Goal: Information Seeking & Learning: Learn about a topic

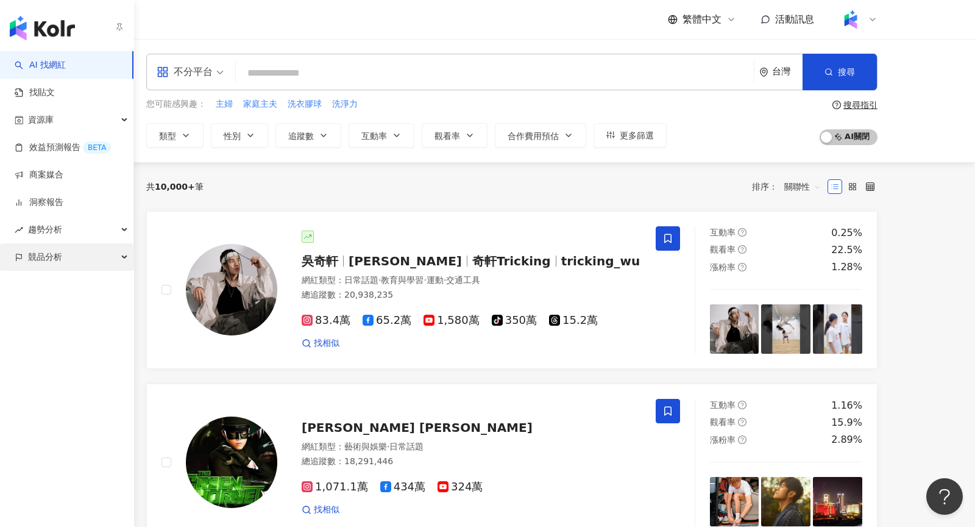
click at [42, 255] on span "競品分析" at bounding box center [45, 256] width 34 height 27
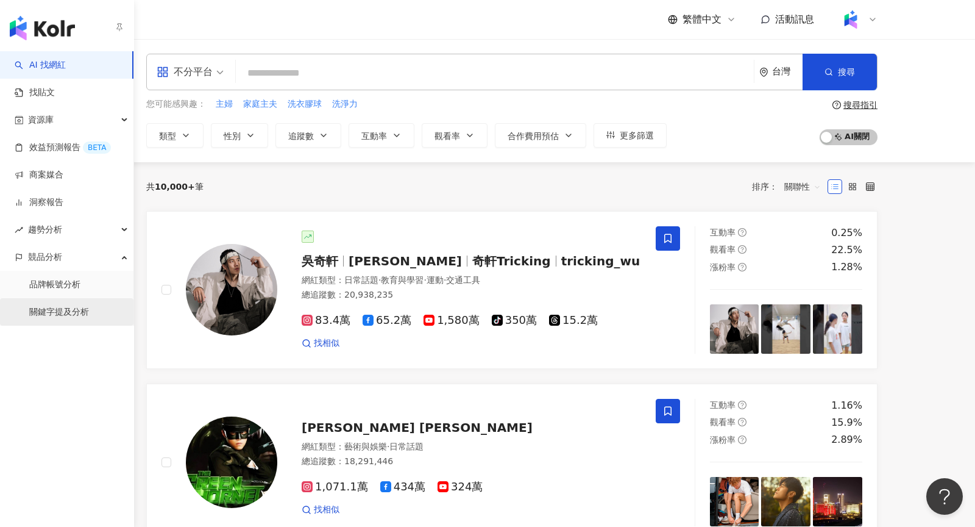
click at [61, 311] on link "關鍵字提及分析" at bounding box center [59, 312] width 60 height 12
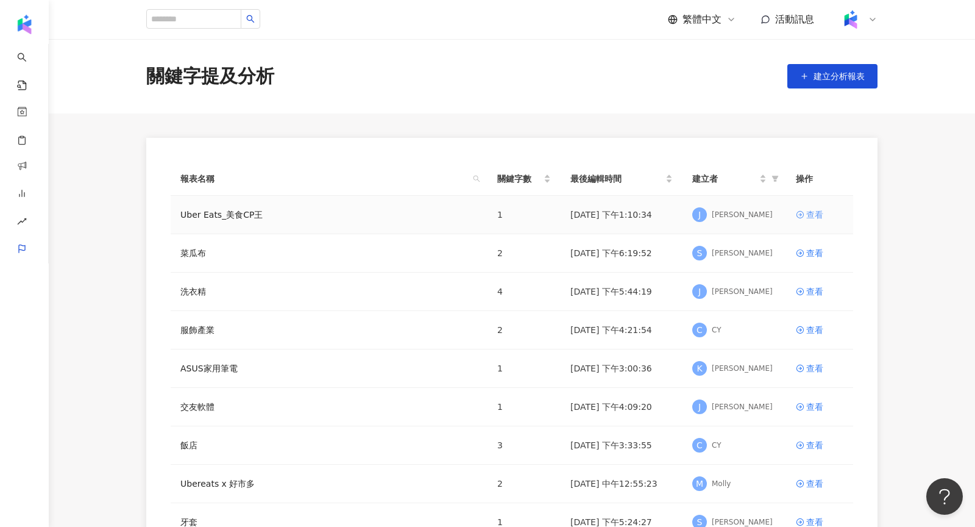
click at [803, 215] on icon at bounding box center [800, 214] width 7 height 7
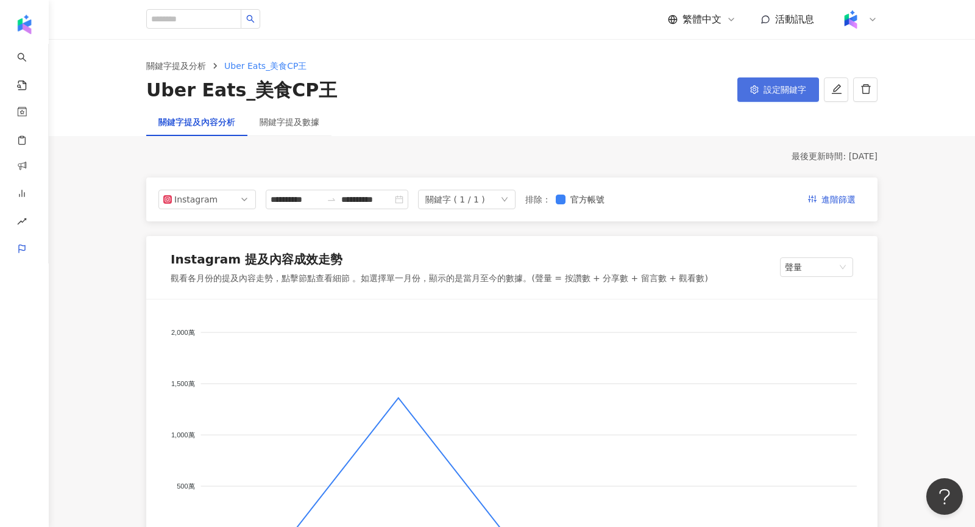
click at [764, 82] on button "設定關鍵字" at bounding box center [779, 89] width 82 height 24
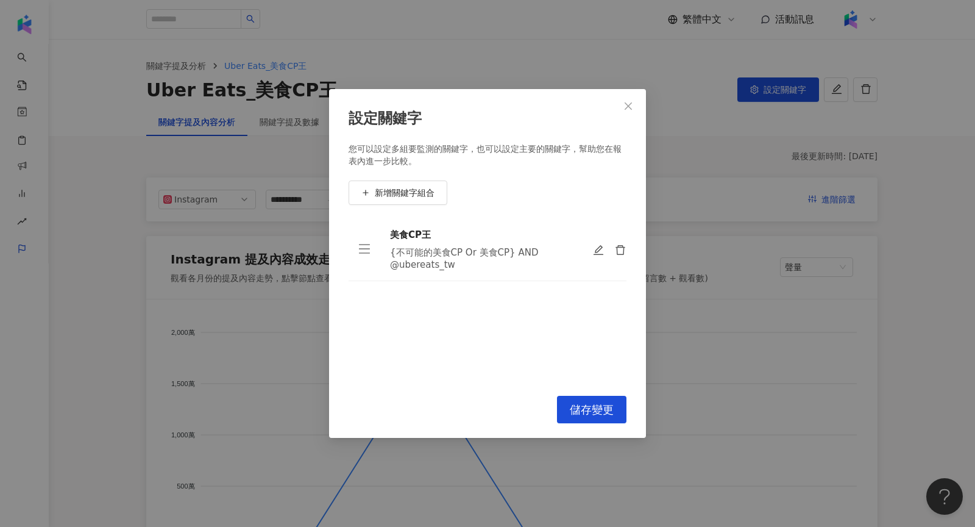
click at [576, 57] on div "設定關鍵字 您可以設定多組要監測的關鍵字，也可以設定主要的關鍵字，幫助您在報表內進一步比較。 新增關鍵字組合 美食CP王 {不可能的美食CP Or 美食CP}…" at bounding box center [487, 263] width 975 height 527
click at [625, 108] on icon "close" at bounding box center [629, 106] width 10 height 10
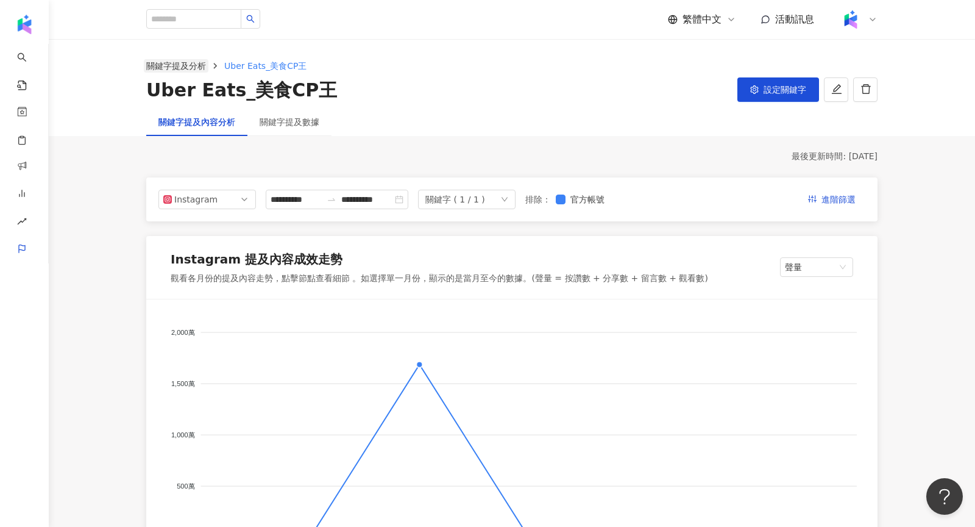
click at [190, 62] on link "關鍵字提及分析" at bounding box center [176, 65] width 65 height 13
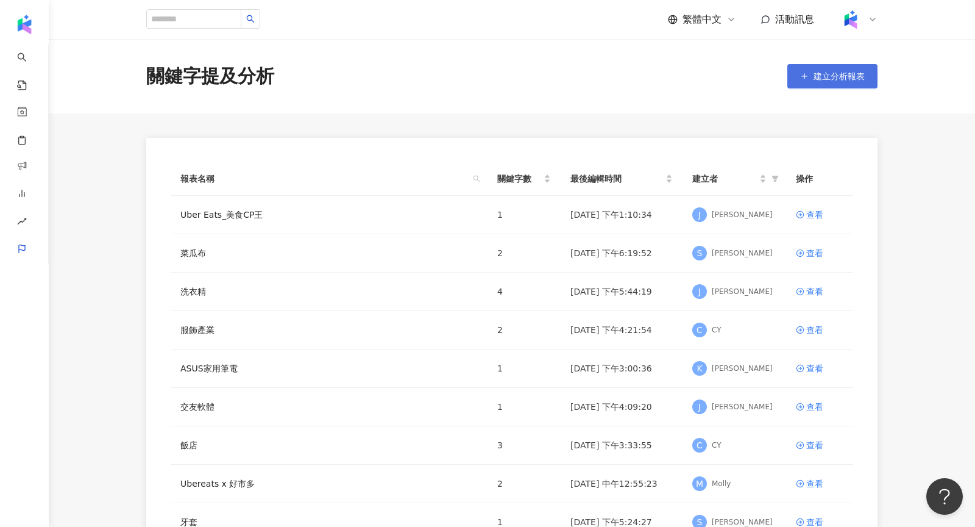
click at [817, 77] on span "建立分析報表" at bounding box center [839, 76] width 51 height 10
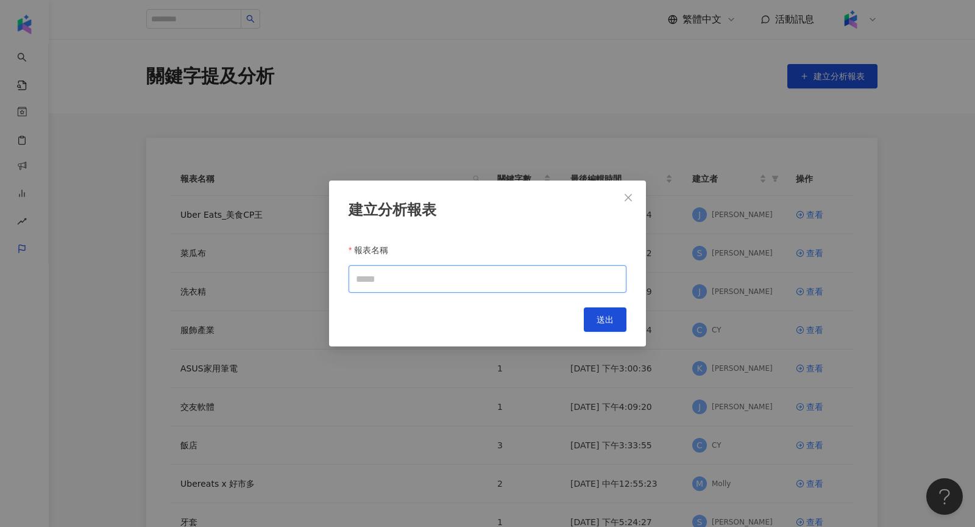
click at [553, 271] on input "報表名稱" at bounding box center [488, 278] width 278 height 27
type input "*"
type input "**********"
click at [608, 315] on span "送出" at bounding box center [605, 320] width 17 height 10
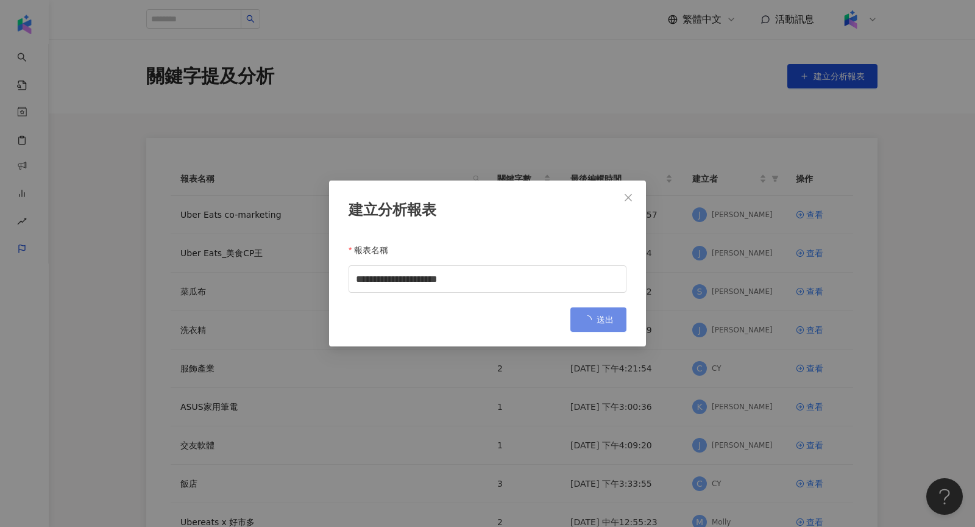
click at [823, 85] on div "**********" at bounding box center [487, 263] width 975 height 527
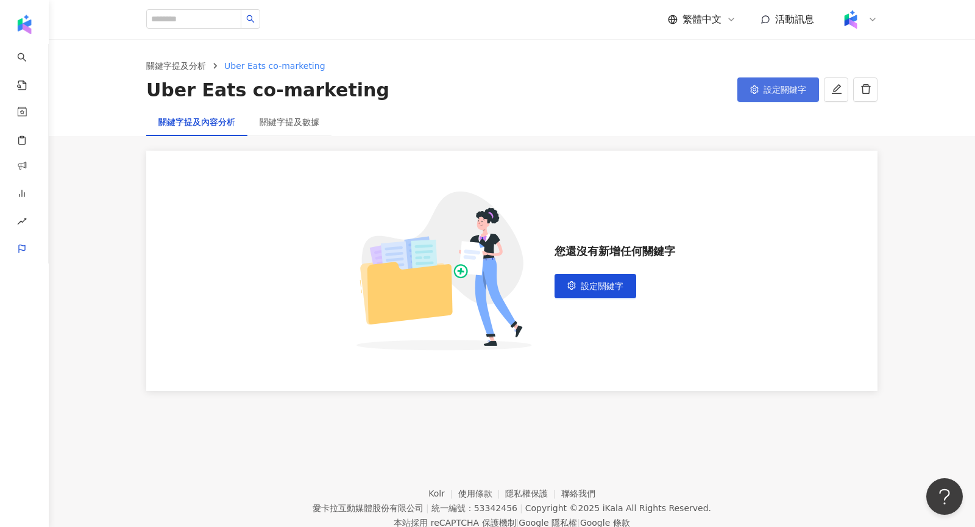
click at [789, 84] on button "設定關鍵字" at bounding box center [779, 89] width 82 height 24
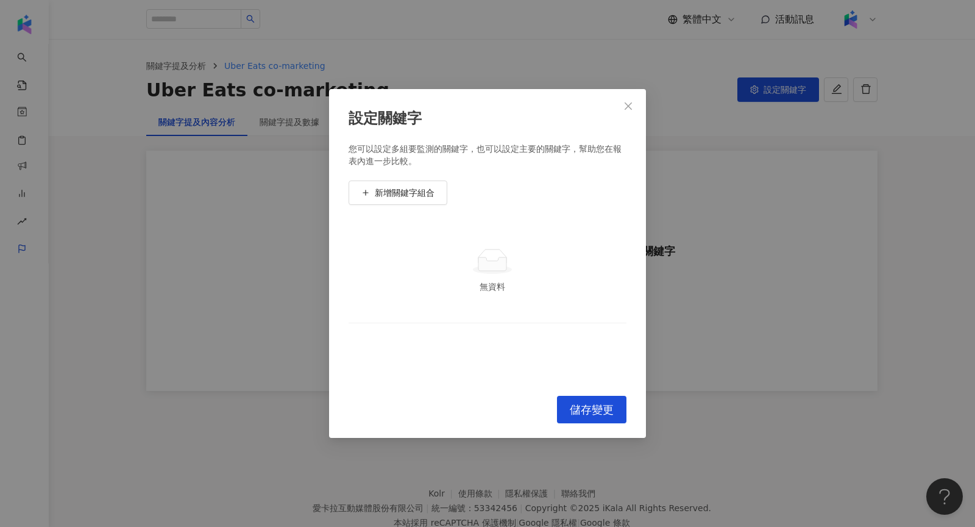
click at [386, 207] on div "您可以設定多組要監測的關鍵字，也可以設定主要的關鍵字，幫助您在報表內進一步比較。 新增關鍵字組合 無資料 To pick up a draggable ite…" at bounding box center [488, 262] width 278 height 238
click at [379, 198] on span "新增關鍵字組合" at bounding box center [405, 193] width 60 height 10
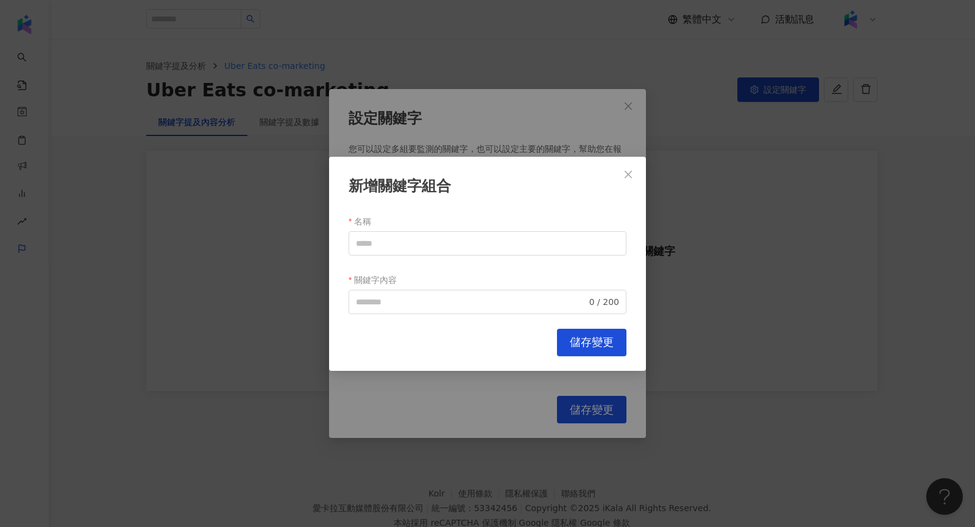
click at [388, 225] on div "名稱" at bounding box center [488, 221] width 278 height 20
click at [388, 245] on input "名稱" at bounding box center [488, 242] width 278 height 24
type input "*"
drag, startPoint x: 410, startPoint y: 243, endPoint x: 291, endPoint y: 241, distance: 118.9
click at [291, 241] on div "新增關鍵字組合 名稱 *** 關鍵字內容 0 / 200 Cancel 儲存變更" at bounding box center [487, 263] width 975 height 527
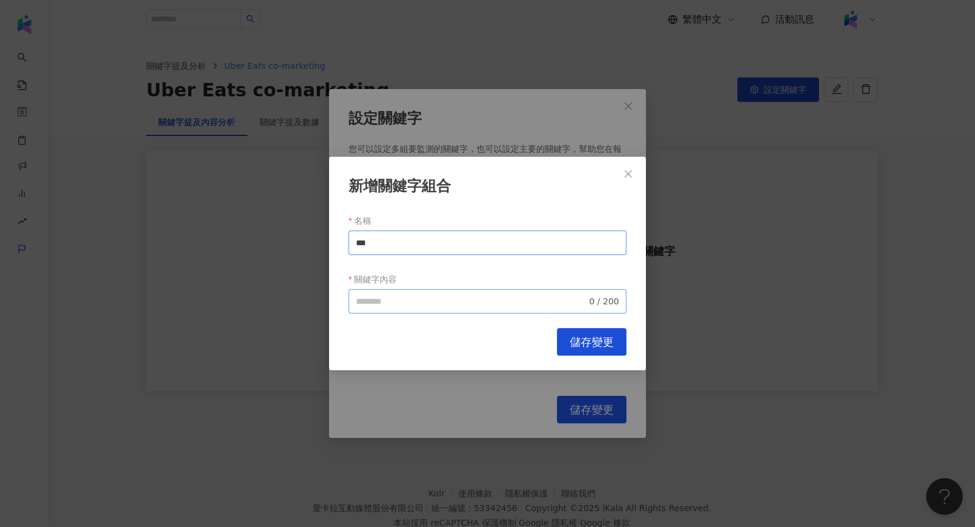
type input "***"
click at [384, 305] on input "關鍵字內容" at bounding box center [471, 300] width 231 height 13
paste input "***"
type input "***"
click at [588, 337] on span "儲存變更" at bounding box center [592, 341] width 44 height 13
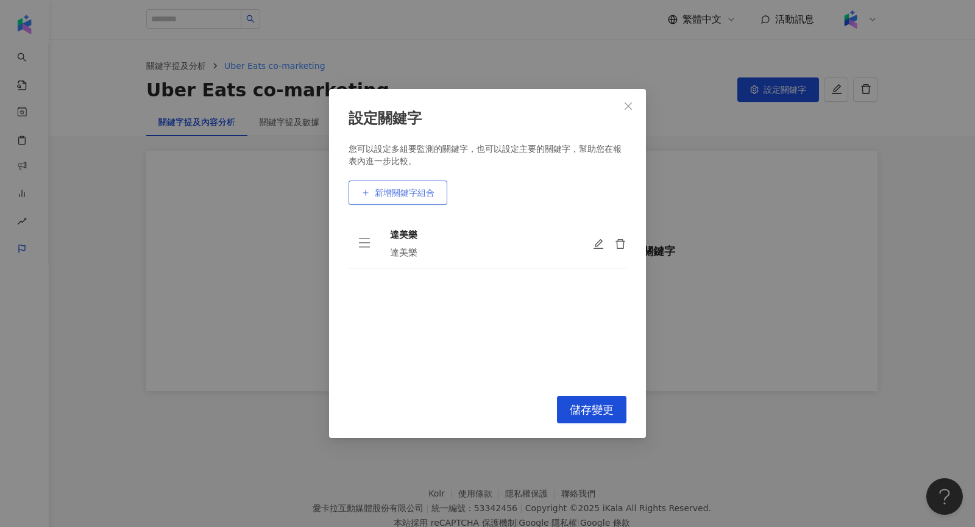
click at [407, 194] on span "新增關鍵字組合" at bounding box center [405, 193] width 60 height 10
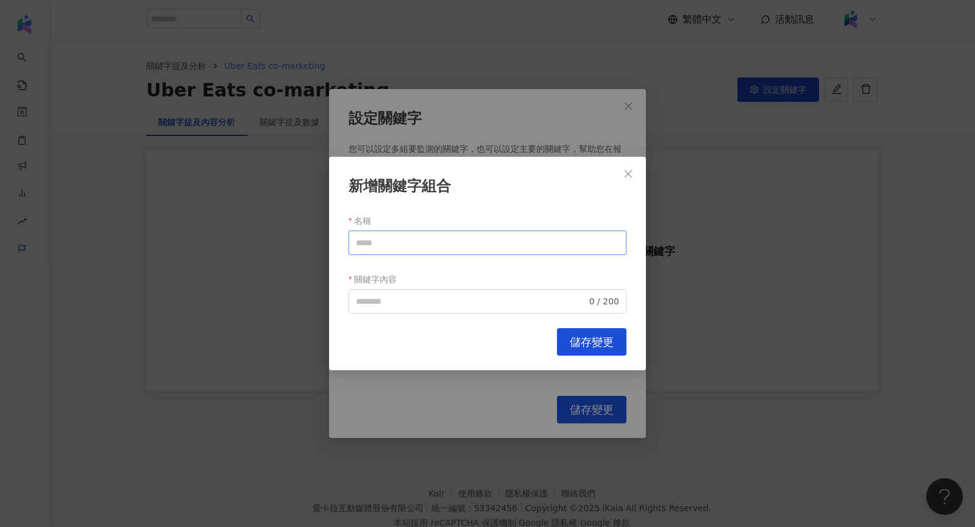
click at [413, 251] on input "名稱" at bounding box center [488, 242] width 278 height 24
drag, startPoint x: 403, startPoint y: 244, endPoint x: 282, endPoint y: 243, distance: 120.7
click at [282, 243] on div "新增關鍵字組合 名稱 ********* 關鍵字內容 0 / 200 Cancel 儲存變更" at bounding box center [487, 263] width 975 height 527
type input "*********"
click at [384, 303] on input "關鍵字內容" at bounding box center [471, 300] width 231 height 13
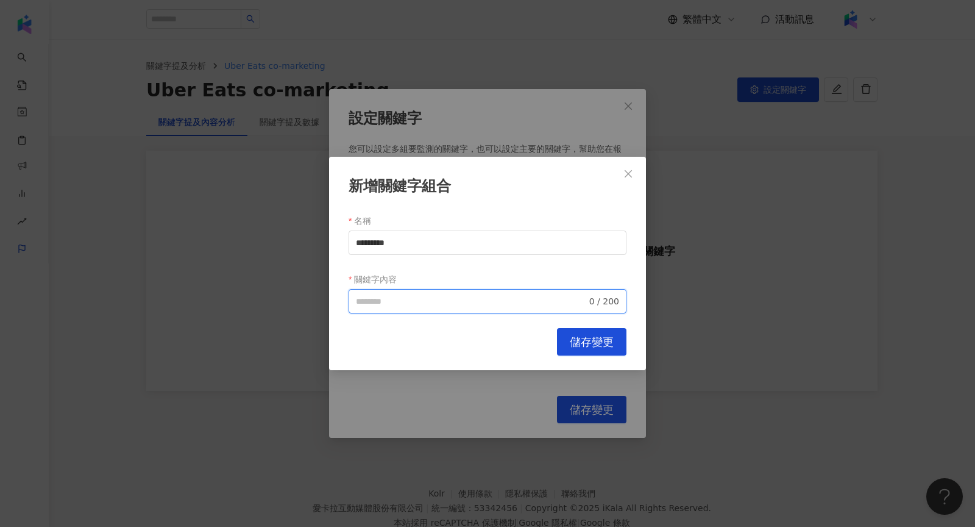
paste input "*********"
type input "**********"
click at [588, 351] on button "儲存變更" at bounding box center [591, 341] width 69 height 27
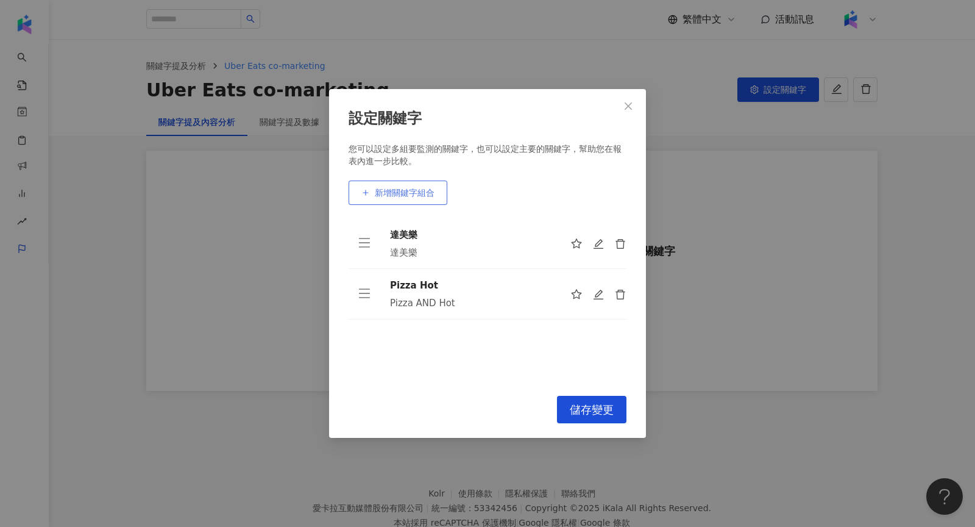
click at [411, 190] on span "新增關鍵字組合" at bounding box center [405, 193] width 60 height 10
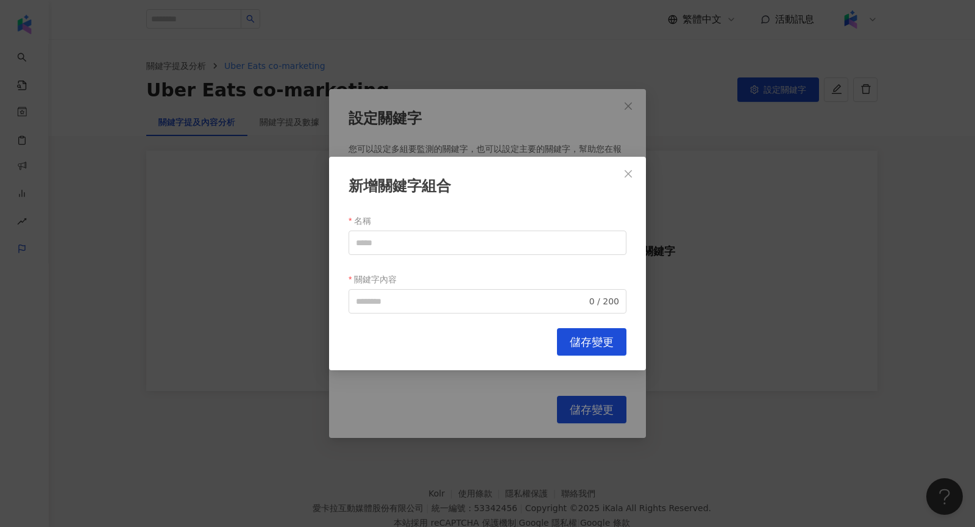
click at [440, 258] on form "名稱 關鍵字內容 0 / 200" at bounding box center [488, 262] width 278 height 102
click at [438, 252] on input "名稱" at bounding box center [488, 242] width 278 height 24
type input "*"
type input "***"
click at [419, 303] on input "關鍵字內容" at bounding box center [471, 300] width 231 height 13
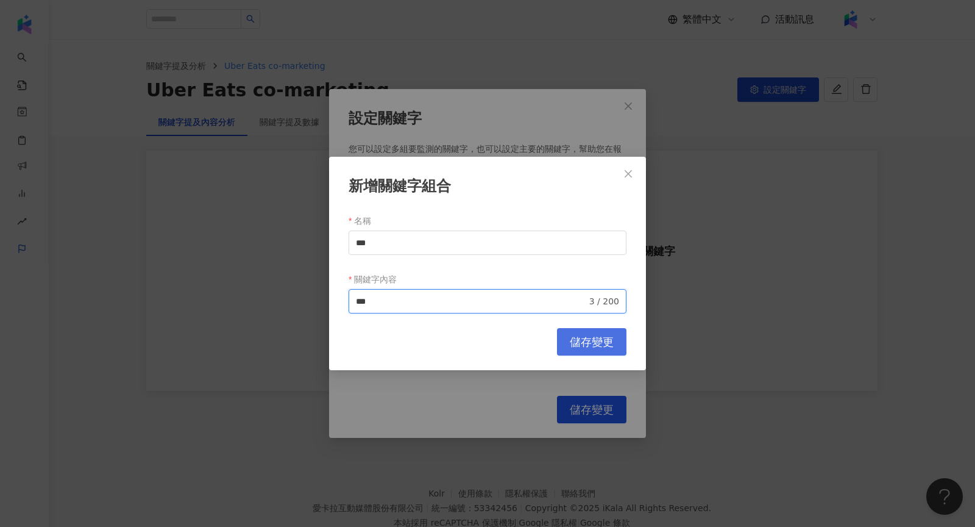
type input "***"
click at [602, 332] on button "儲存變更" at bounding box center [591, 341] width 69 height 27
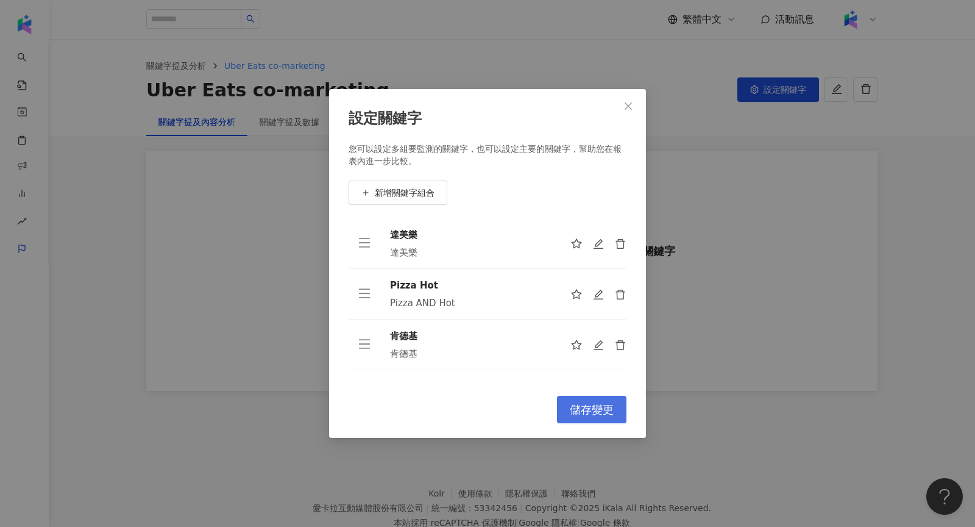
click at [589, 419] on button "儲存變更" at bounding box center [591, 409] width 69 height 27
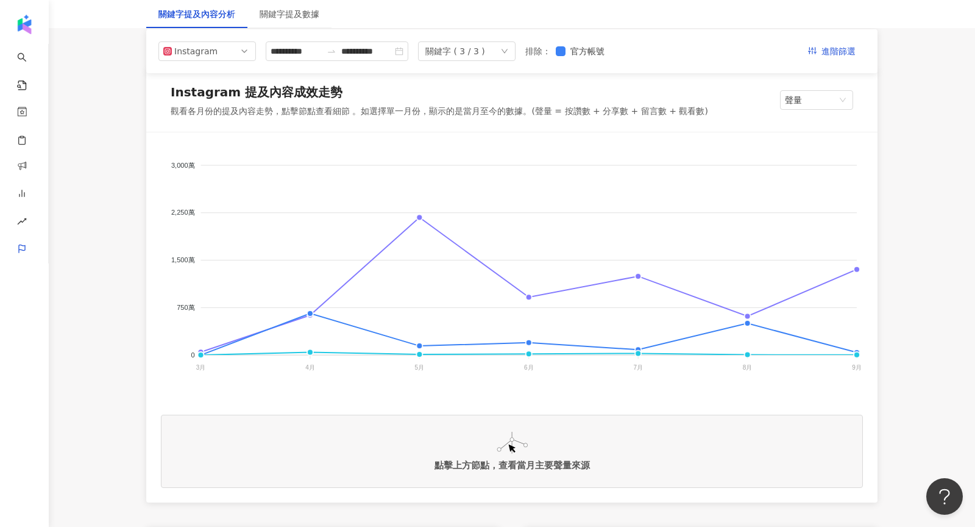
scroll to position [168, 0]
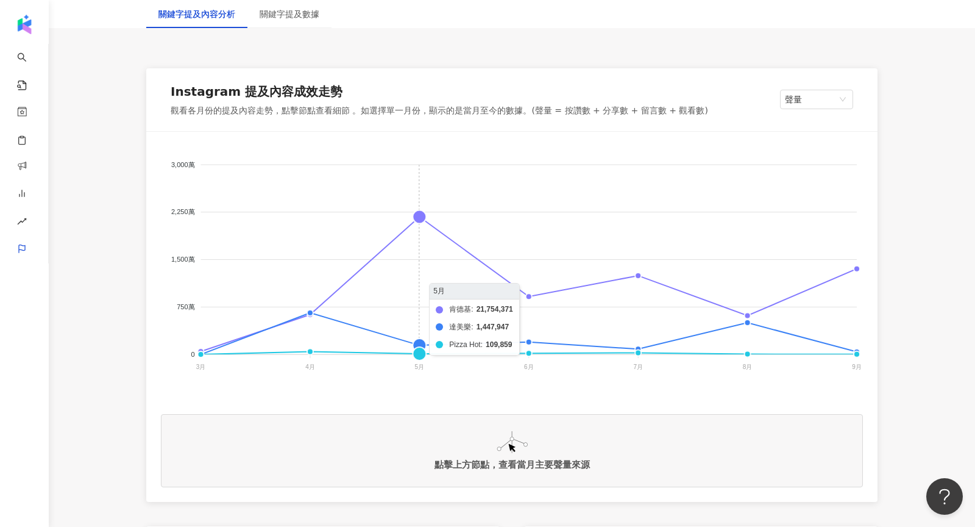
click at [413, 217] on foreignobject "肯德基 達美樂 Pizza Hot" at bounding box center [512, 268] width 702 height 244
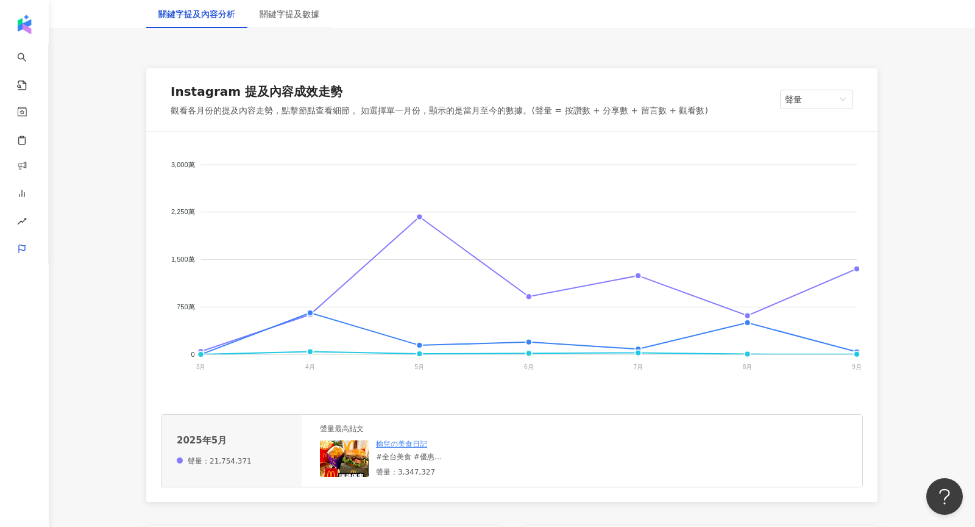
click at [347, 463] on img at bounding box center [344, 458] width 49 height 37
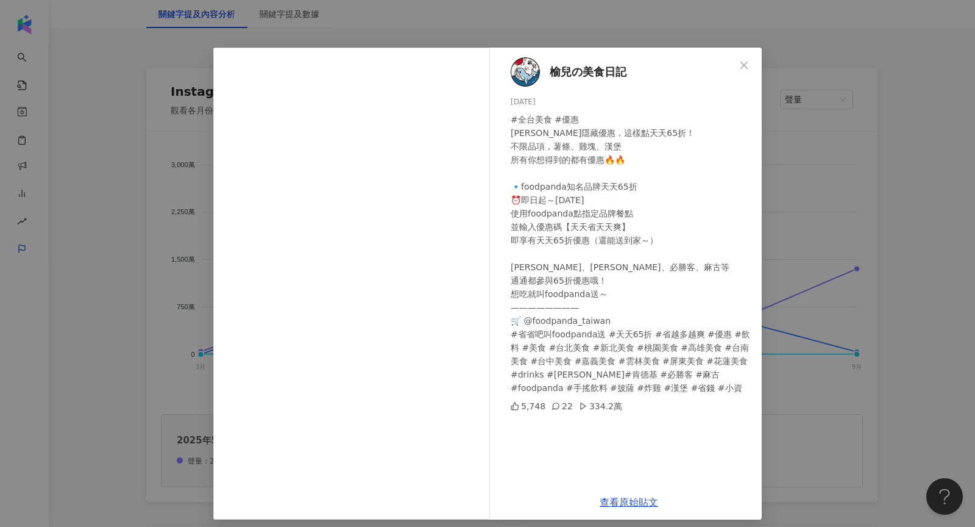
scroll to position [15, 0]
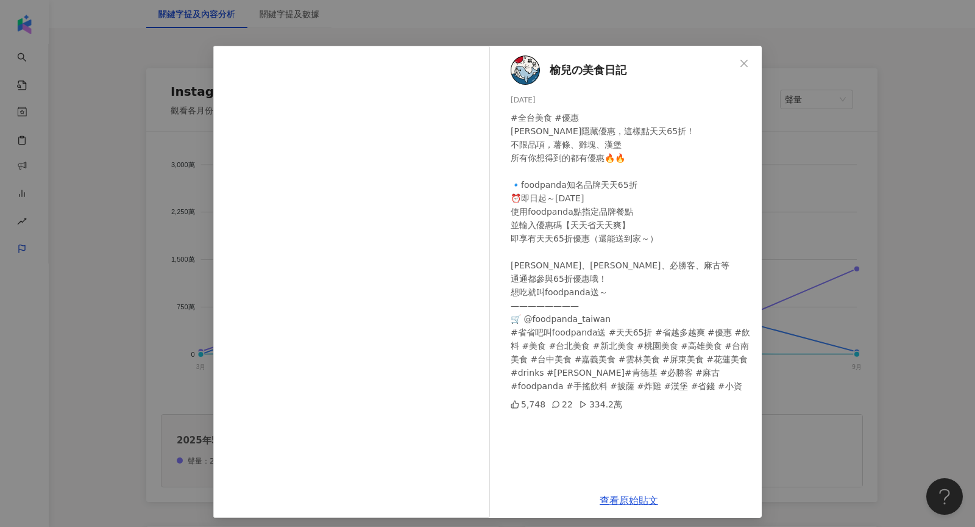
click at [843, 220] on div "榆兒の美食日記 [DATE] #全台美食 #優惠 [PERSON_NAME]隱藏優惠，這樣點天天65折！ 不限品項，薯條、雞塊、漢堡 所有你想得到的都有優惠🔥…" at bounding box center [487, 263] width 975 height 527
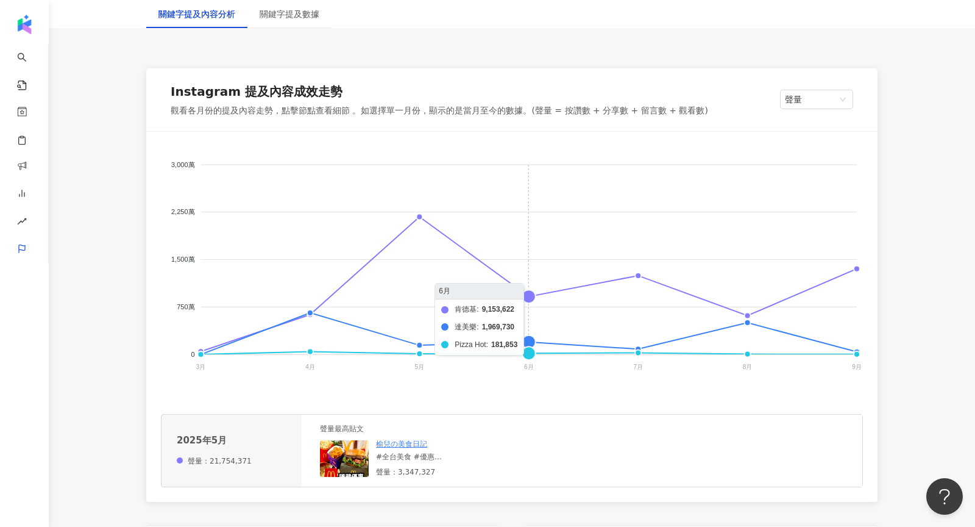
click at [524, 297] on foreignobject "肯德基 達美樂 Pizza Hot" at bounding box center [512, 268] width 702 height 244
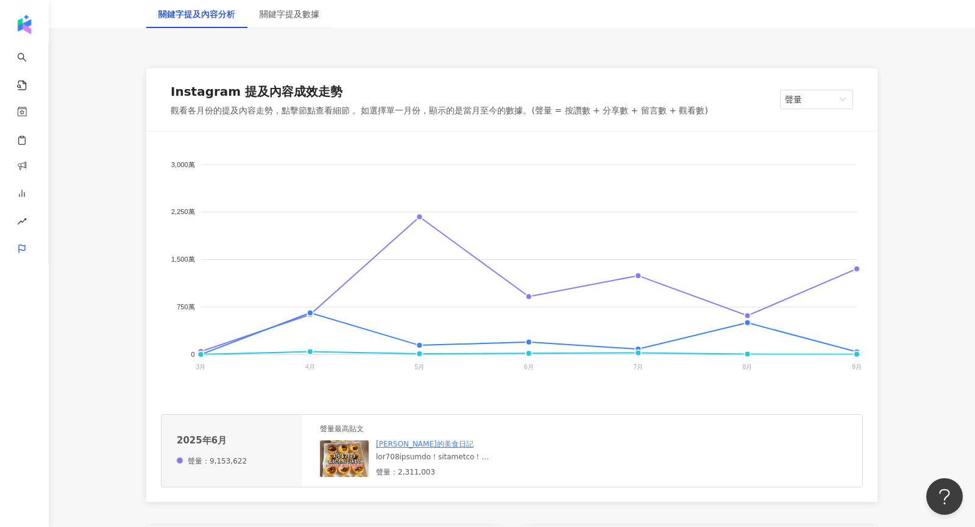
click at [350, 441] on img at bounding box center [344, 458] width 49 height 37
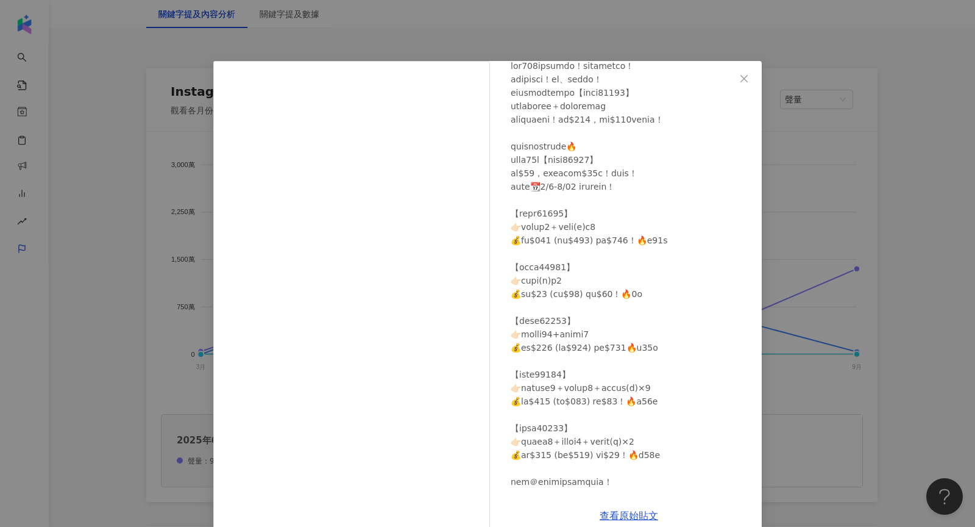
scroll to position [129, 0]
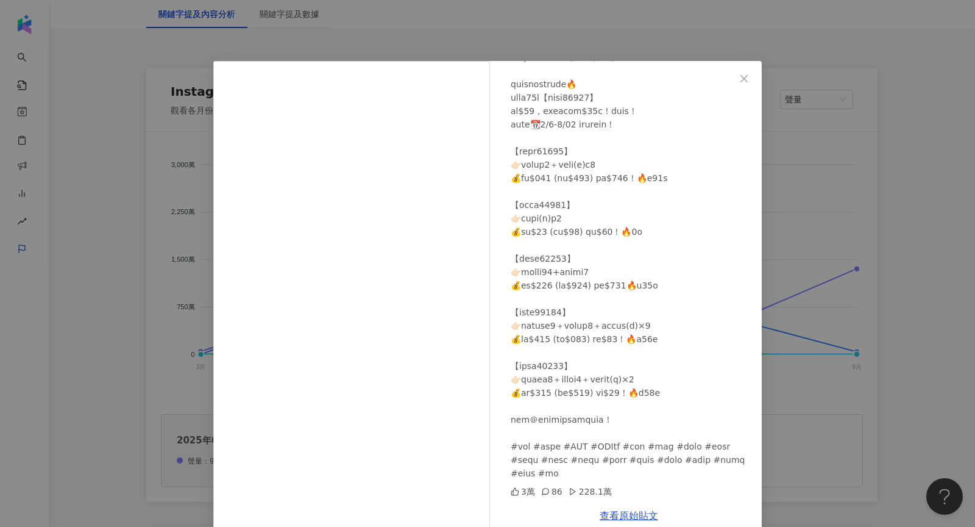
click at [819, 210] on div "[PERSON_NAME]的美食日記 [DATE] 3萬 86 228.1萬 查看原始貼文" at bounding box center [487, 263] width 975 height 527
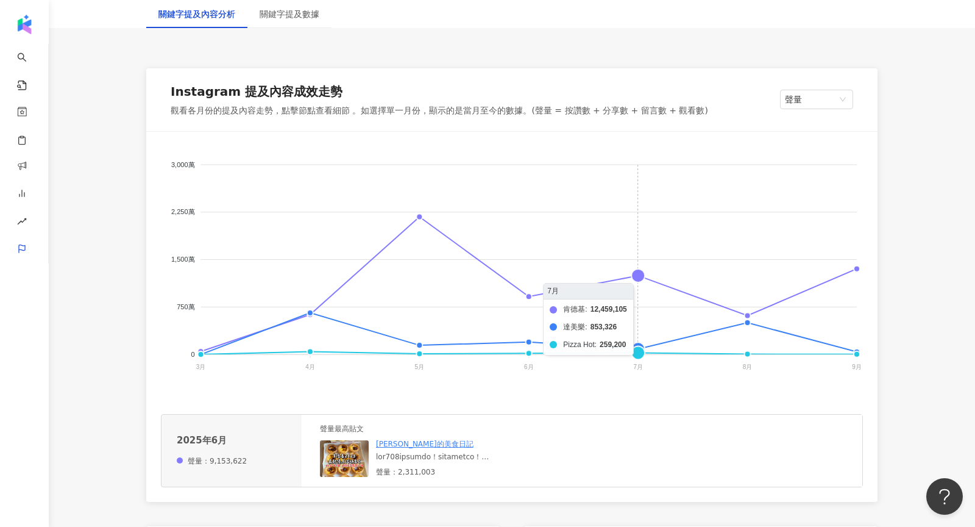
click at [642, 274] on foreignobject "肯德基 達美樂 Pizza Hot" at bounding box center [512, 268] width 702 height 244
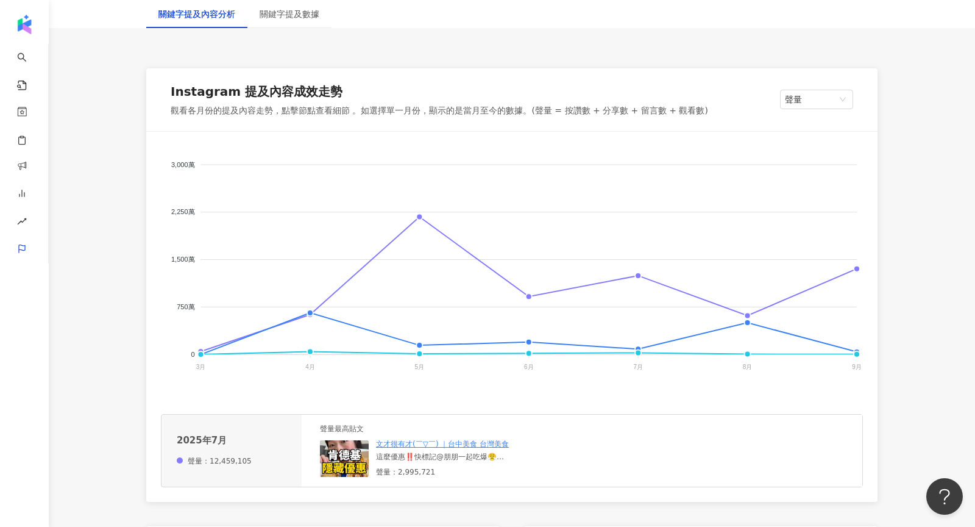
click at [341, 466] on img at bounding box center [344, 458] width 49 height 37
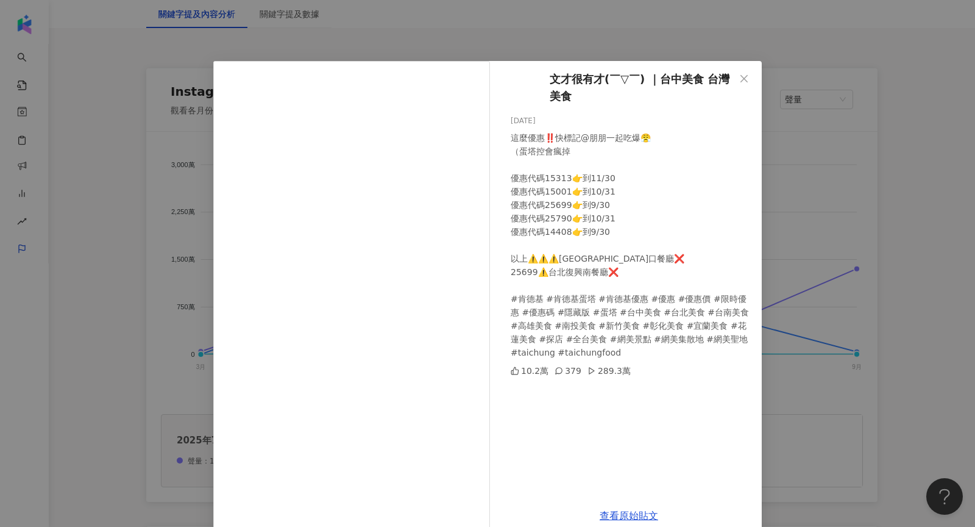
scroll to position [20, 0]
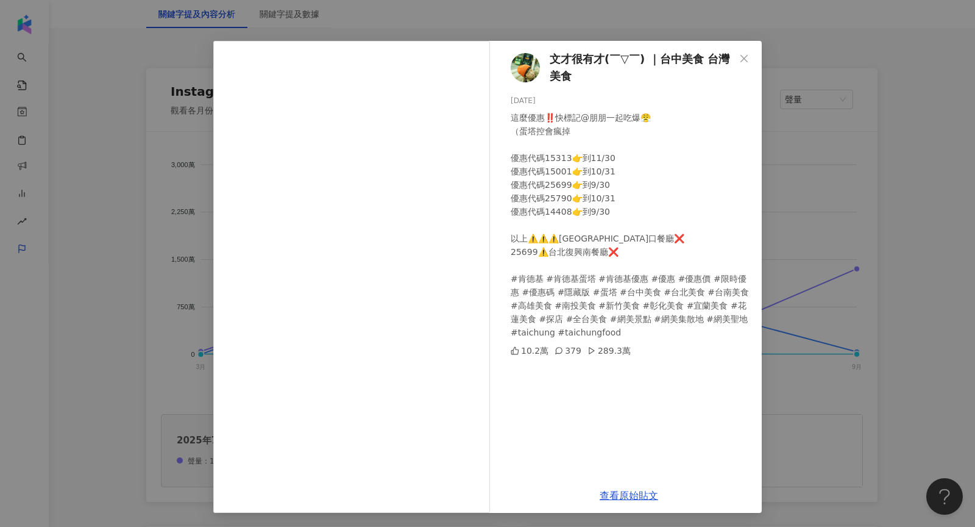
click at [847, 190] on div "文才很有才(￣▽￣) ｜台中美食 台灣美食 [DATE] 這麼優惠‼️快標記@朋朋一起吃爆😤 （蛋塔控會瘋掉 優惠代碼15313👉到11/30 優惠代碼150…" at bounding box center [487, 263] width 975 height 527
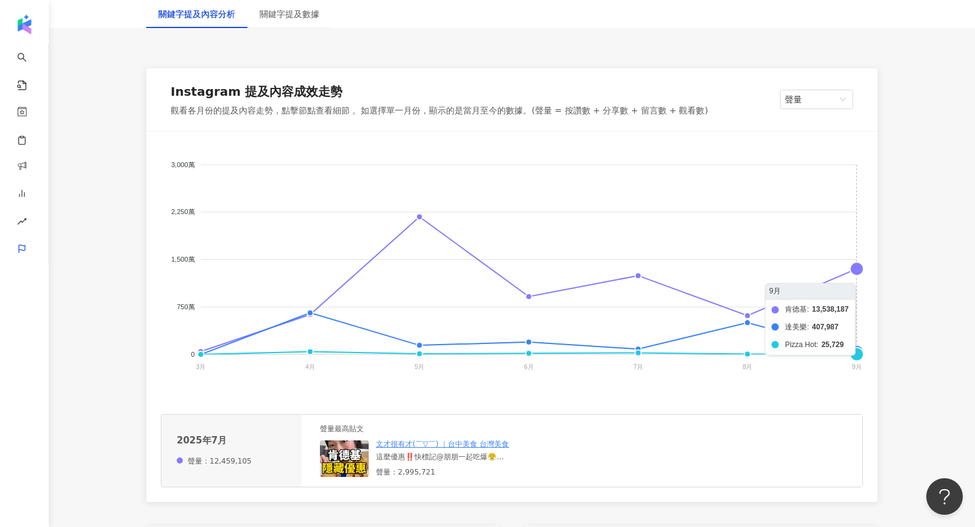
click at [852, 270] on foreignobject "肯德基 達美樂 Pizza Hot" at bounding box center [512, 268] width 702 height 244
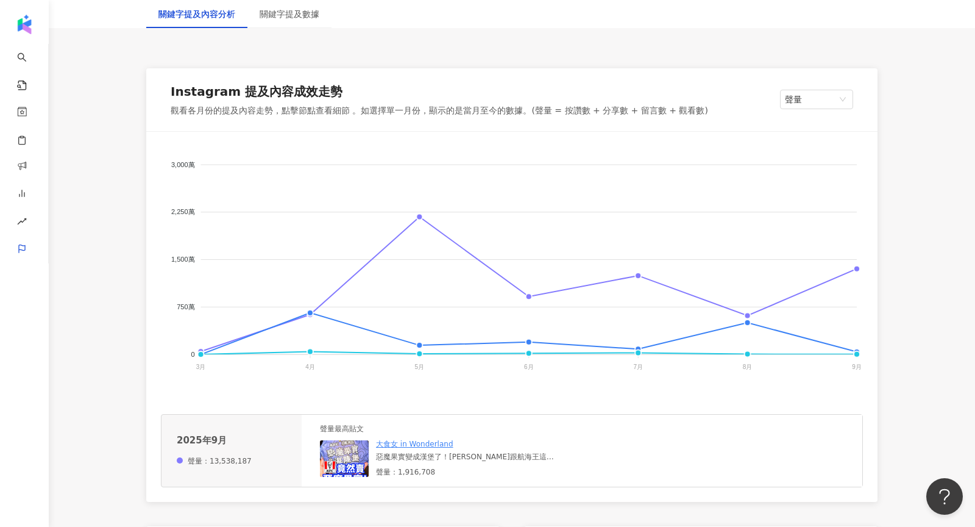
click at [357, 458] on img at bounding box center [344, 458] width 49 height 37
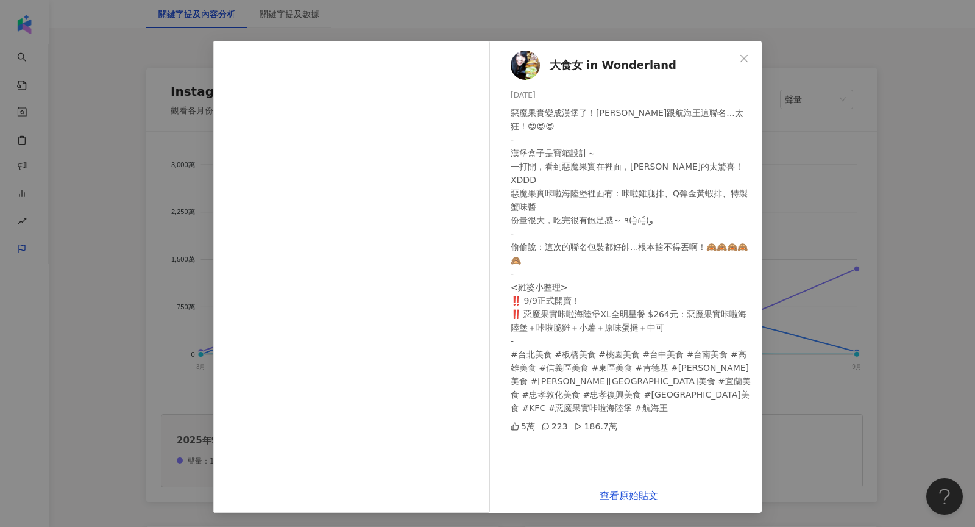
click at [630, 488] on div "查看原始貼文" at bounding box center [629, 495] width 266 height 35
click at [633, 508] on div "查看原始貼文" at bounding box center [629, 495] width 266 height 35
click at [630, 494] on link "查看原始貼文" at bounding box center [629, 495] width 59 height 12
click at [117, 171] on div "大食女 in Wonderland [DATE] 惡魔果實變成漢堡了！[PERSON_NAME]跟航海王這聯名...太狂！😍😍😍 - 漢堡盒子是寶箱設計～ 一…" at bounding box center [487, 263] width 975 height 527
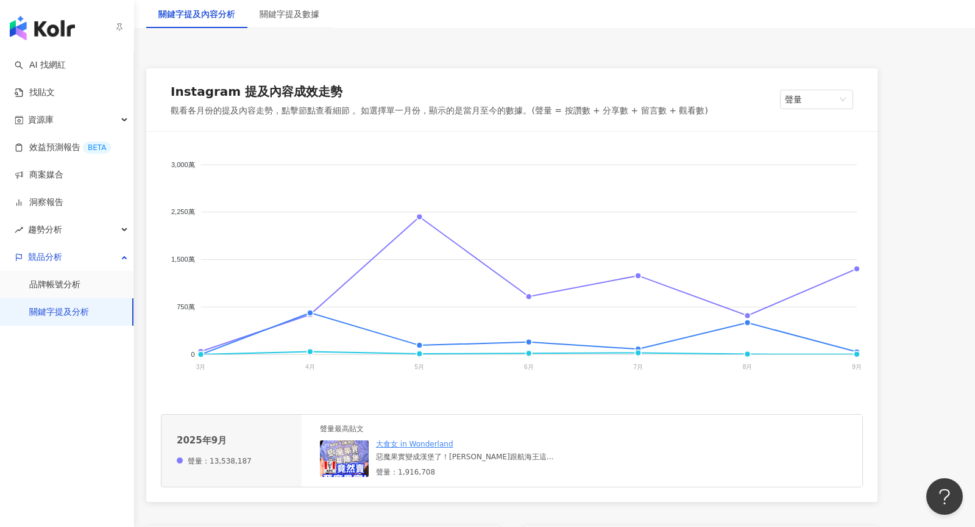
click at [30, 34] on img "button" at bounding box center [42, 28] width 65 height 24
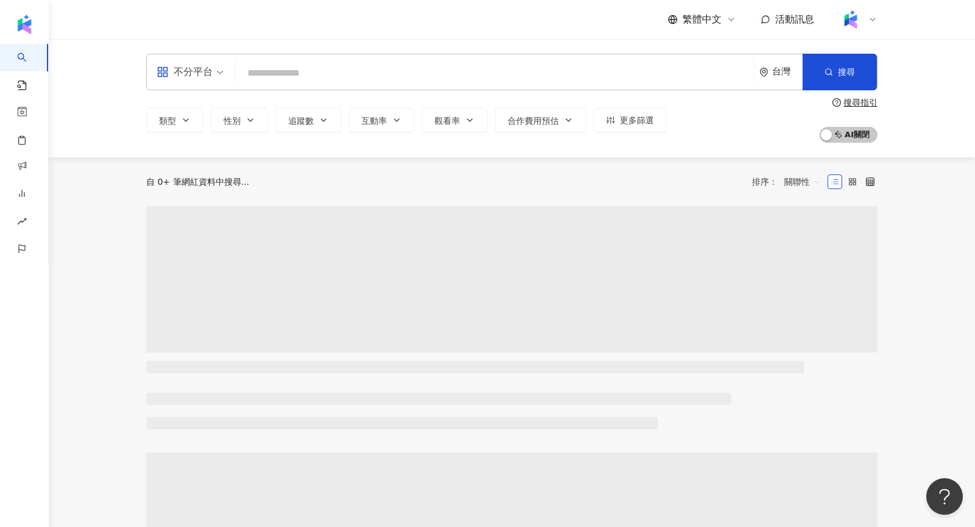
click at [383, 71] on input "search" at bounding box center [495, 73] width 508 height 23
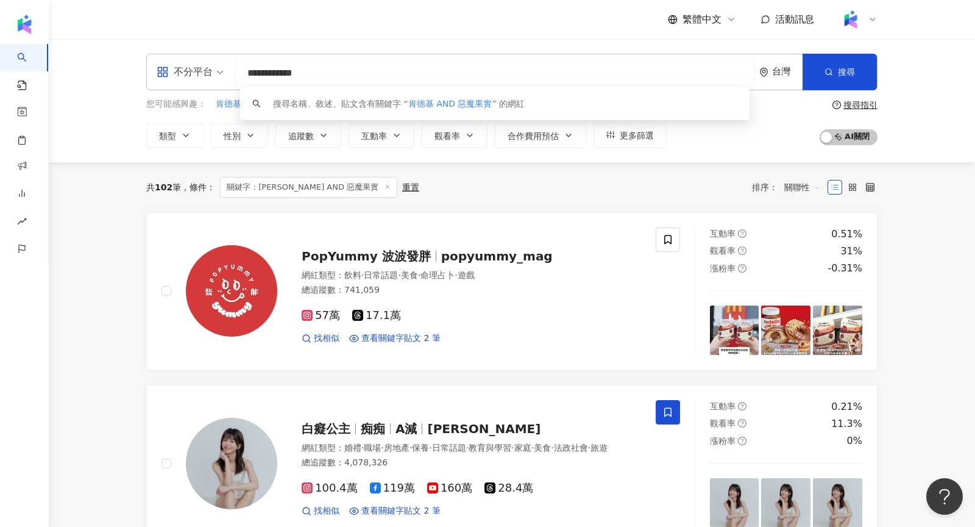
type input "**********"
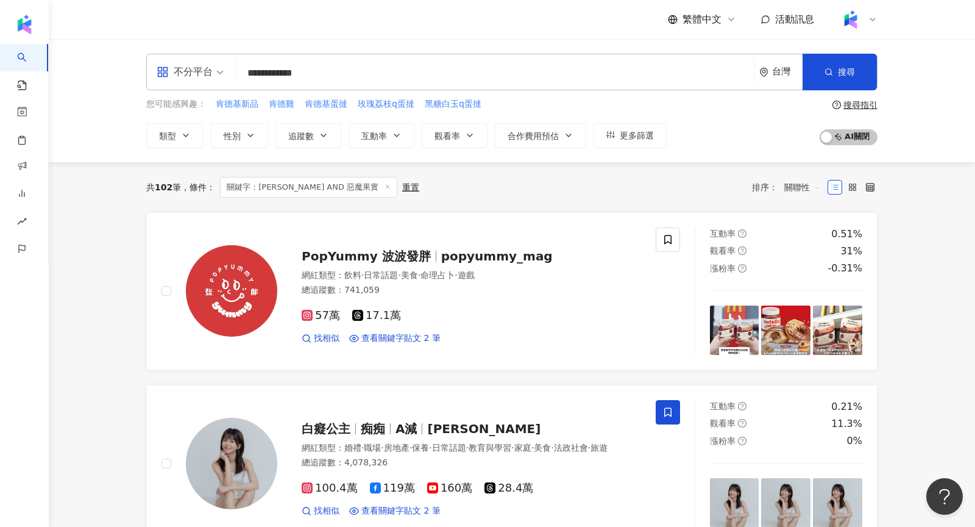
click at [808, 185] on span "關聯性" at bounding box center [803, 187] width 37 height 20
click at [803, 233] on div "追蹤數" at bounding box center [803, 231] width 30 height 13
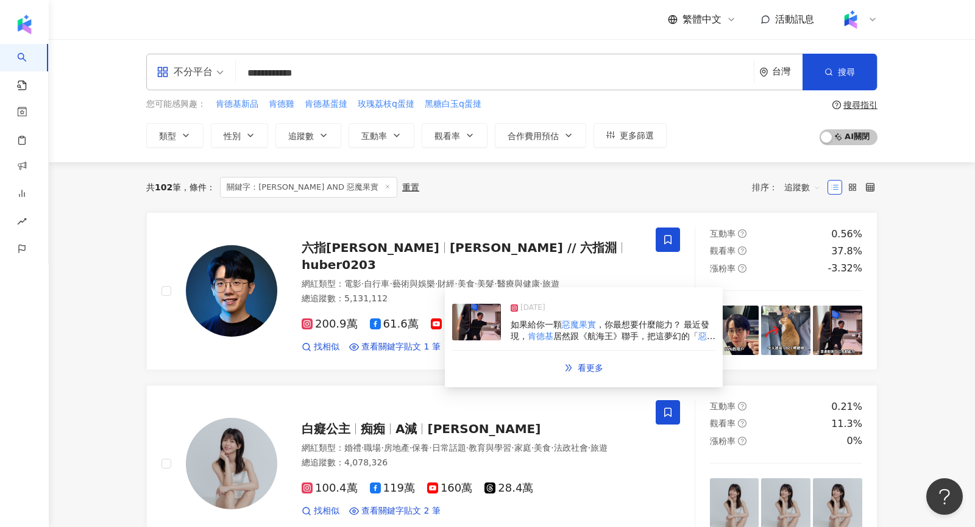
click at [490, 325] on img at bounding box center [476, 322] width 49 height 37
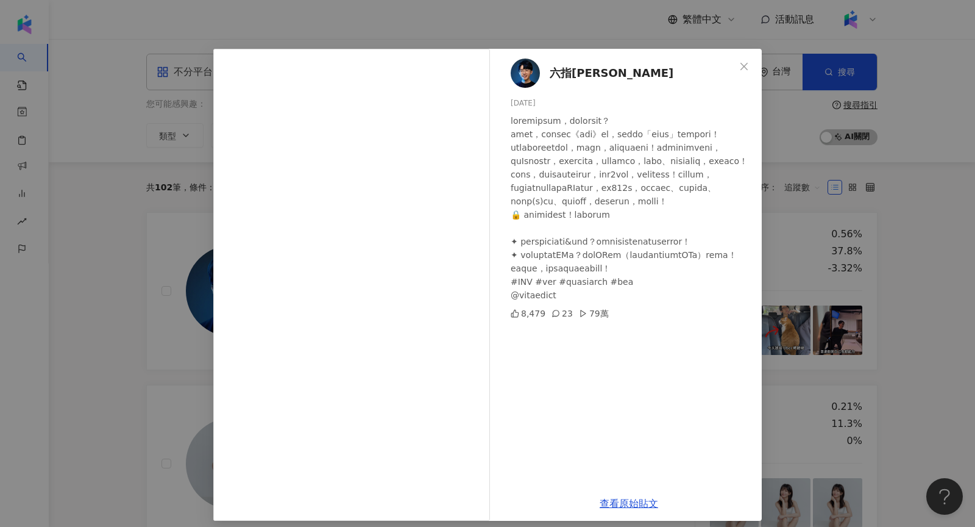
scroll to position [13, 0]
click at [866, 232] on div "六指[PERSON_NAME] [DATE] 8,479 23 79萬 查看原始貼文" at bounding box center [487, 263] width 975 height 527
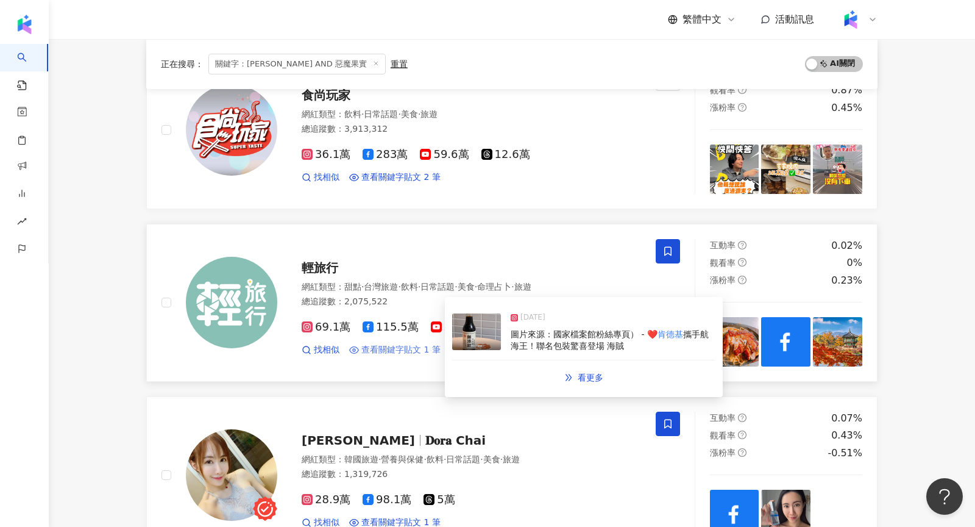
scroll to position [690, 0]
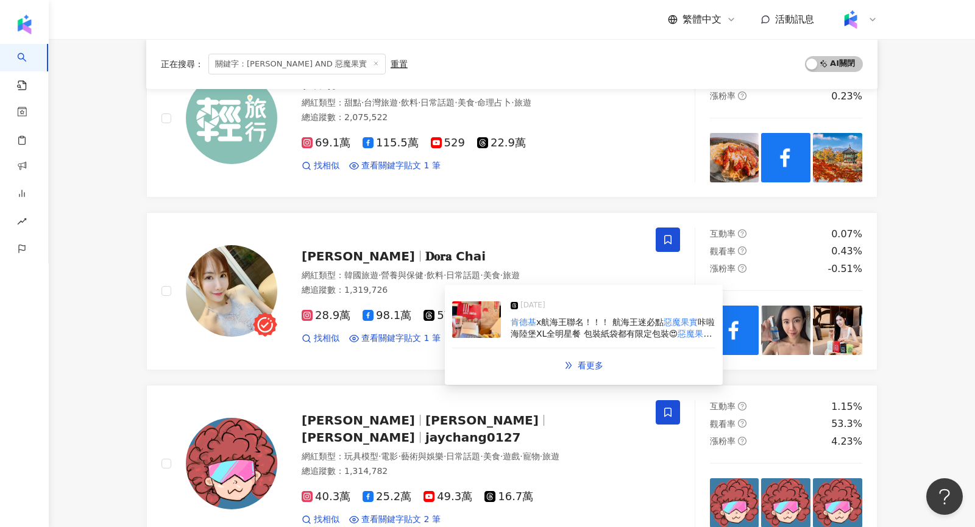
click at [480, 322] on img at bounding box center [476, 319] width 49 height 37
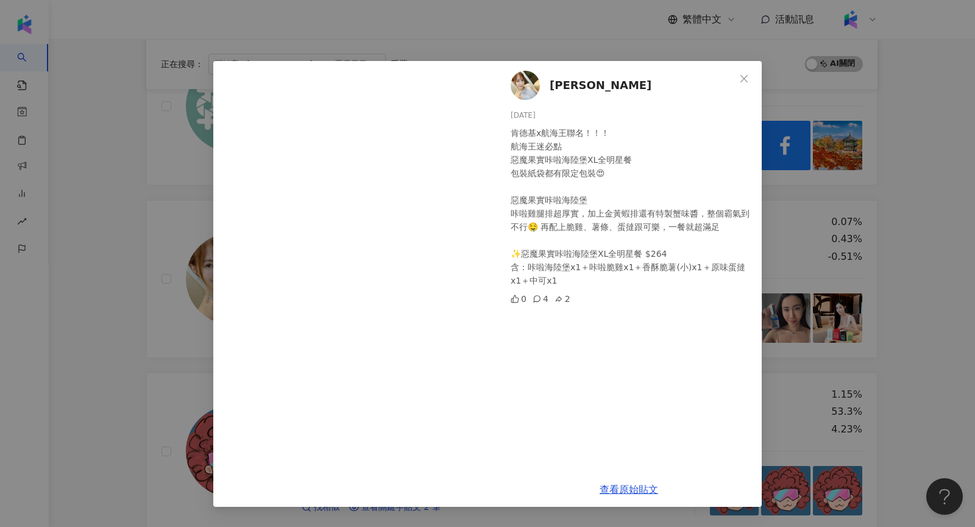
scroll to position [703, 0]
click at [809, 244] on div "[PERSON_NAME] [DATE] 肯德基x航海王聯名！！！ 航海王迷必點 惡魔果實咔啦海陸堡XL全明星餐 包裝紙袋都有限定包裝😍 惡魔果實咔啦海陸堡 …" at bounding box center [487, 263] width 975 height 527
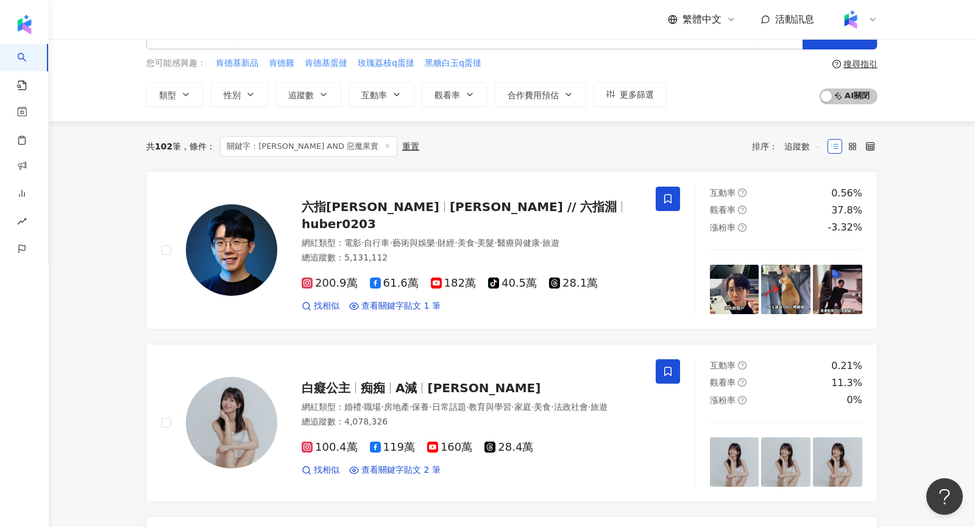
scroll to position [0, 0]
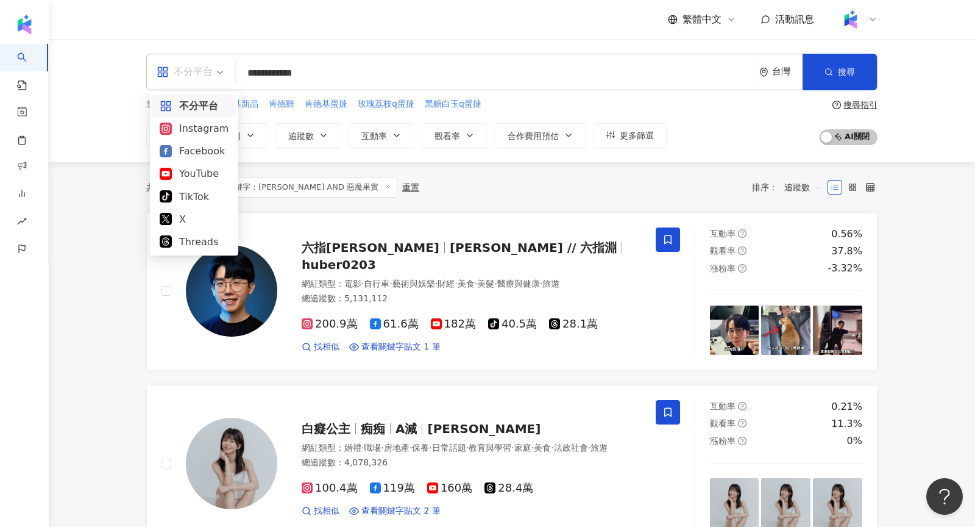
click at [176, 78] on div "不分平台" at bounding box center [185, 72] width 56 height 20
click at [195, 120] on div "Instagram" at bounding box center [194, 128] width 84 height 23
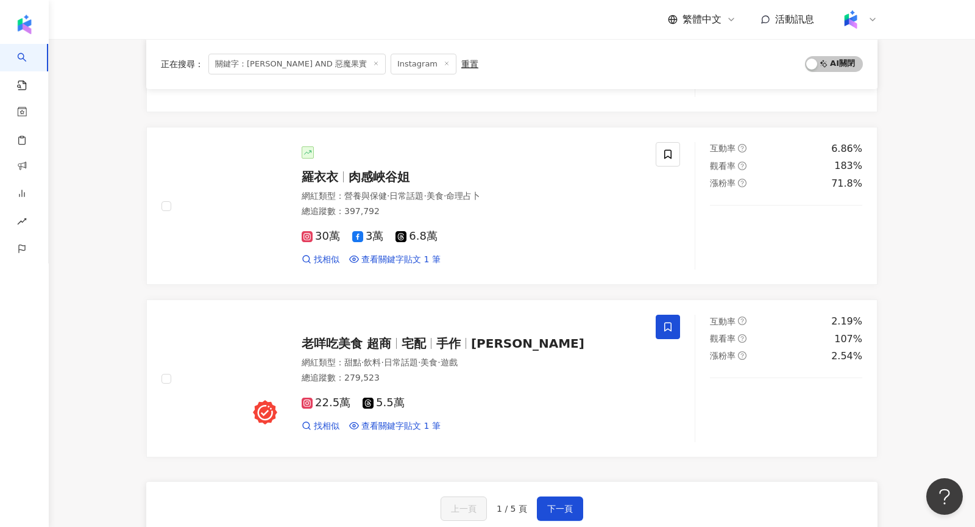
scroll to position [2009, 0]
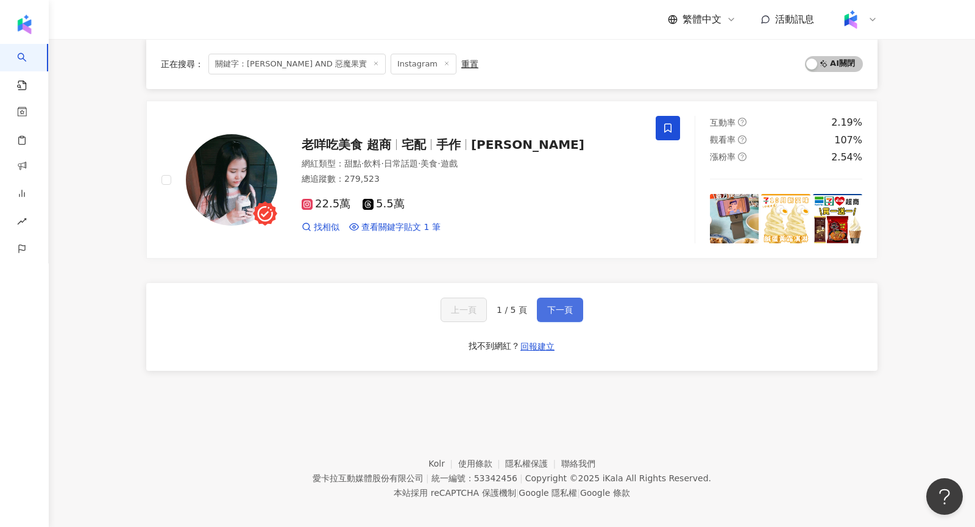
click at [542, 307] on button "下一頁" at bounding box center [560, 309] width 46 height 24
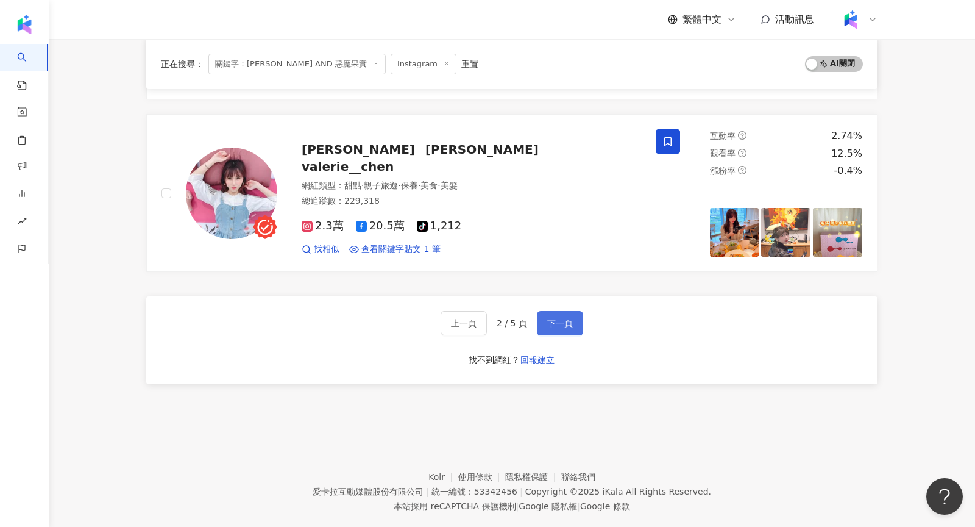
click at [564, 311] on button "下一頁" at bounding box center [560, 323] width 46 height 24
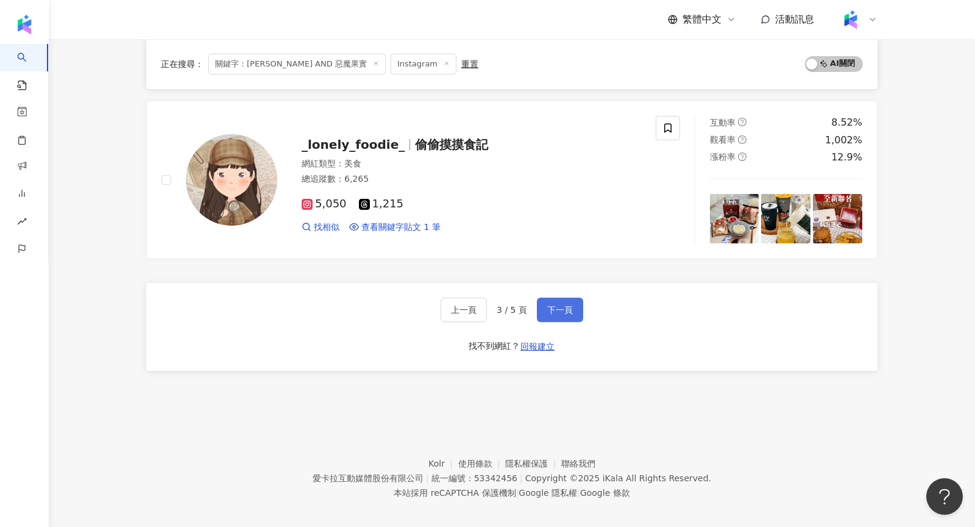
click at [564, 297] on button "下一頁" at bounding box center [560, 309] width 46 height 24
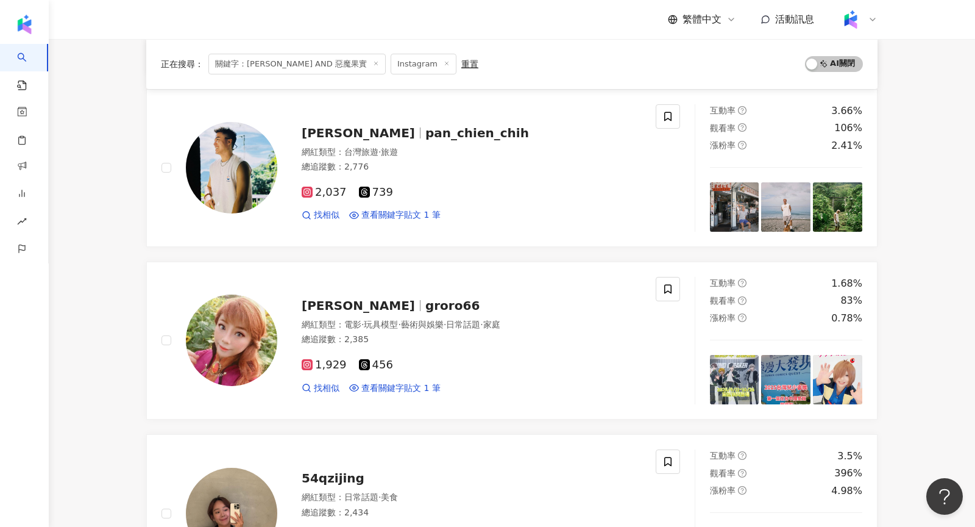
scroll to position [1329, 0]
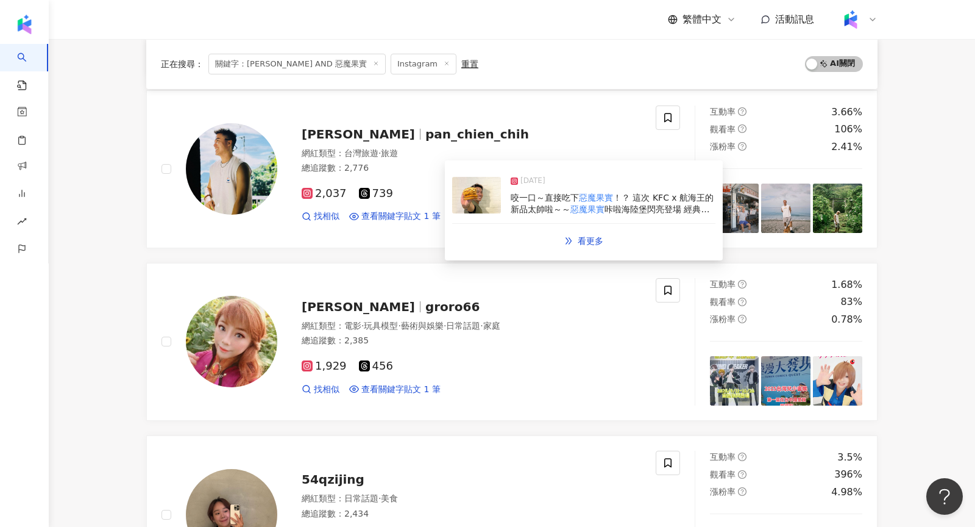
click at [472, 201] on img at bounding box center [476, 195] width 49 height 37
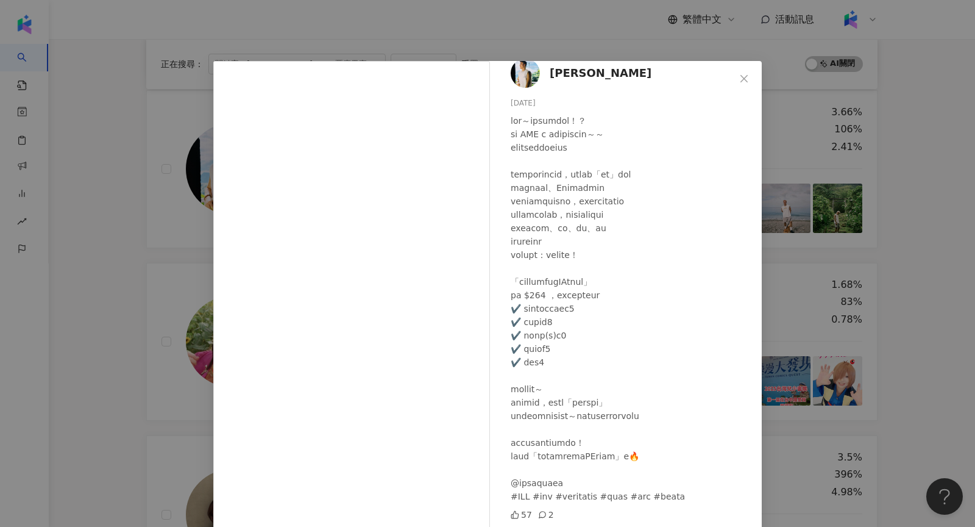
scroll to position [24, 0]
click at [820, 246] on div "[PERSON_NAME] [DATE] 57 2 查看原始貼文" at bounding box center [487, 263] width 975 height 527
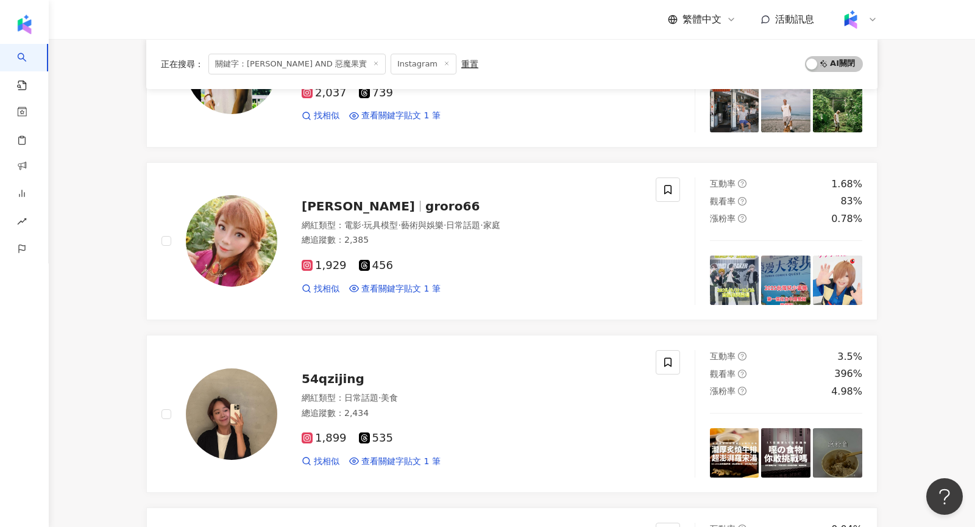
scroll to position [2009, 0]
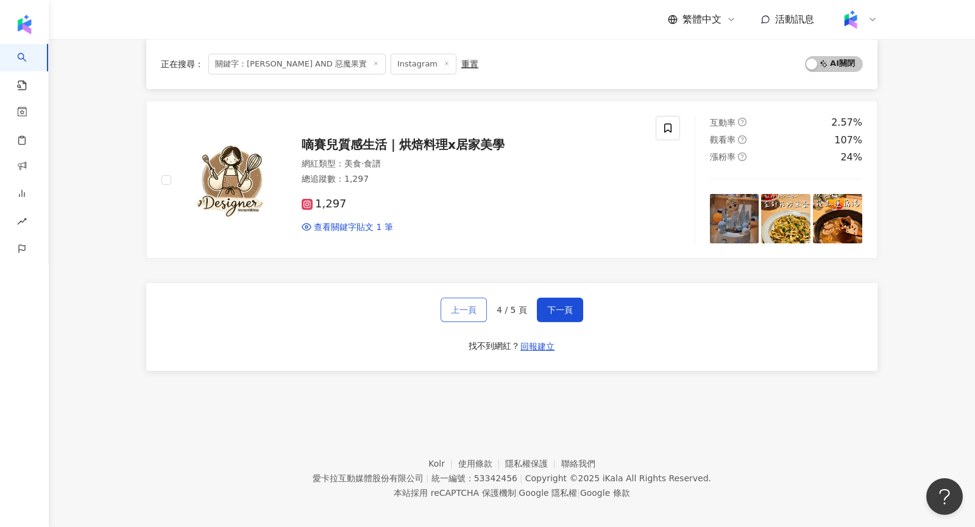
click at [475, 305] on button "上一頁" at bounding box center [464, 309] width 46 height 24
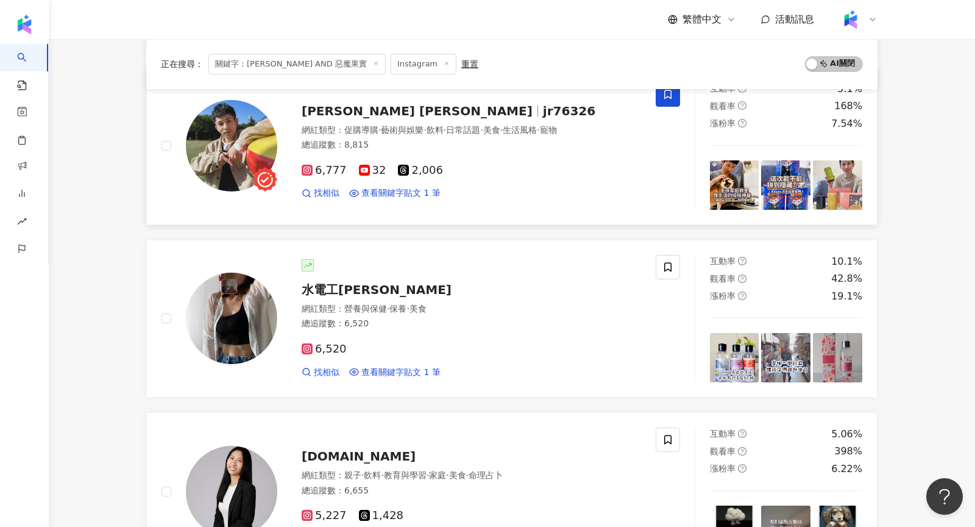
scroll to position [1570, 0]
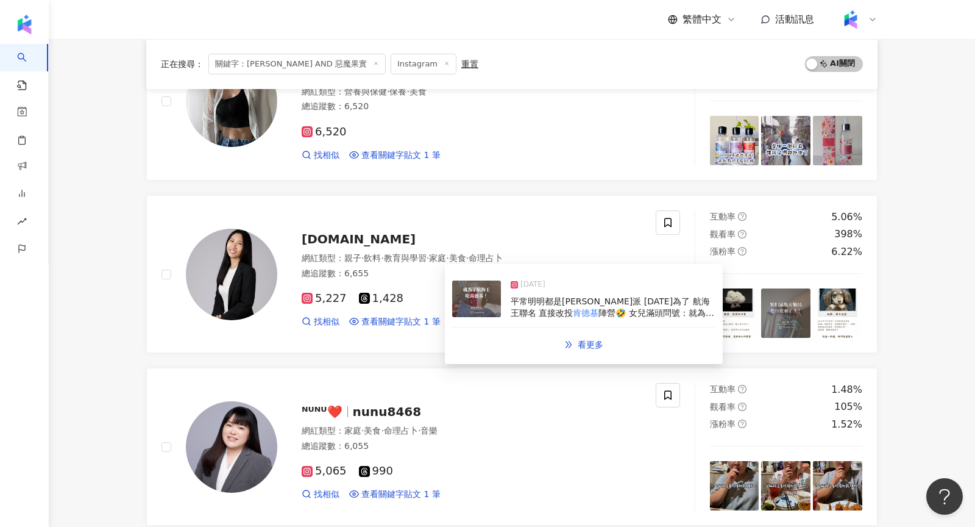
click at [472, 311] on img at bounding box center [476, 298] width 49 height 37
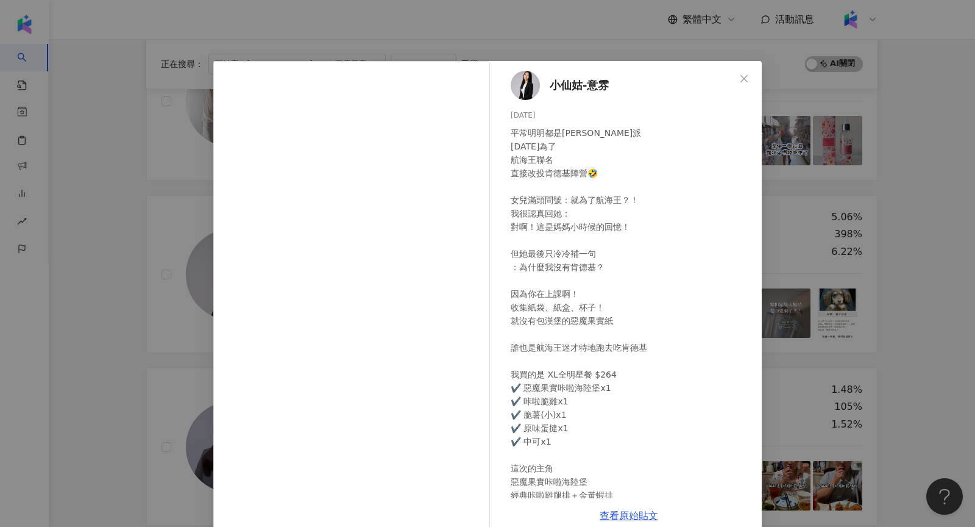
scroll to position [129, 0]
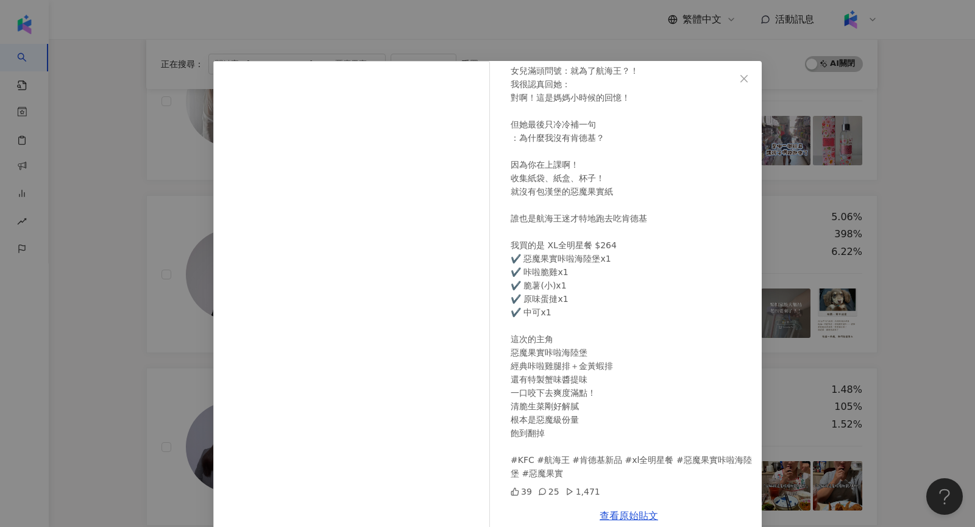
click at [798, 199] on div "小仙姑-意雰 [DATE] 平常明明都是[PERSON_NAME]派 [DATE]為了 航海王聯名 直接改投肯德基陣營🤣 女兒滿頭問號：就為了航海王？！ 我很…" at bounding box center [487, 263] width 975 height 527
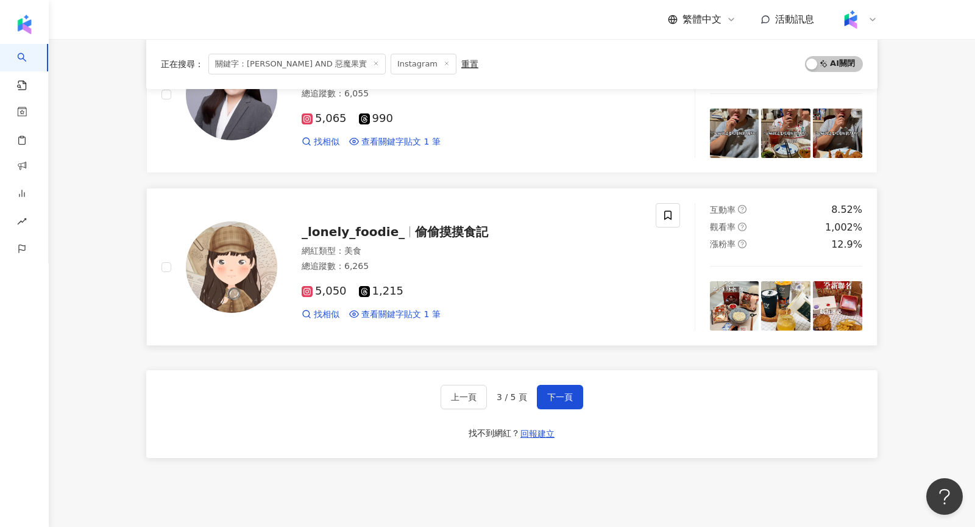
scroll to position [2009, 0]
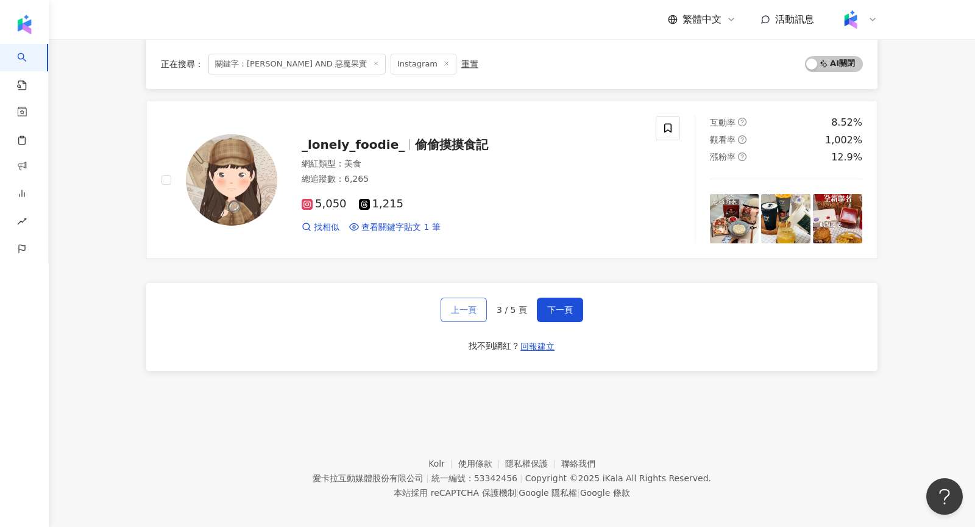
click at [464, 305] on span "上一頁" at bounding box center [464, 310] width 26 height 10
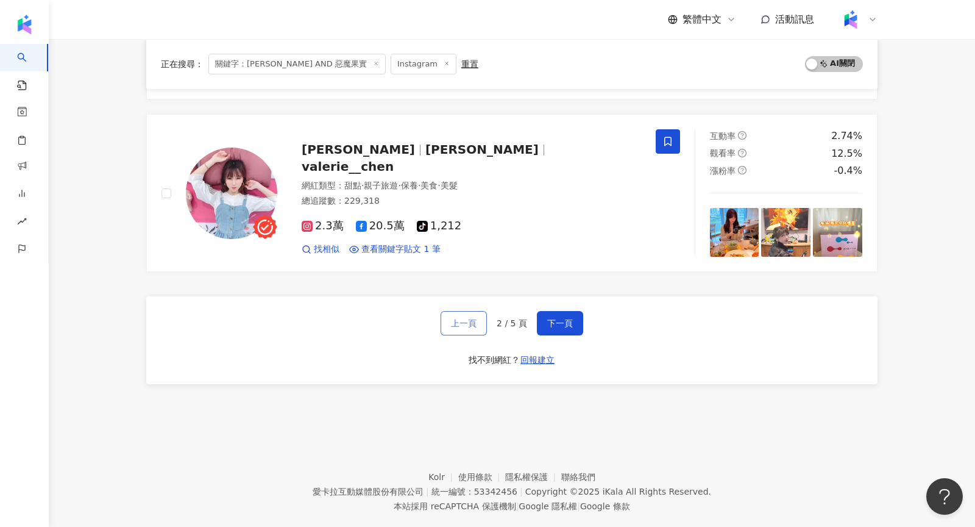
click at [477, 318] on span "上一頁" at bounding box center [464, 323] width 26 height 10
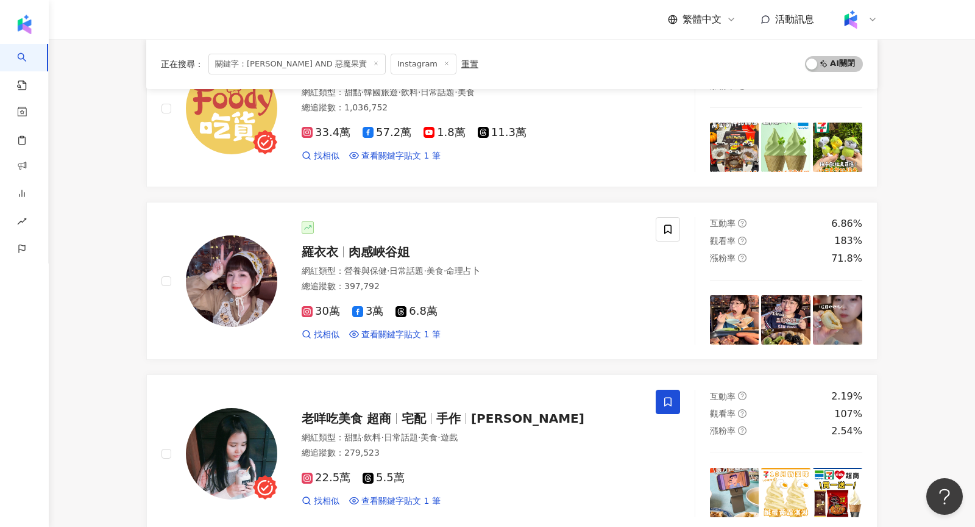
scroll to position [1798, 0]
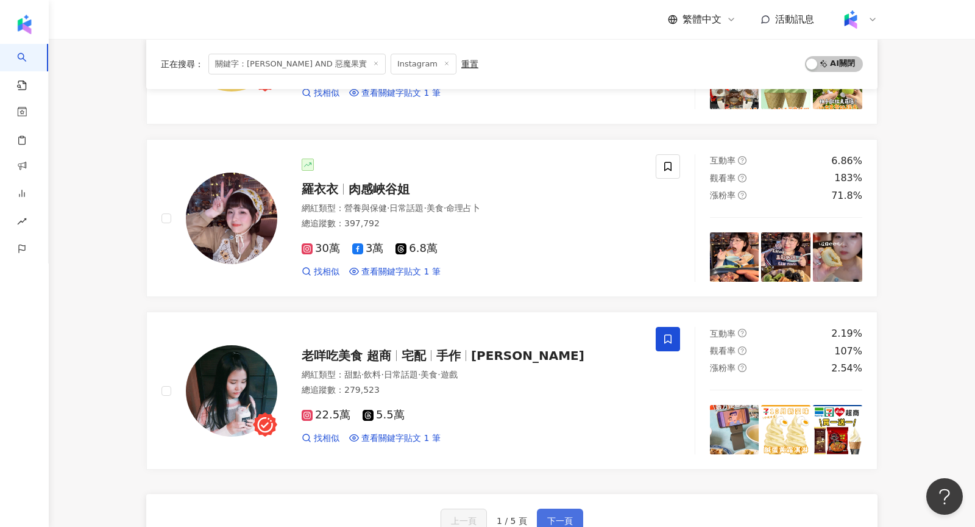
click at [548, 516] on span "下一頁" at bounding box center [560, 521] width 26 height 10
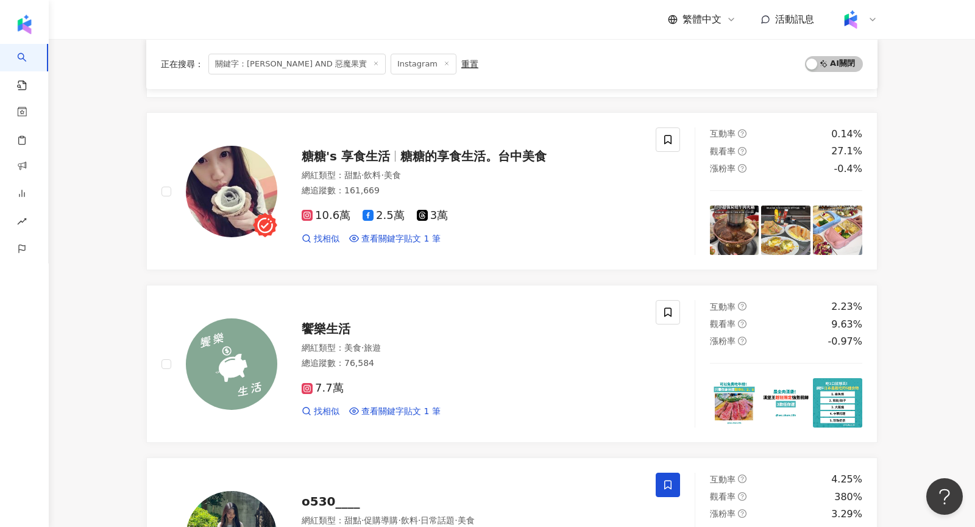
scroll to position [1897, 0]
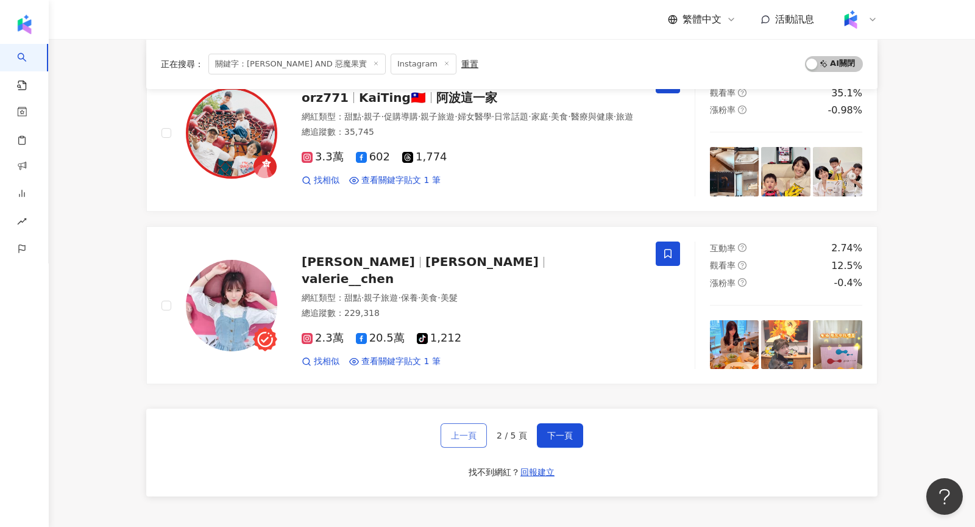
click at [461, 423] on button "上一頁" at bounding box center [464, 435] width 46 height 24
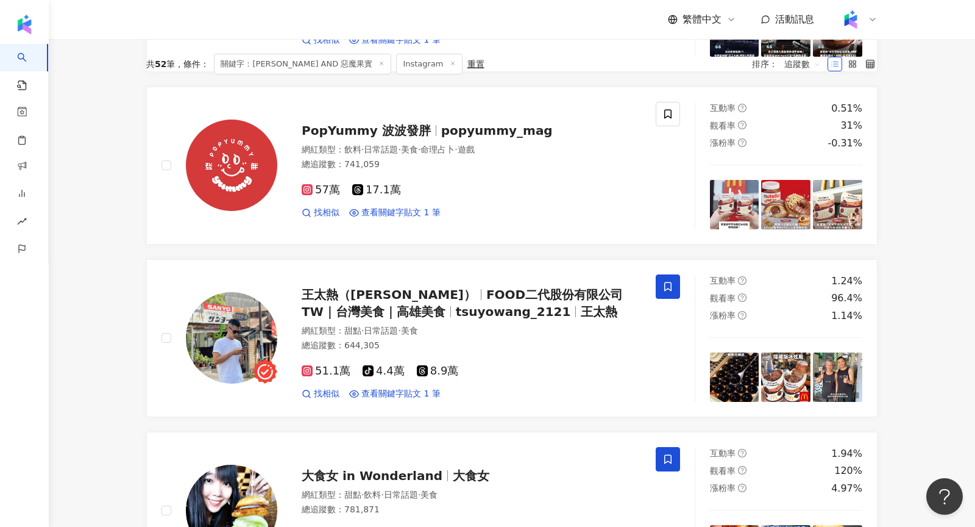
scroll to position [0, 0]
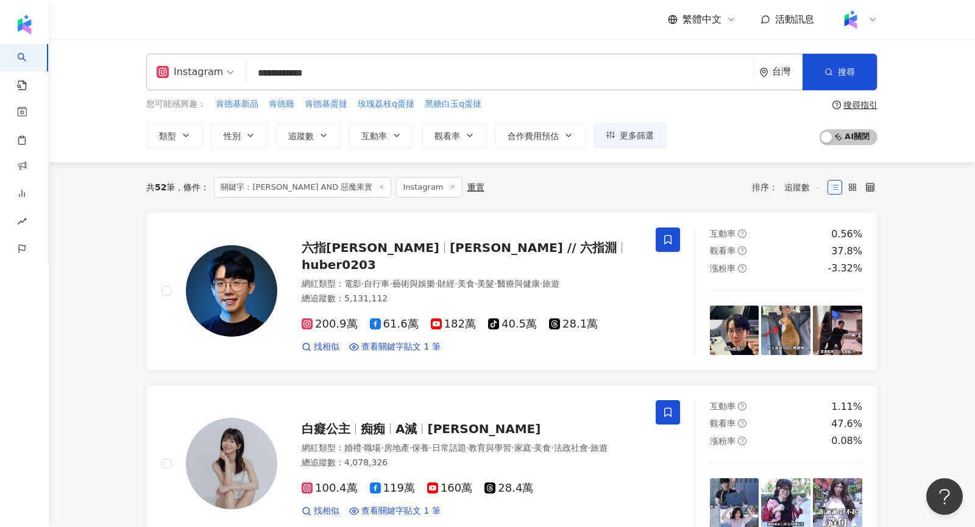
click at [189, 70] on div "Instagram" at bounding box center [190, 72] width 66 height 20
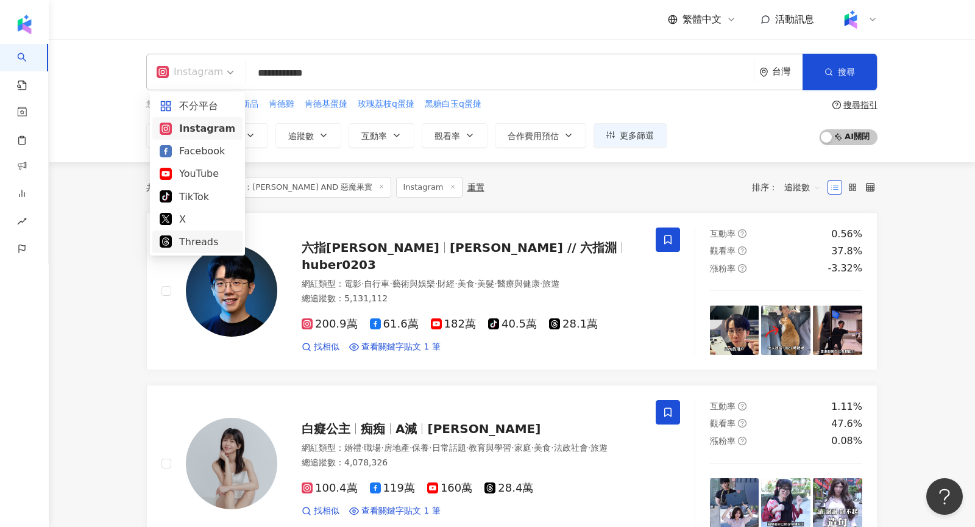
click at [188, 238] on div "Threads" at bounding box center [198, 241] width 76 height 15
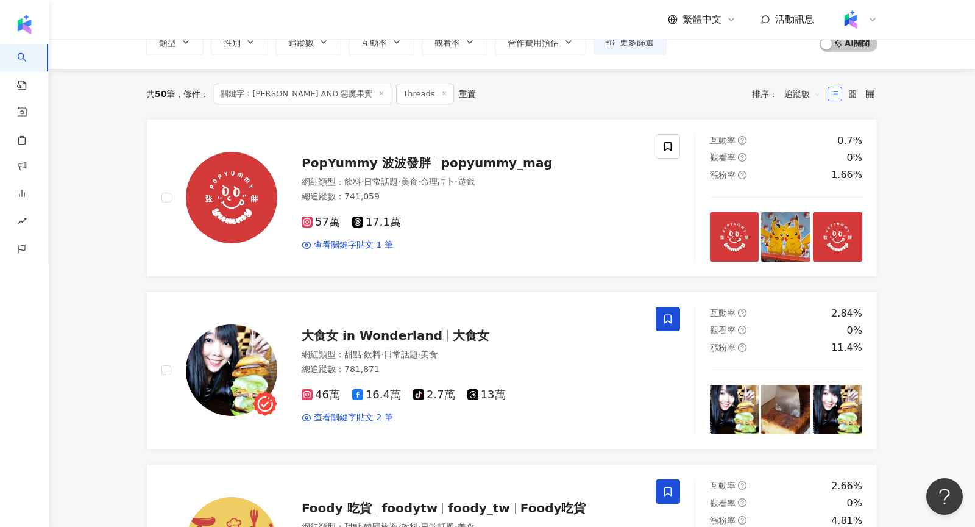
scroll to position [111, 0]
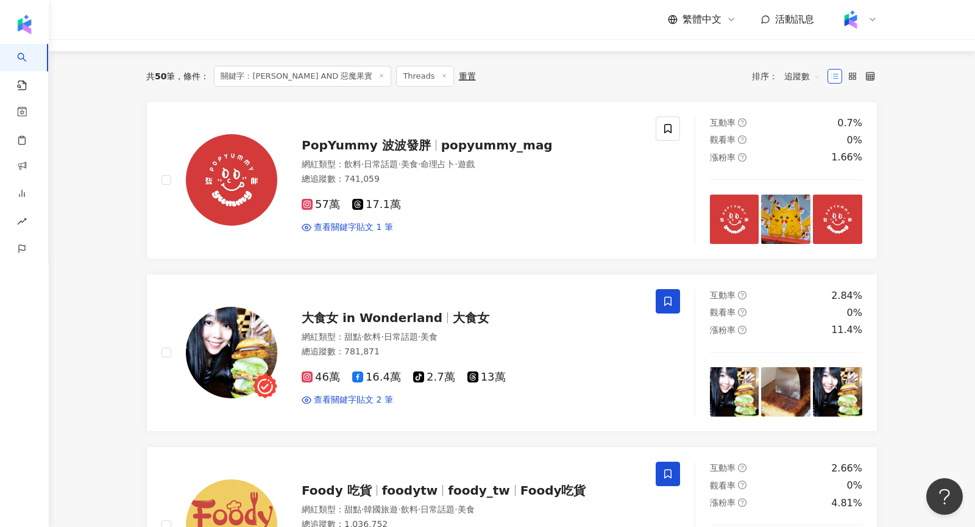
click at [810, 73] on span "追蹤數" at bounding box center [803, 76] width 37 height 20
click at [691, 75] on div "共 50 筆 條件 ： 關鍵字：[PERSON_NAME] AND 惡魔果實 Threads 重置 排序： 追蹤數" at bounding box center [511, 76] width 731 height 21
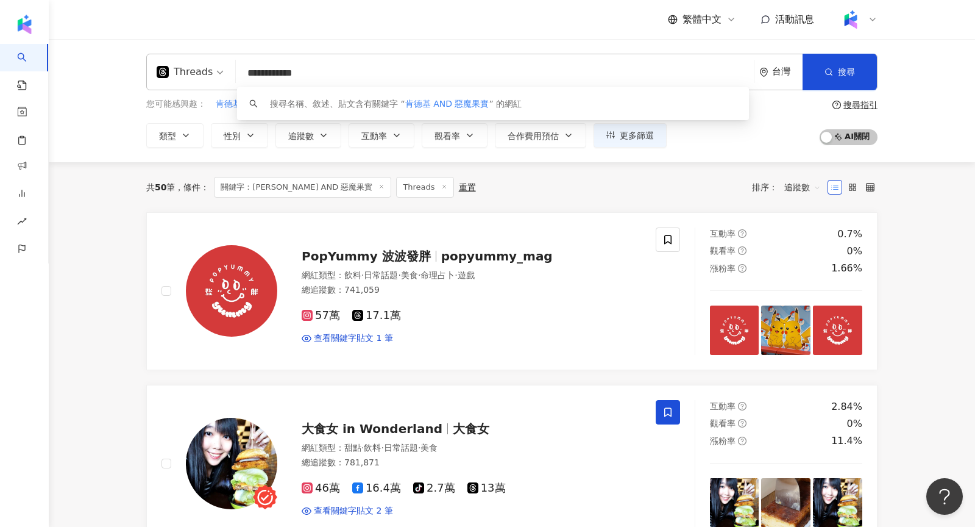
drag, startPoint x: 365, startPoint y: 63, endPoint x: 238, endPoint y: 60, distance: 127.4
click at [237, 60] on div "**********" at bounding box center [511, 72] width 731 height 37
drag, startPoint x: 350, startPoint y: 68, endPoint x: 160, endPoint y: 57, distance: 190.5
click at [162, 66] on div "**********" at bounding box center [511, 72] width 731 height 37
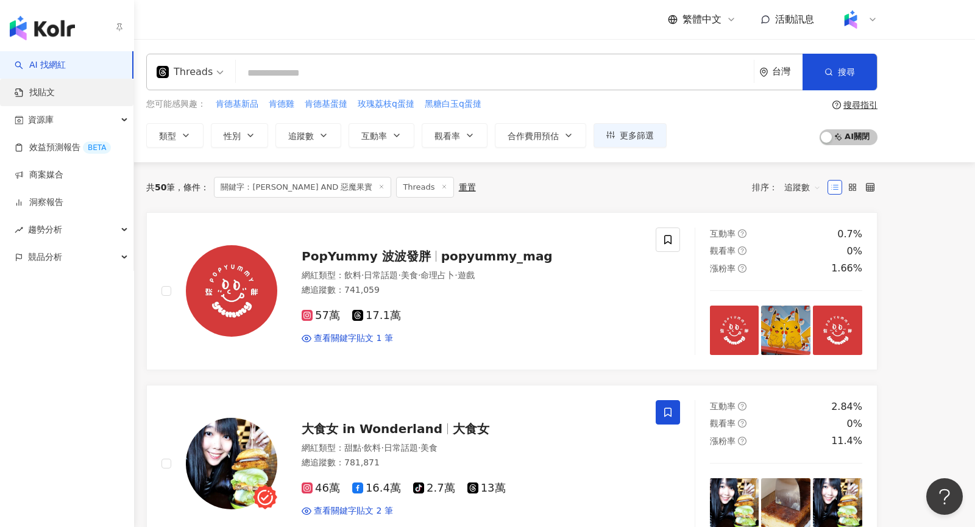
click at [55, 88] on link "找貼文" at bounding box center [35, 93] width 40 height 12
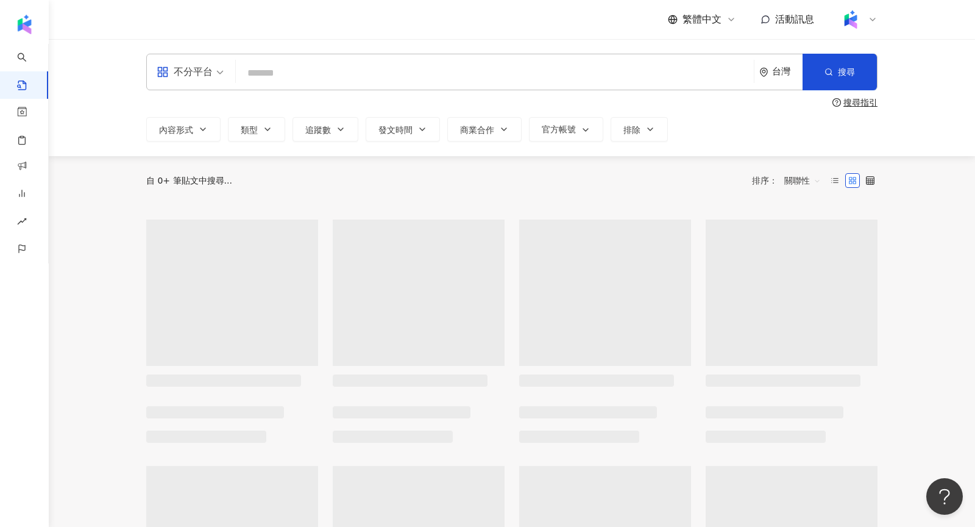
click at [427, 82] on input "search" at bounding box center [495, 73] width 508 height 26
paste input "**********"
type input "**********"
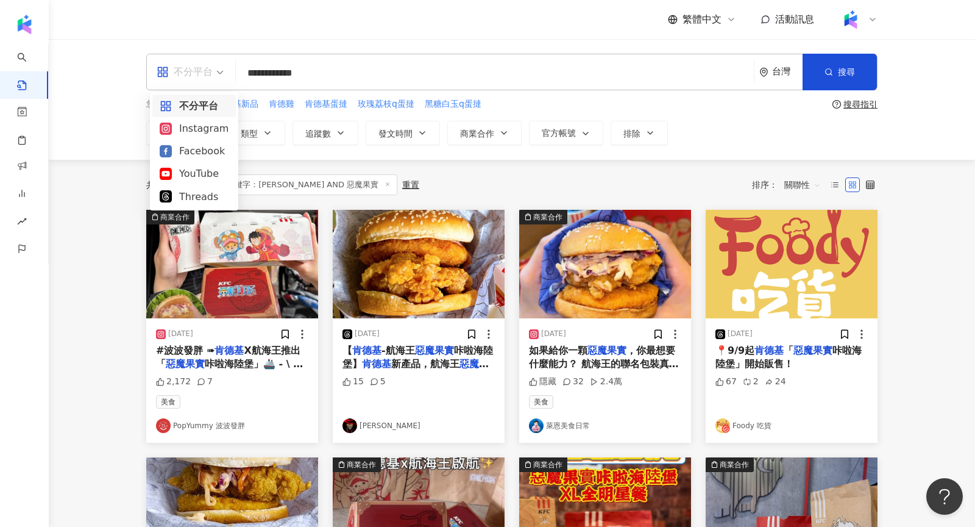
click at [194, 72] on div "不分平台" at bounding box center [185, 72] width 56 height 20
click at [188, 79] on div "不分平台" at bounding box center [185, 72] width 56 height 20
click at [193, 75] on div "不分平台" at bounding box center [185, 72] width 56 height 20
click at [193, 193] on div "Threads" at bounding box center [194, 196] width 69 height 15
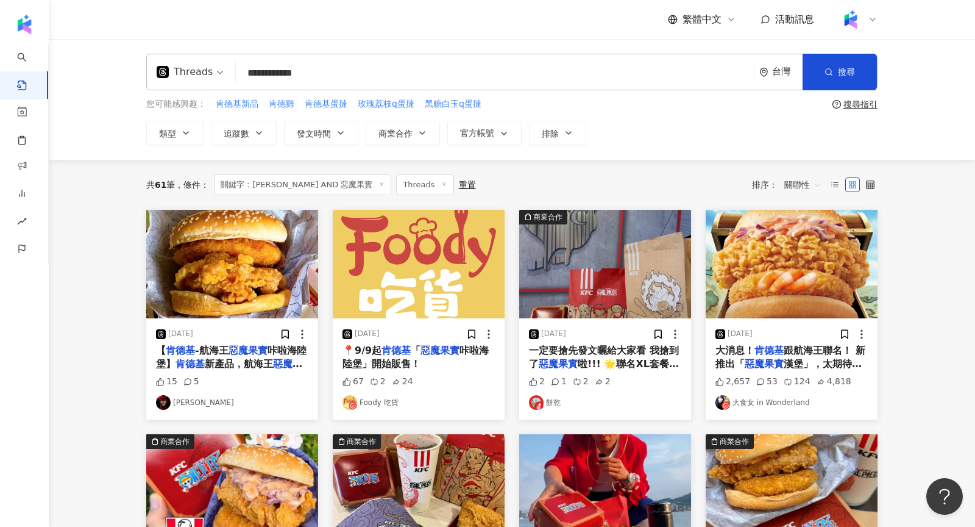
click at [202, 71] on div "Threads" at bounding box center [185, 72] width 56 height 20
click at [195, 127] on div "Instagram" at bounding box center [194, 128] width 69 height 15
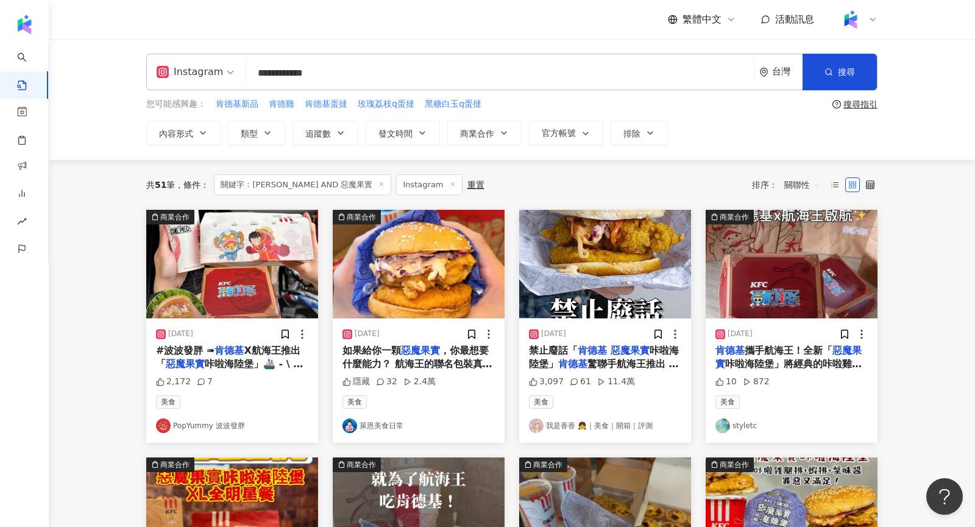
click at [215, 46] on div "**********" at bounding box center [512, 99] width 927 height 121
click at [215, 69] on div "Instagram" at bounding box center [190, 72] width 66 height 20
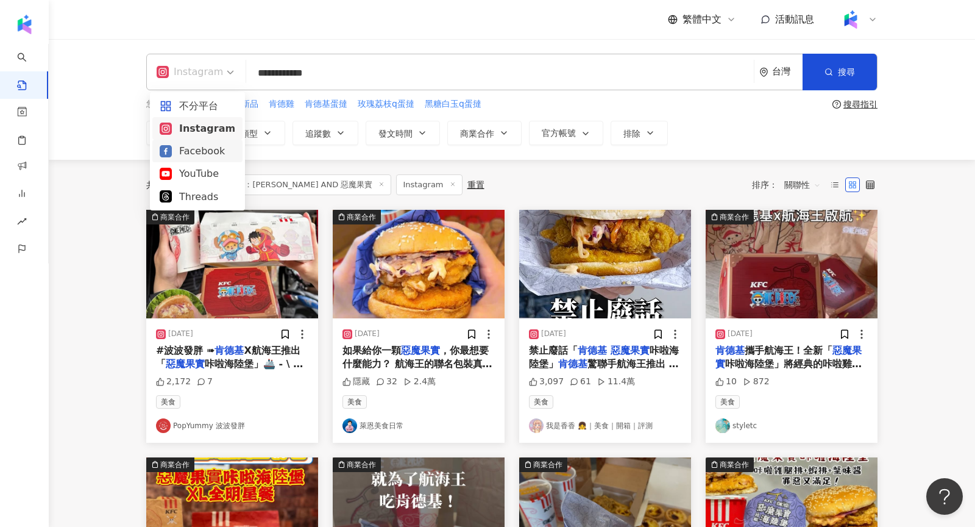
click at [176, 156] on div "Facebook" at bounding box center [198, 150] width 76 height 15
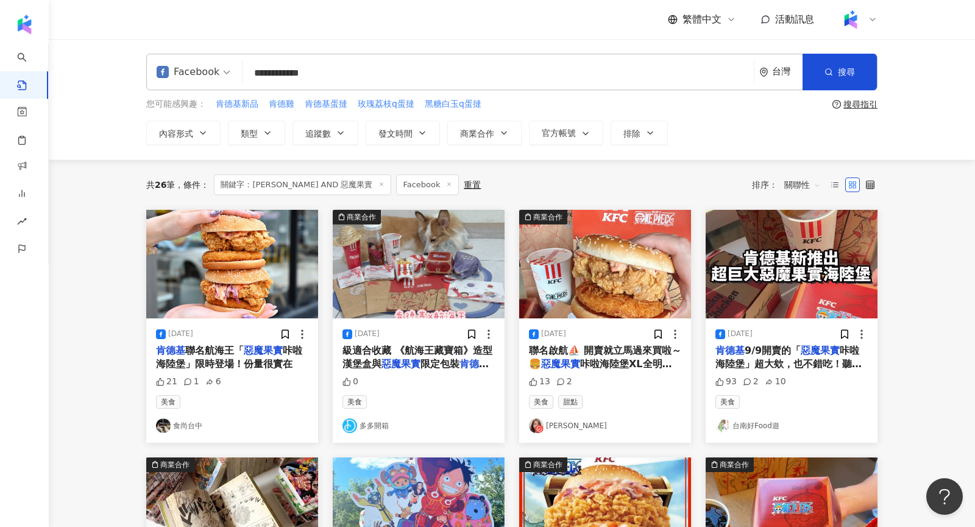
click at [189, 79] on div "Facebook" at bounding box center [188, 72] width 63 height 20
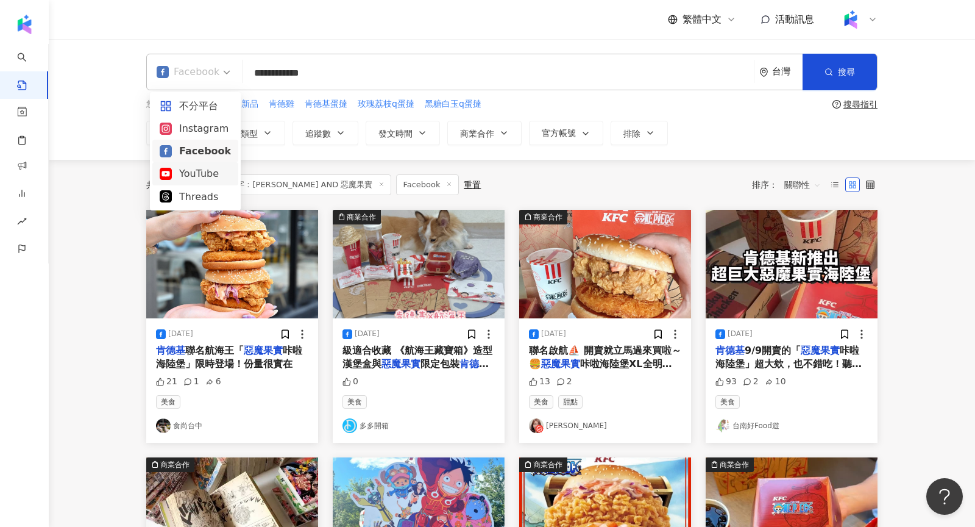
click at [193, 177] on div "YouTube" at bounding box center [195, 173] width 71 height 15
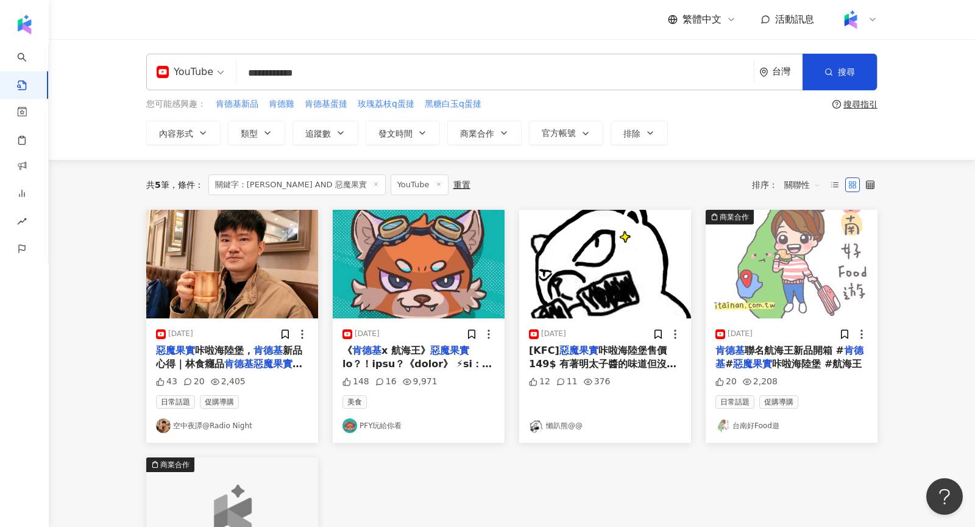
click at [237, 285] on img "button" at bounding box center [232, 264] width 172 height 109
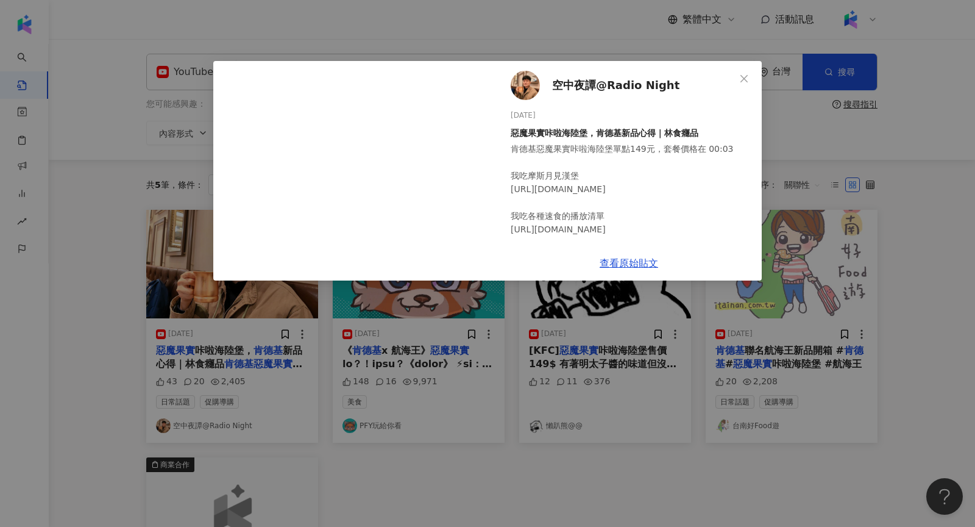
click at [579, 369] on div "空中夜譚@Radio Night [DATE] 惡魔果實咔啦海陸堡，肯德基新品心得｜林食癮品 43 20 2,405 查看原始貼文" at bounding box center [487, 263] width 975 height 527
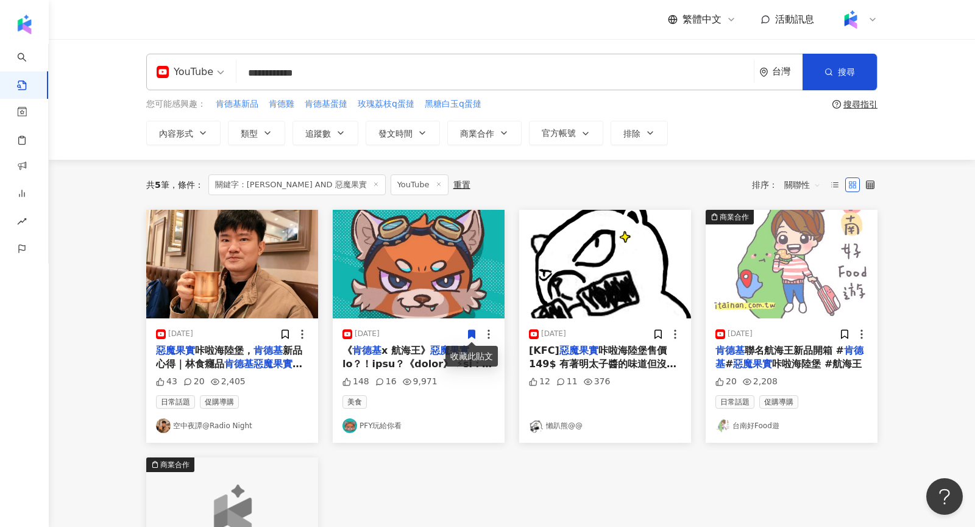
click at [408, 279] on img "button" at bounding box center [419, 264] width 172 height 109
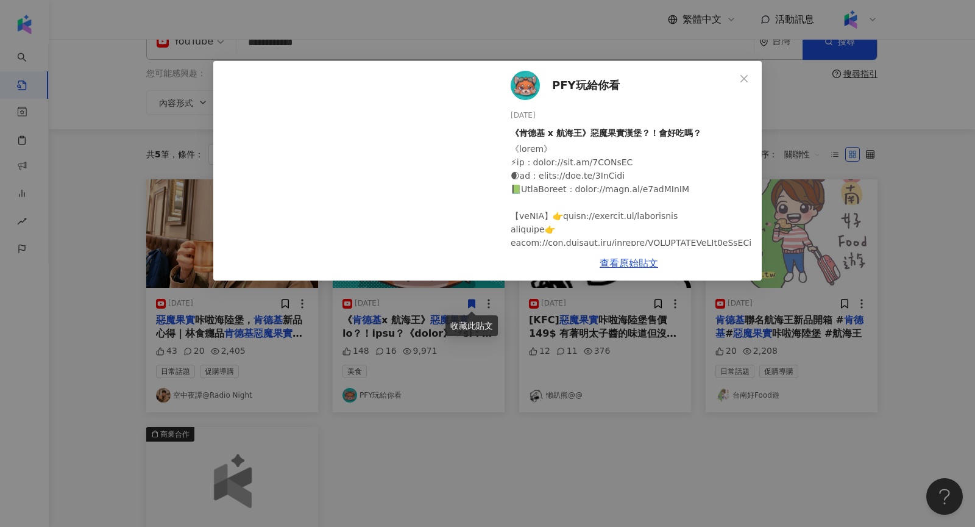
scroll to position [33, 0]
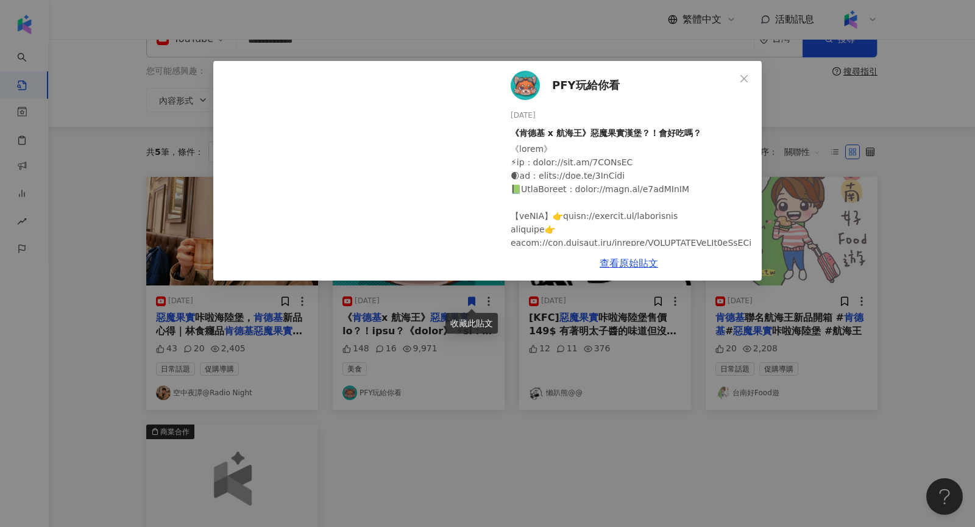
click at [563, 413] on div "PFY玩給你看 [DATE] 《肯德基 x 航海王》惡魔果實漢堡？！會好吃嗎？ 148 16 9,971 查看原始貼文" at bounding box center [487, 263] width 975 height 527
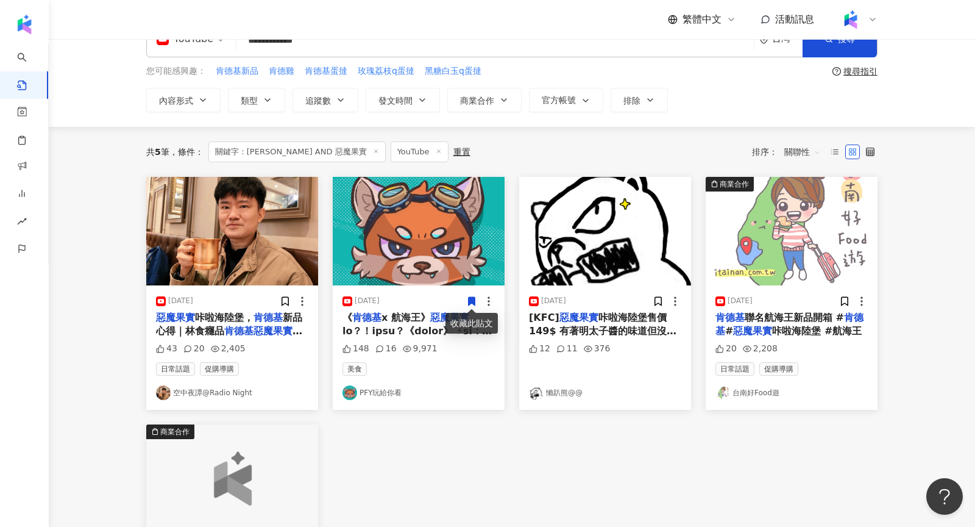
click at [596, 285] on div "[DATE] [KFC] 惡魔果實 咔啦海陸堡售價149$ 有著明太子醬的味道但沒有明太子在裡面,取而代之是蟹肉棒 咔啦雞跟海鮮腥味並沒有衝突,但也沒加分 但…" at bounding box center [605, 347] width 172 height 124
click at [588, 248] on img "button" at bounding box center [605, 231] width 172 height 109
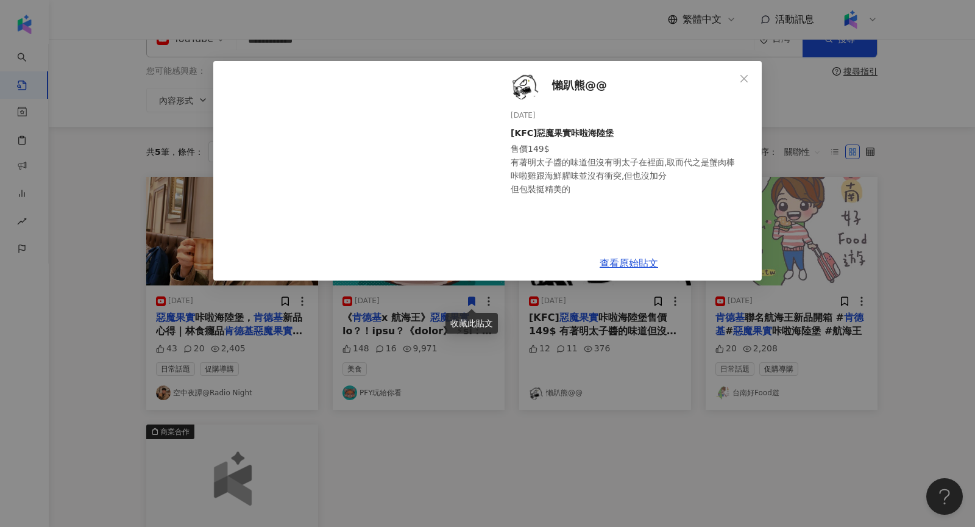
click at [763, 387] on div "懶趴熊@@ [DATE] [KFC]惡魔果實咔啦海陸堡 售價149$ 有著明太子醬的味道但沒有明太子在裡面,取而代之是蟹肉棒 咔啦雞跟海鮮腥味並沒有衝突,但也…" at bounding box center [487, 263] width 975 height 527
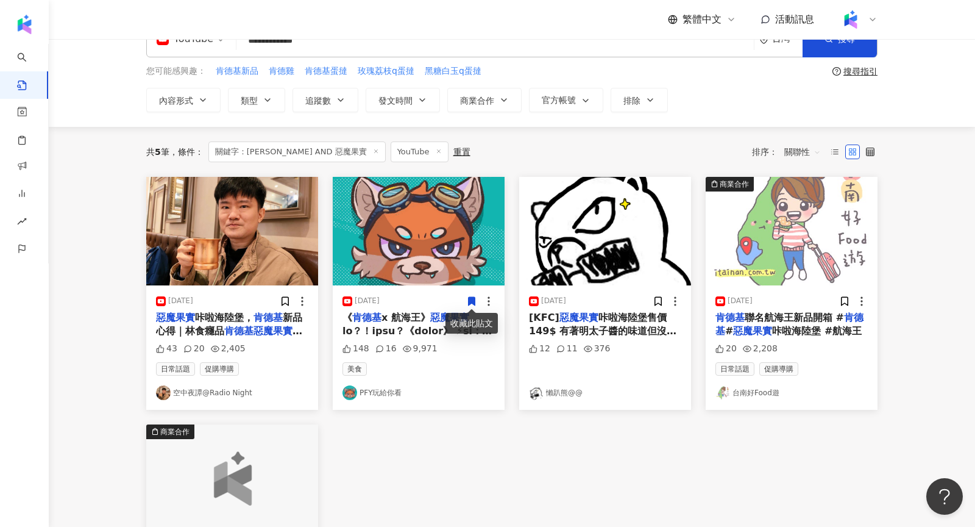
click at [838, 210] on img "button" at bounding box center [792, 231] width 172 height 109
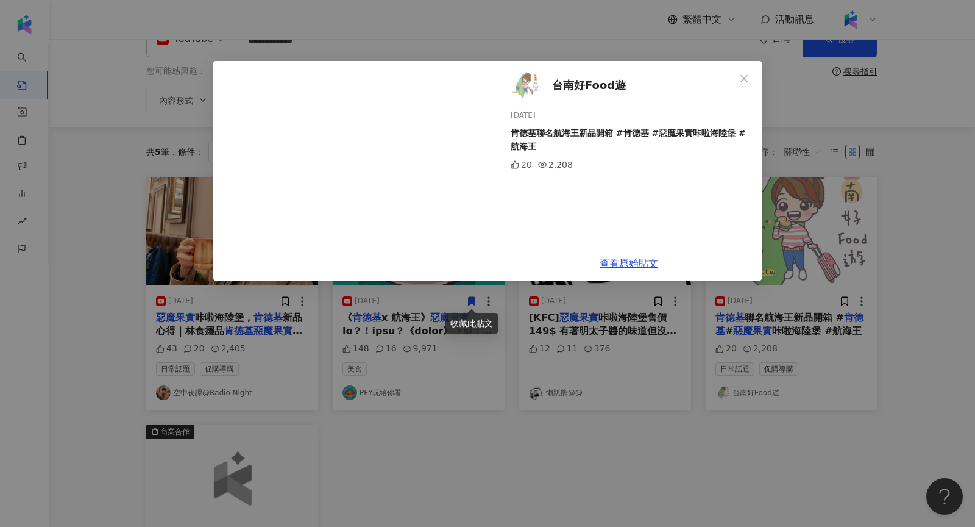
click at [480, 418] on div "台南好Food遊 [DATE] 肯德基聯名航海王新品開箱 #肯德基 #惡魔果實咔啦海陸堡 #航海王 20 2,208 查看原始貼文" at bounding box center [487, 263] width 975 height 527
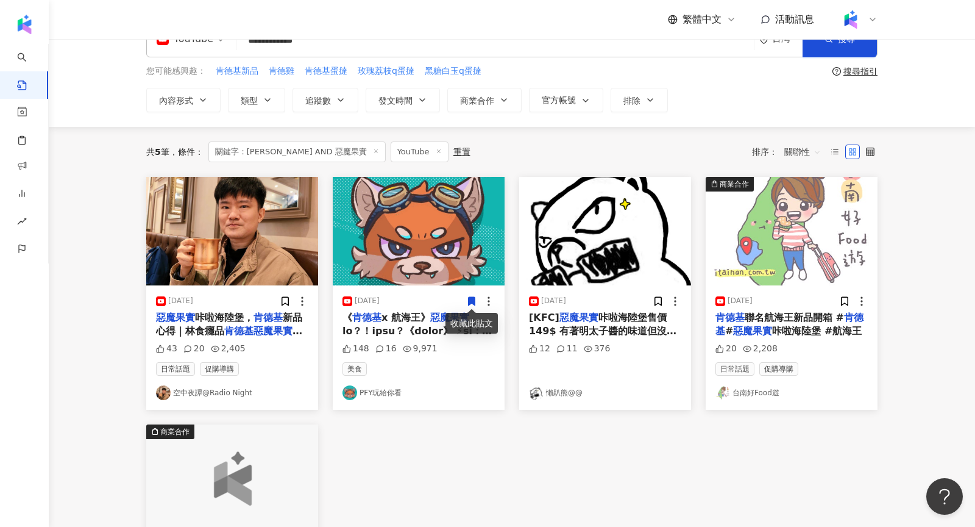
scroll to position [9, 0]
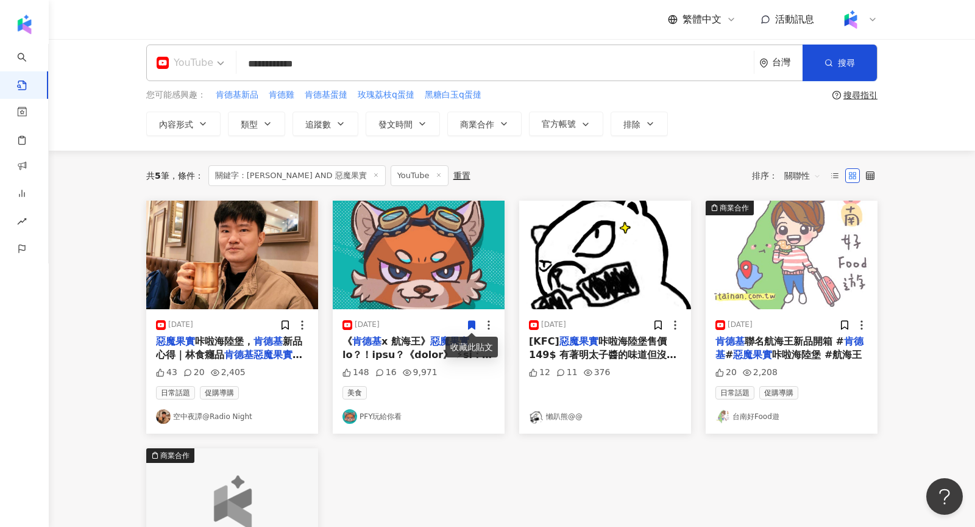
click at [185, 67] on div "YouTube" at bounding box center [185, 63] width 57 height 20
click at [194, 182] on div "Threads" at bounding box center [194, 187] width 69 height 15
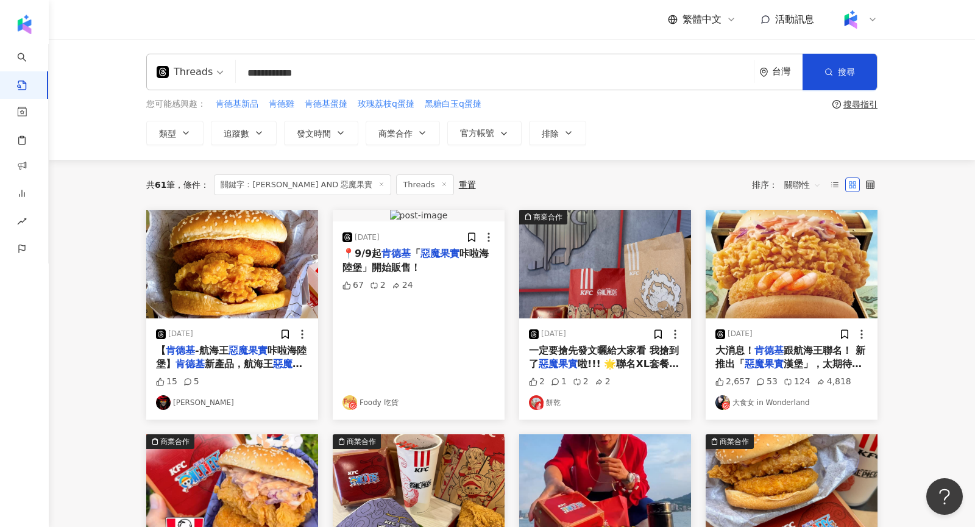
click at [791, 192] on span "關聯性" at bounding box center [803, 185] width 37 height 20
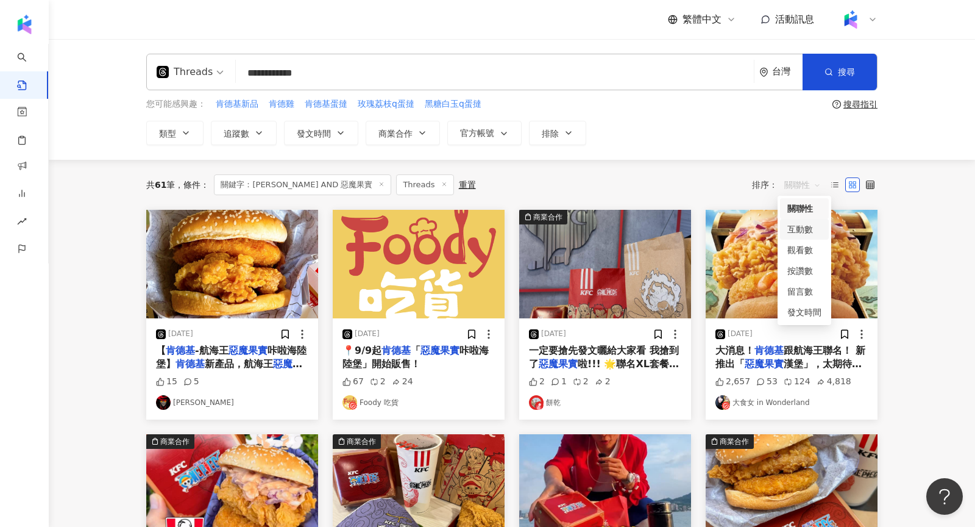
click at [806, 227] on div "互動數" at bounding box center [805, 228] width 34 height 13
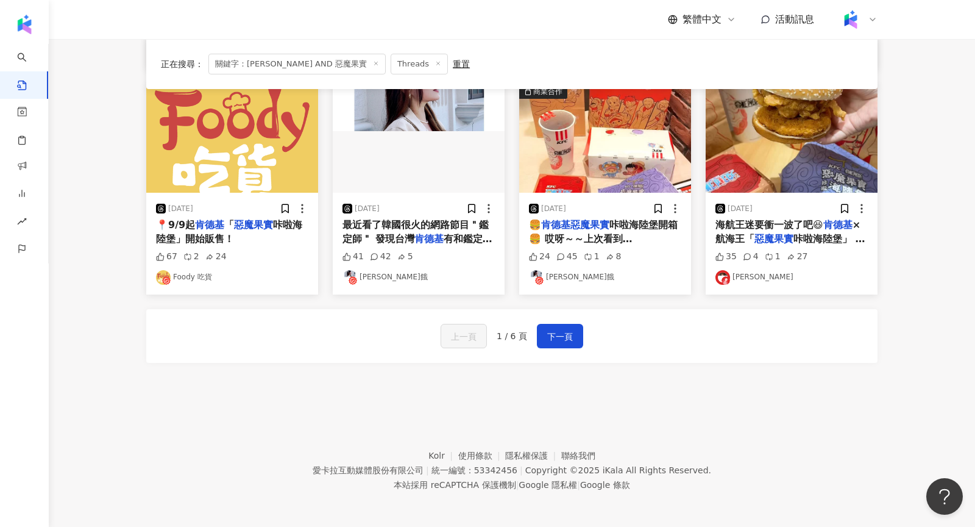
scroll to position [572, 0]
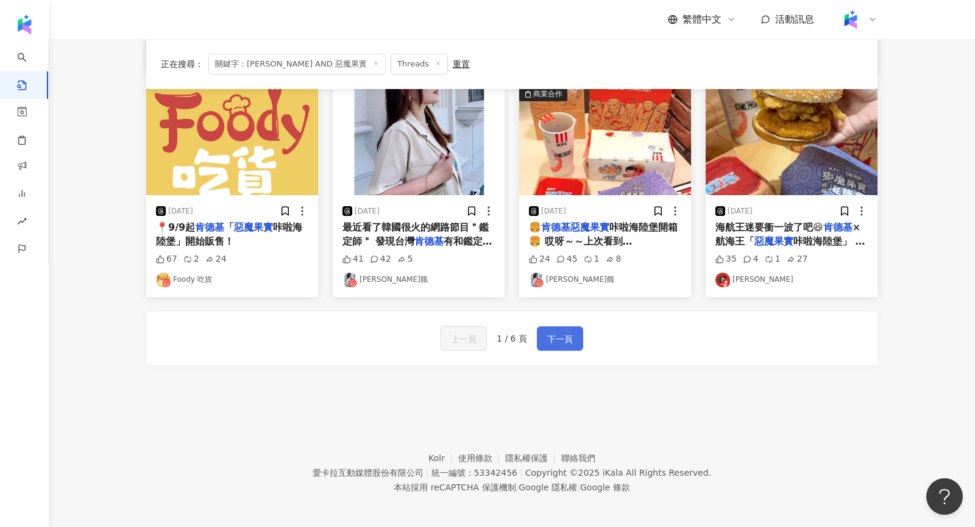
click at [541, 338] on button "下一頁" at bounding box center [560, 338] width 46 height 24
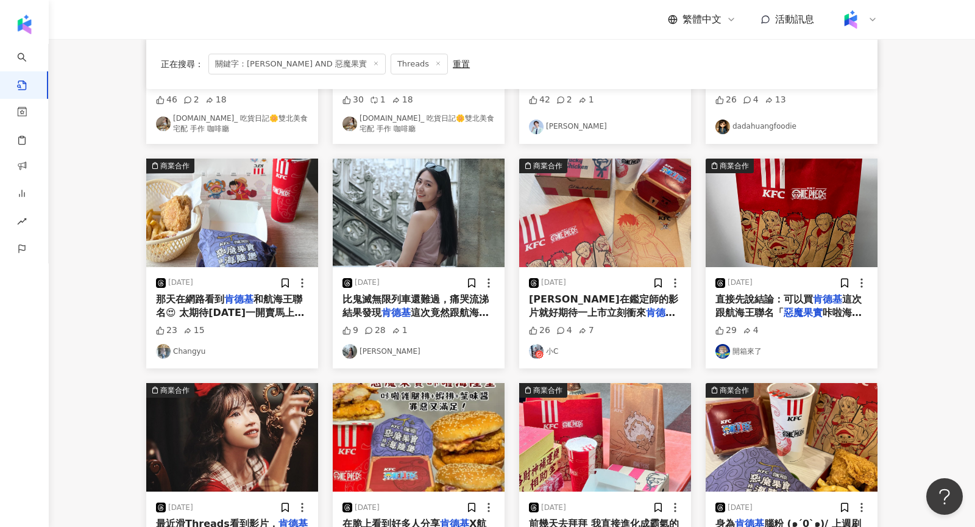
scroll to position [0, 0]
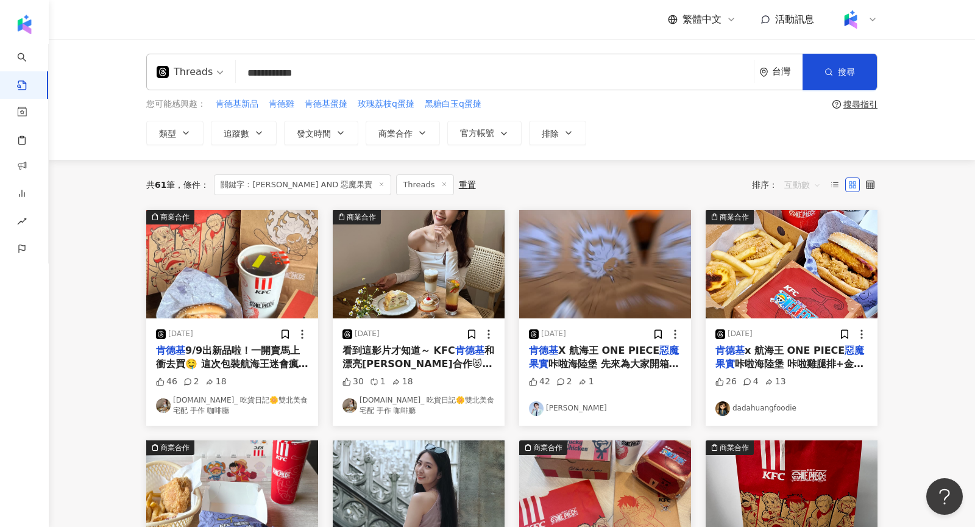
click at [794, 177] on span "互動數" at bounding box center [803, 185] width 37 height 20
click at [514, 174] on div "共 61 筆 條件 ： 關鍵字：[PERSON_NAME] AND 惡魔果實 Threads 重置 排序： 互動數" at bounding box center [511, 184] width 731 height 21
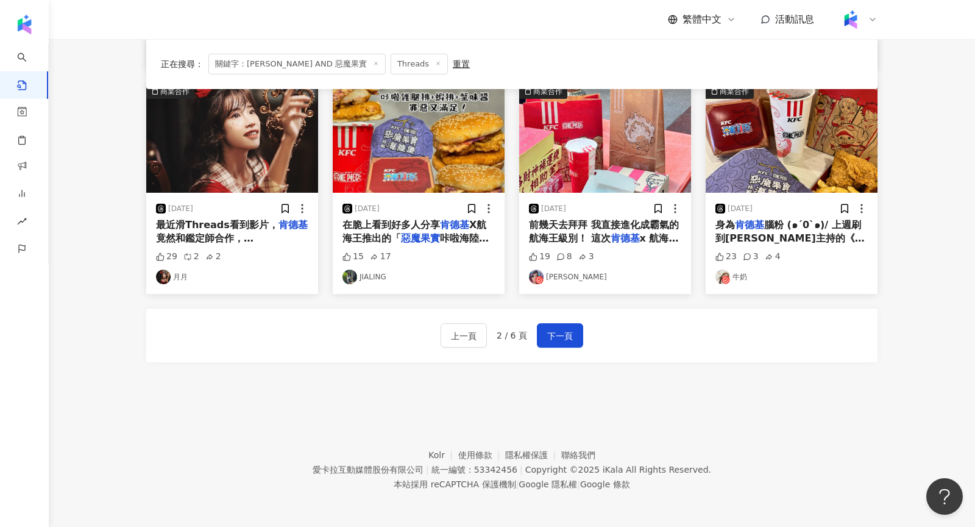
click at [556, 319] on div "上一頁 2 / 6 頁 下一頁" at bounding box center [511, 335] width 731 height 54
click at [562, 330] on span "下一頁" at bounding box center [560, 336] width 26 height 15
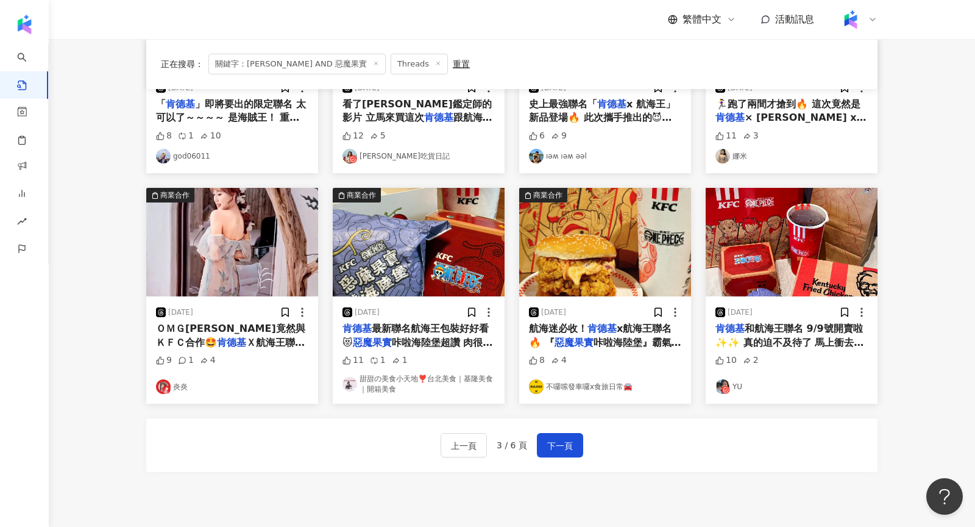
scroll to position [494, 0]
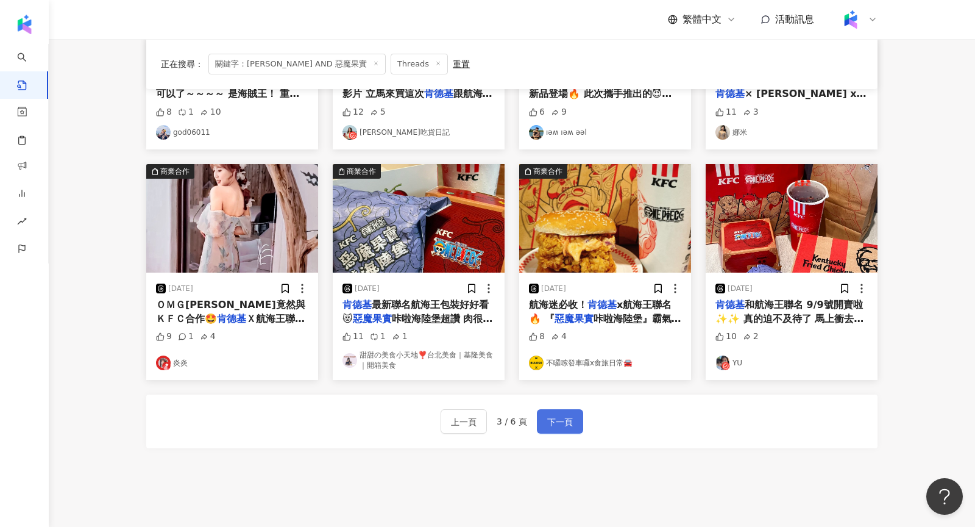
click at [551, 418] on span "下一頁" at bounding box center [560, 422] width 26 height 15
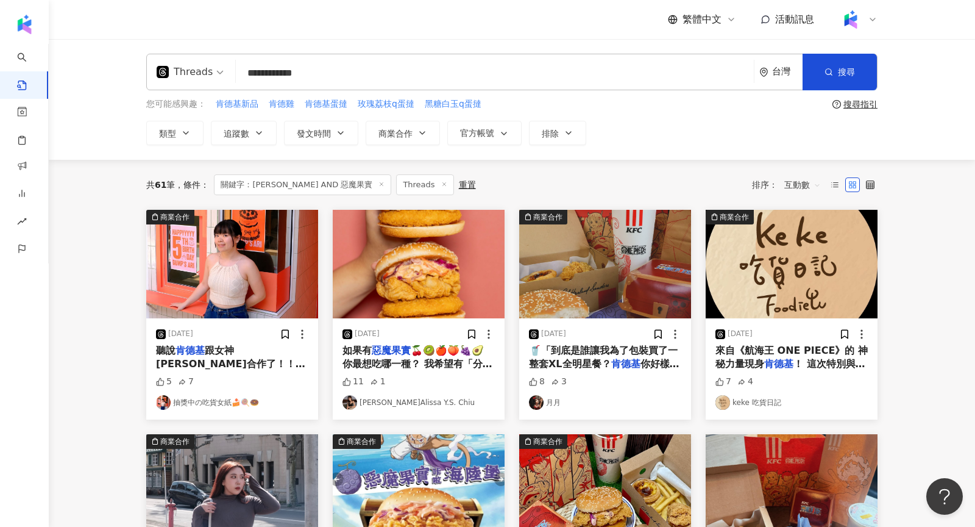
scroll to position [574, 0]
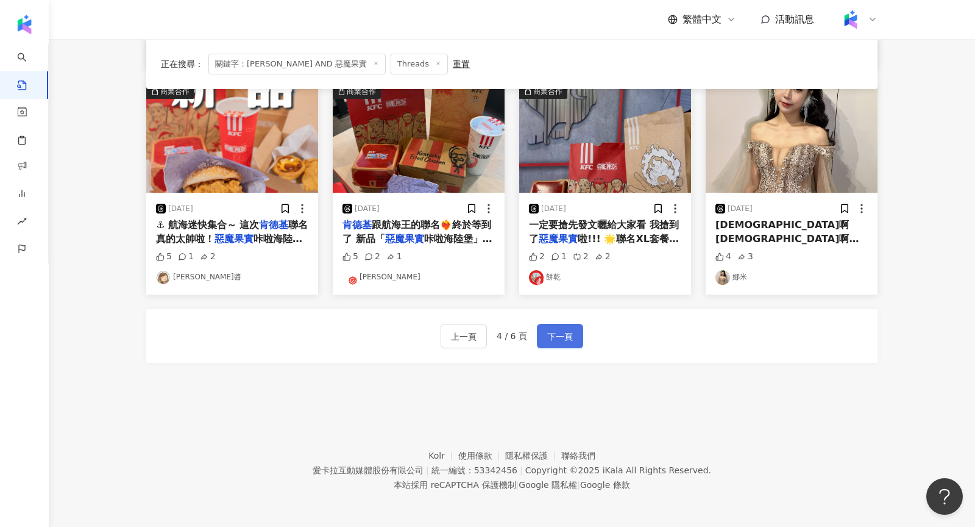
click at [569, 332] on span "下一頁" at bounding box center [560, 336] width 26 height 15
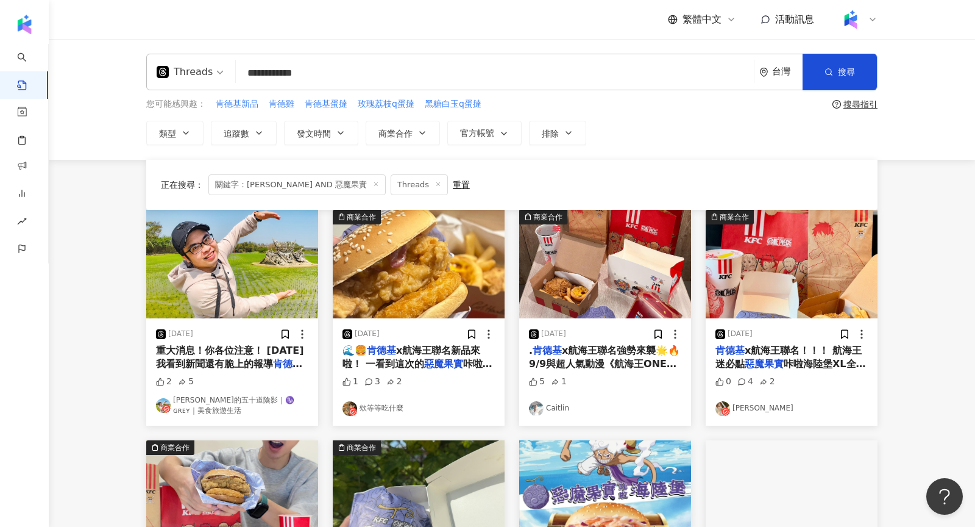
scroll to position [580, 0]
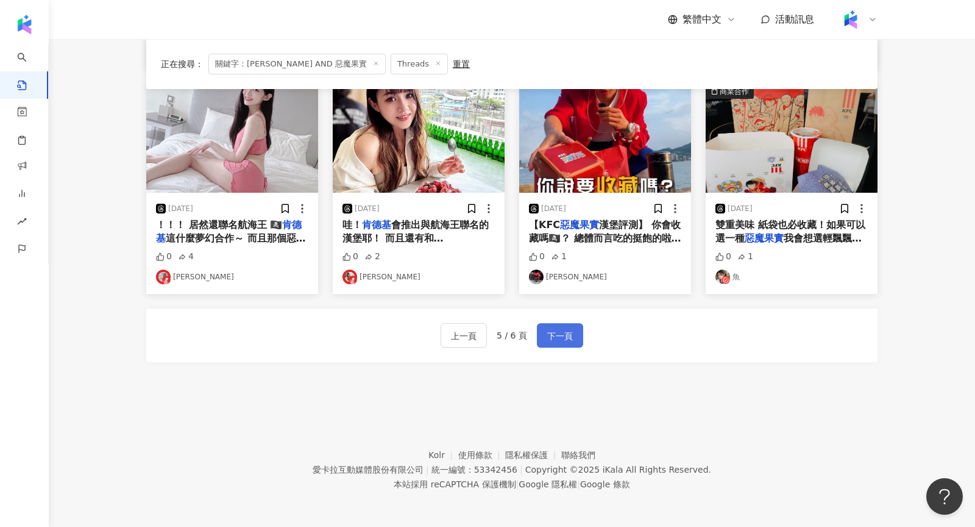
click at [560, 329] on span "下一頁" at bounding box center [560, 336] width 26 height 15
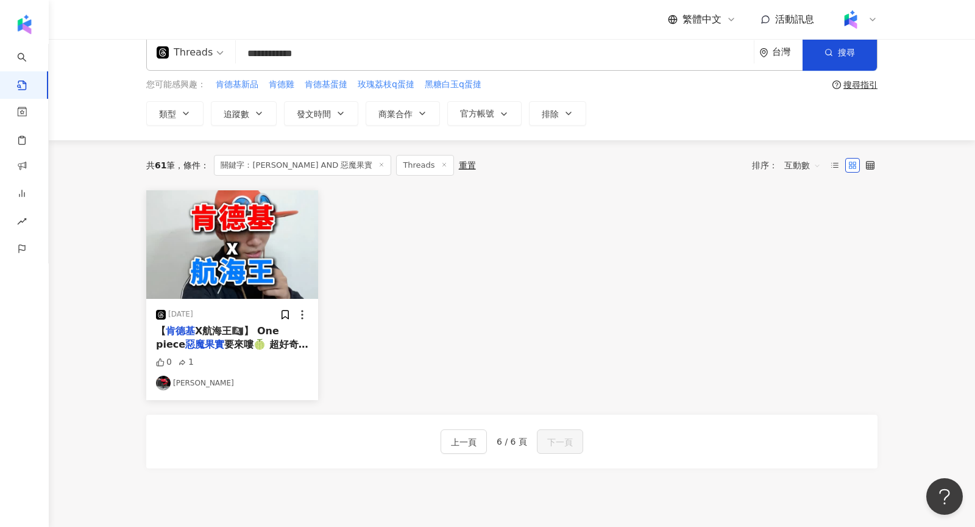
scroll to position [0, 0]
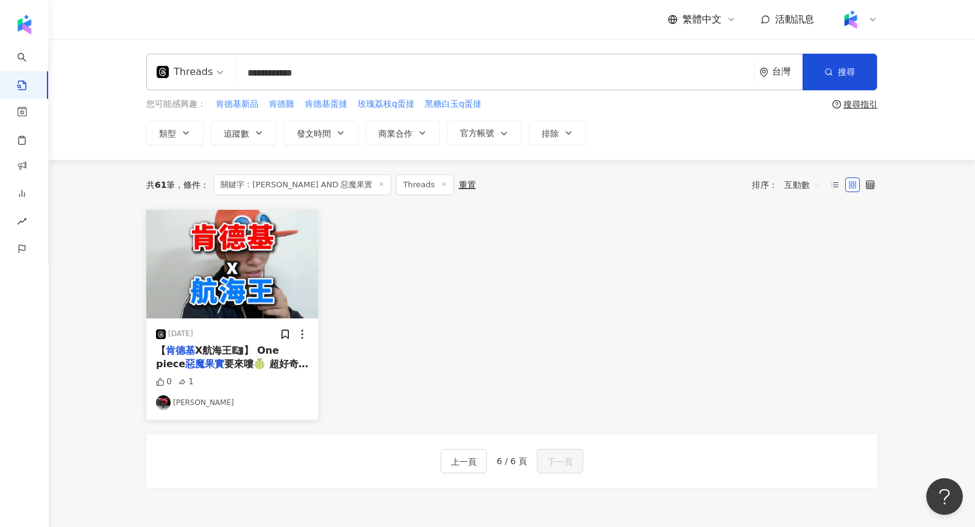
drag, startPoint x: 368, startPoint y: 66, endPoint x: 204, endPoint y: 55, distance: 165.0
click at [204, 55] on div "**********" at bounding box center [511, 72] width 731 height 37
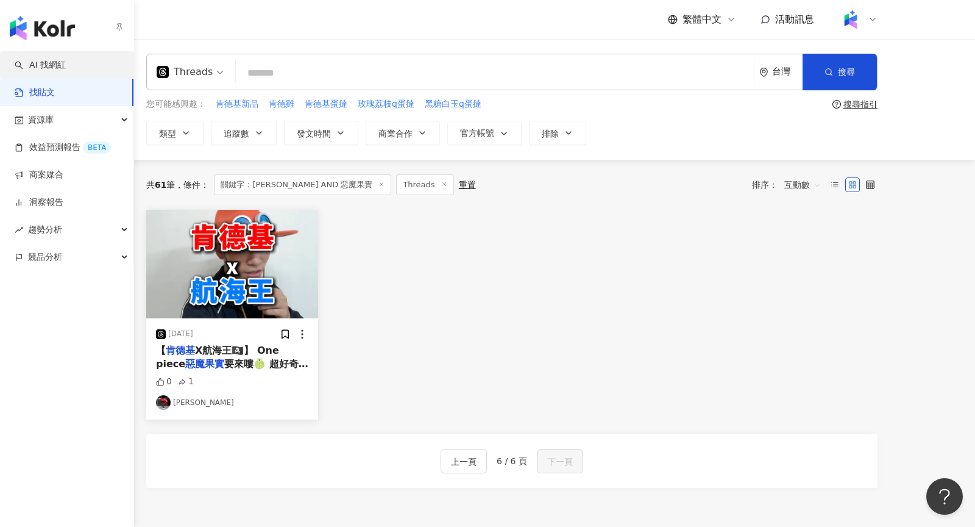
click at [45, 65] on link "AI 找網紅" at bounding box center [40, 65] width 51 height 12
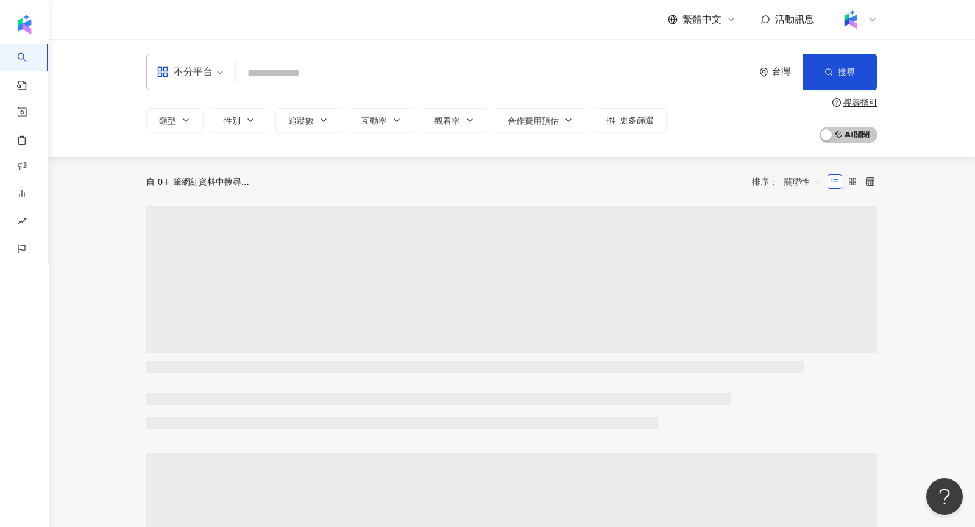
click at [263, 70] on input "search" at bounding box center [495, 73] width 508 height 23
type input "**********"
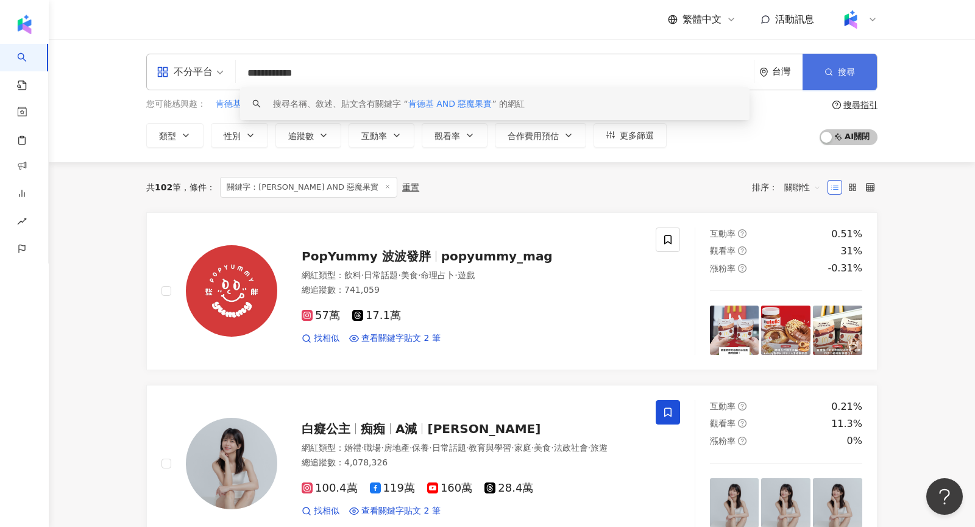
click at [842, 72] on span "搜尋" at bounding box center [846, 72] width 17 height 10
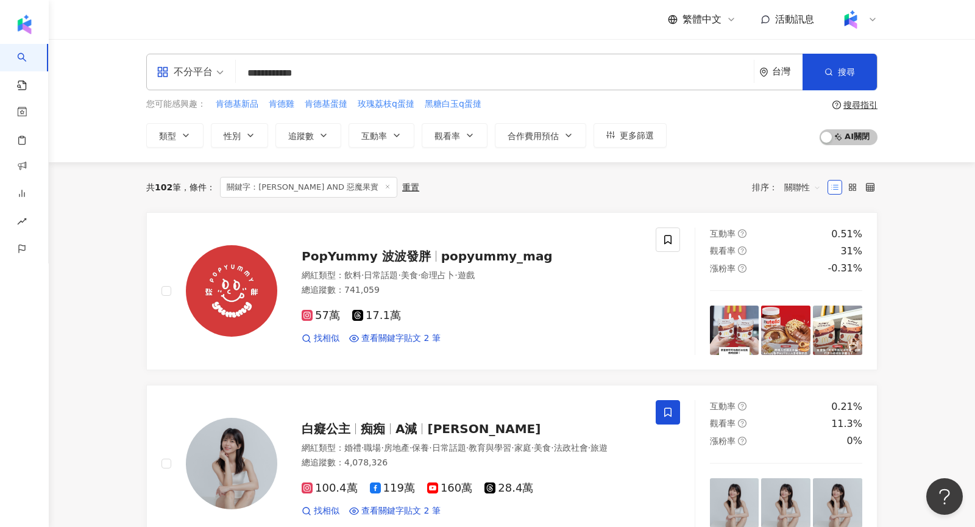
click at [794, 187] on span "關聯性" at bounding box center [803, 187] width 37 height 20
click at [796, 238] on div "追蹤數" at bounding box center [803, 231] width 30 height 13
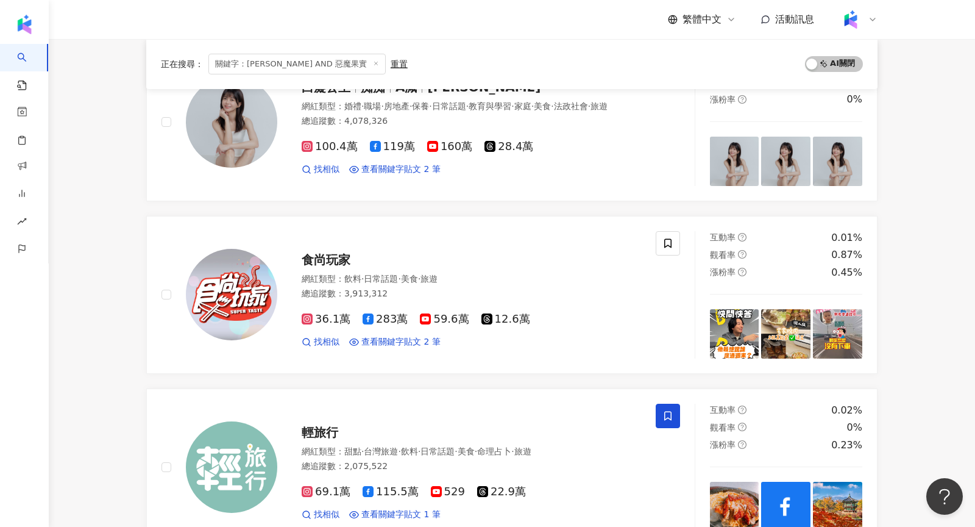
scroll to position [338, 0]
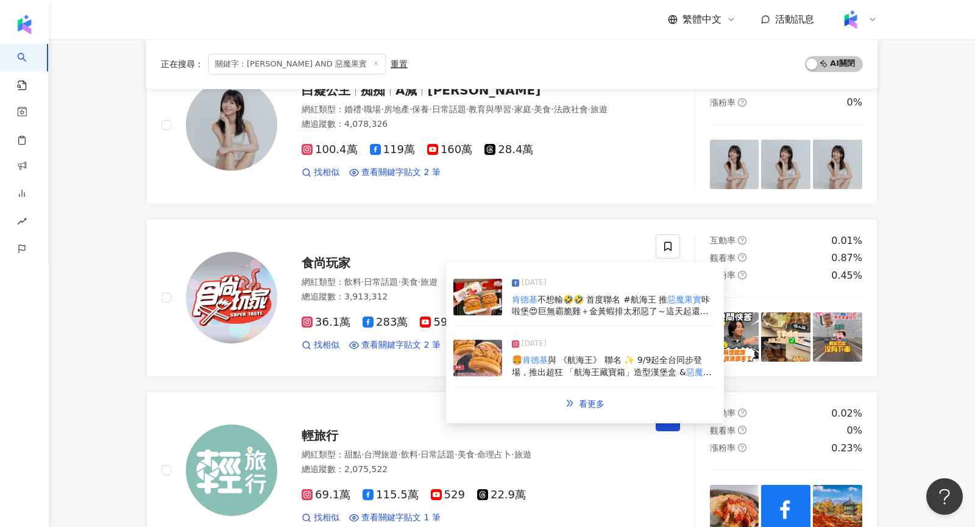
click at [484, 312] on img at bounding box center [478, 297] width 49 height 37
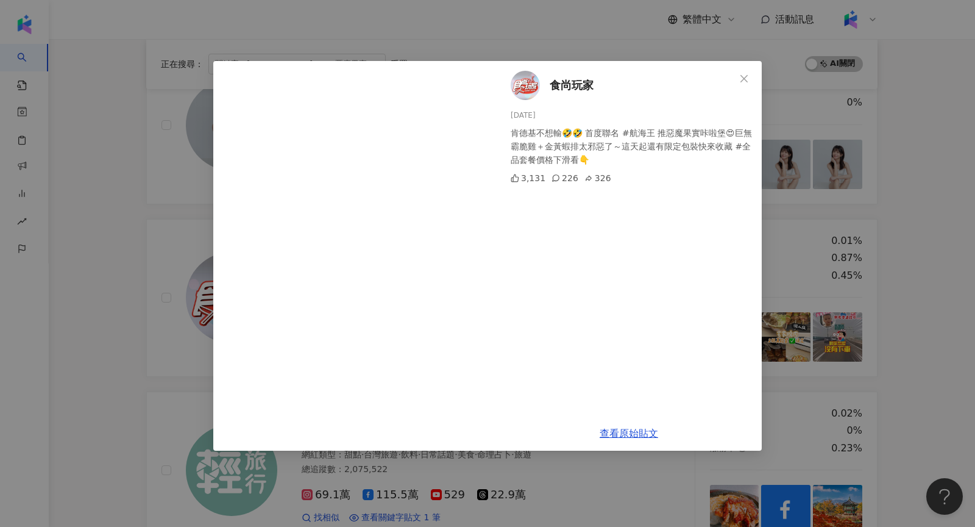
click at [166, 297] on div "食尚玩家 [DATE] 肯德基不想輸🤣🤣 首度聯名 #航海王 推惡魔果實咔啦堡😍巨無霸脆雞＋金黃蝦排太邪惡了～這天起還有限定包裝快來收藏 #全品套餐價格下滑看…" at bounding box center [487, 263] width 975 height 527
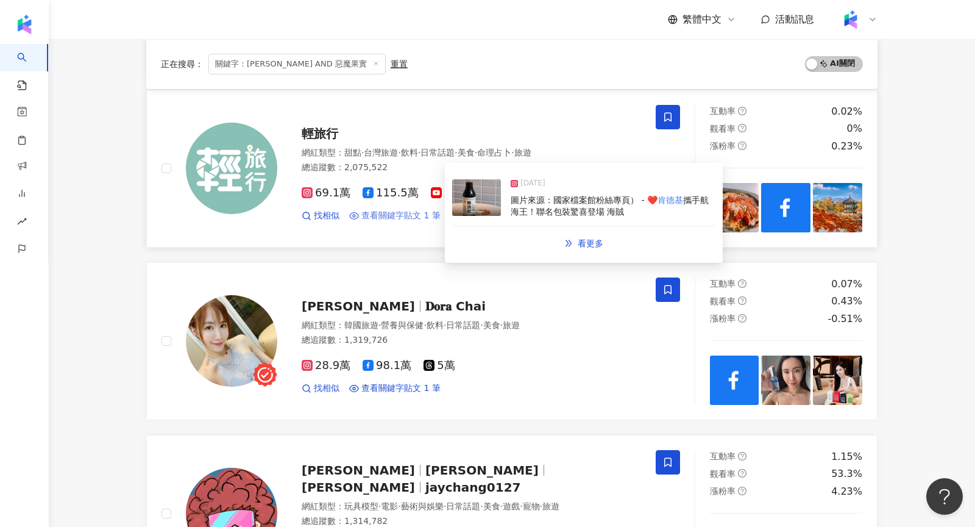
scroll to position [666, 0]
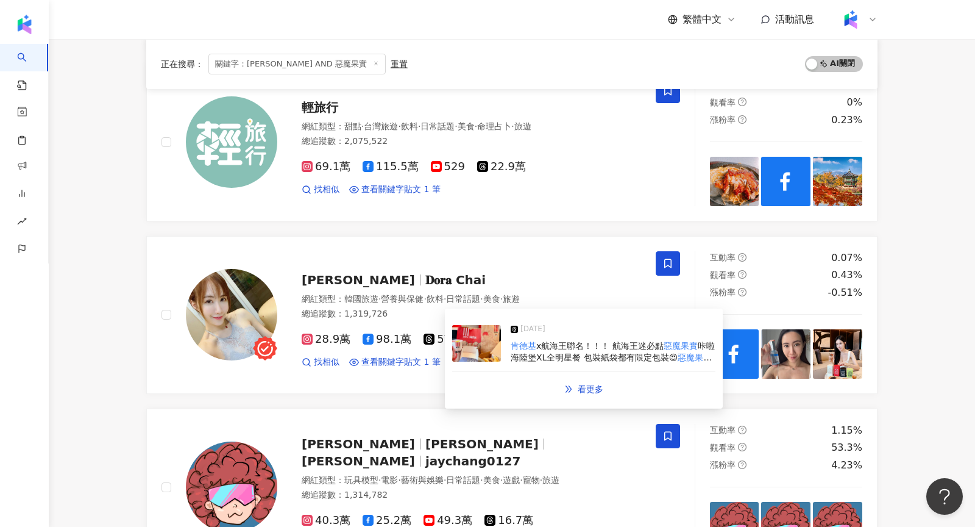
click at [475, 341] on img at bounding box center [476, 343] width 49 height 37
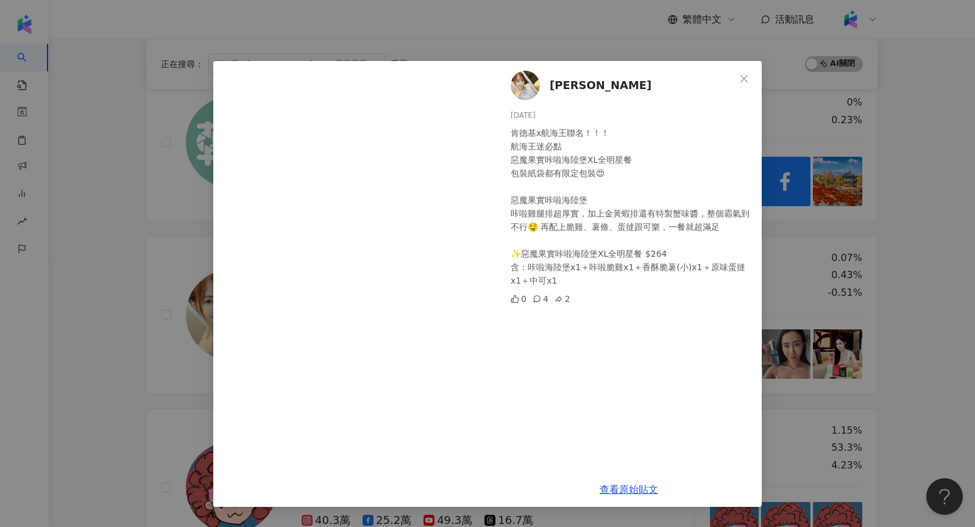
click at [107, 249] on div "[PERSON_NAME] [DATE] 肯德基x航海王聯名！！！ 航海王迷必點 惡魔果實咔啦海陸堡XL全明星餐 包裝紙袋都有限定包裝😍 惡魔果實咔啦海陸堡 …" at bounding box center [487, 263] width 975 height 527
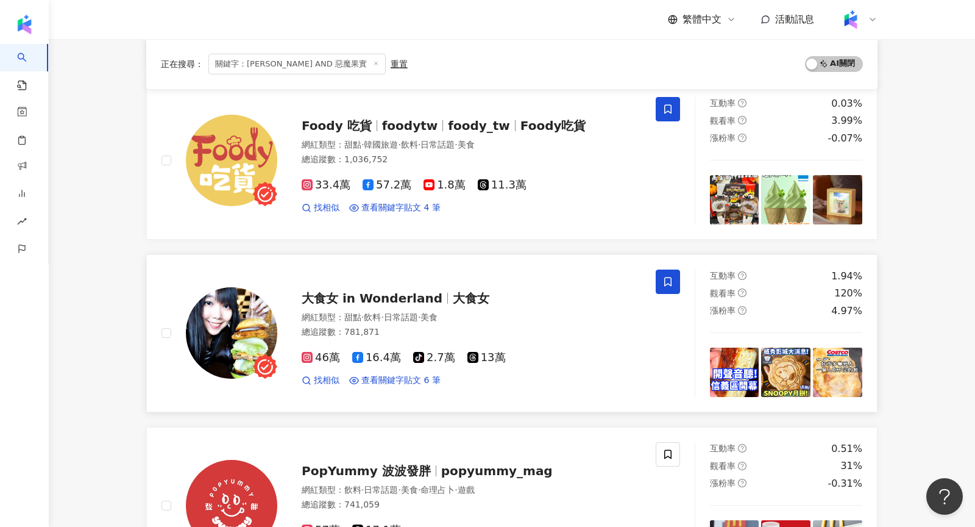
scroll to position [1173, 0]
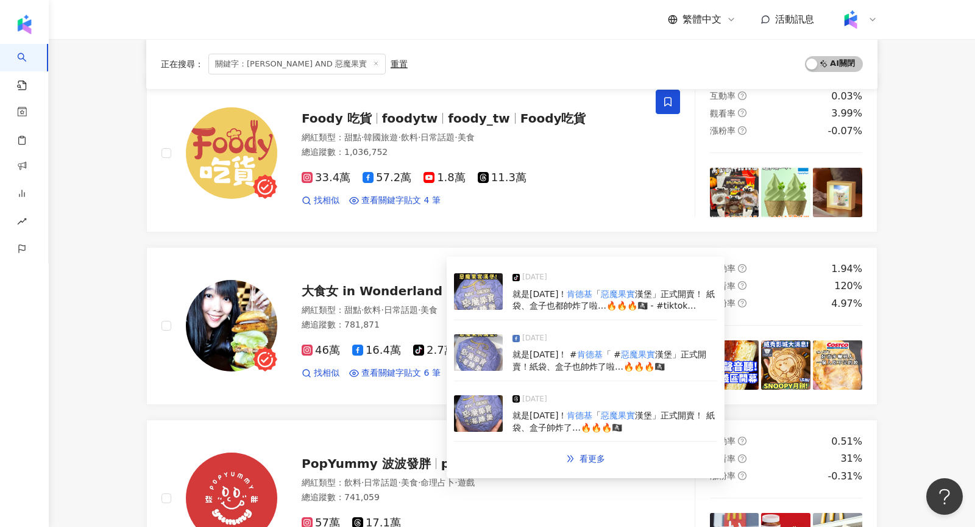
click at [463, 305] on img at bounding box center [478, 291] width 49 height 37
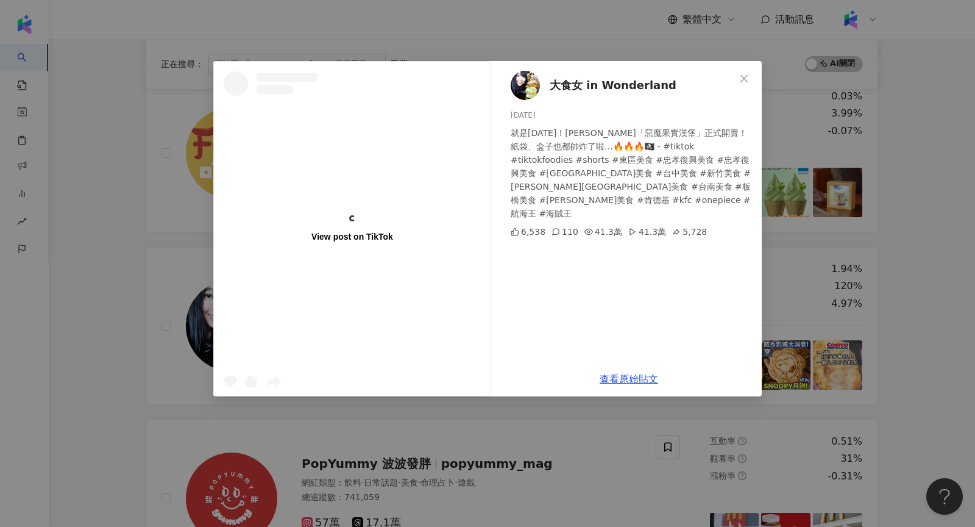
click at [161, 277] on div "View post on TikTok 大食女 in Wonderland [DATE] 就是[DATE]！[PERSON_NAME]「惡魔果實漢堡」正式開賣…" at bounding box center [487, 263] width 975 height 527
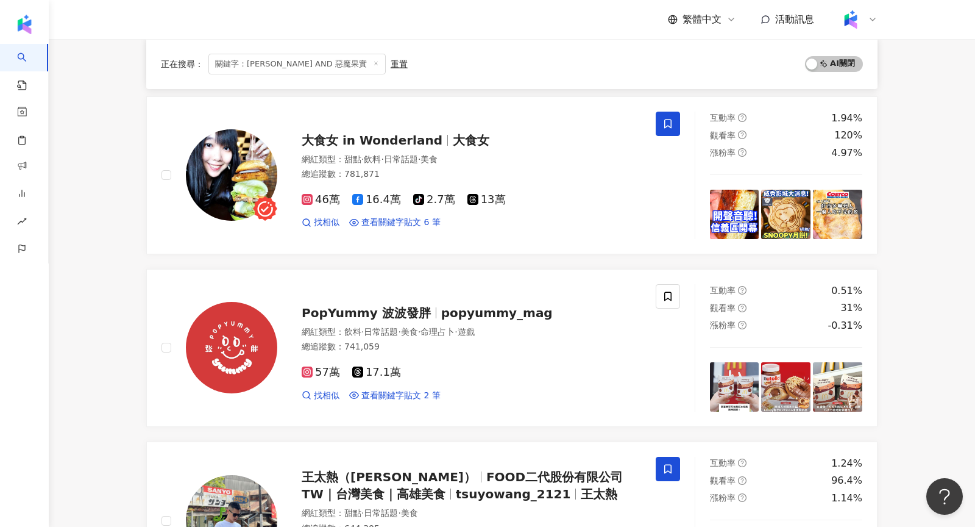
scroll to position [1323, 0]
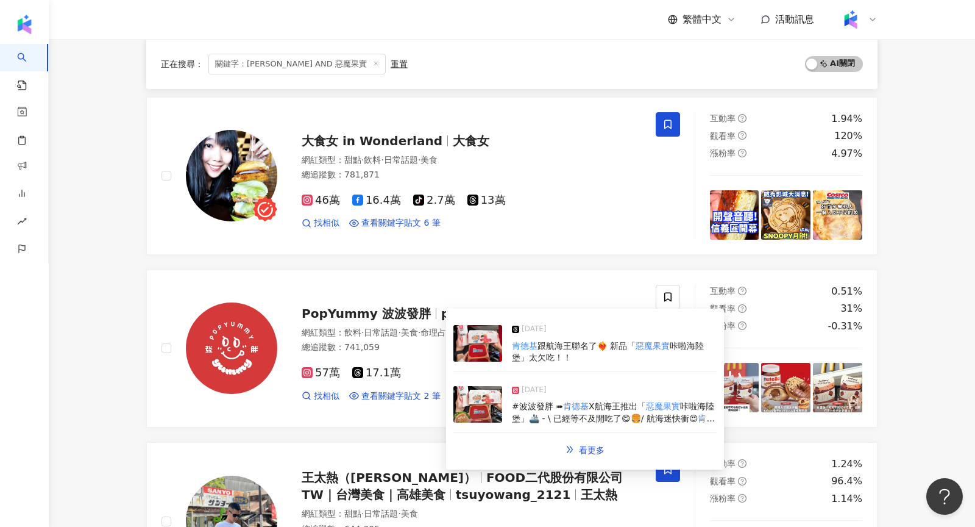
click at [451, 346] on div "[DATE] 肯德基 跟航海王聯名了❤️‍🔥 新品「 惡魔果實 咔啦海陸堡」太欠吃！！ [DATE] #波波發胖 ➠ 肯德基 X航海王推出「 惡魔果實 咔啦海…" at bounding box center [585, 388] width 278 height 161
click at [475, 350] on img at bounding box center [478, 343] width 49 height 37
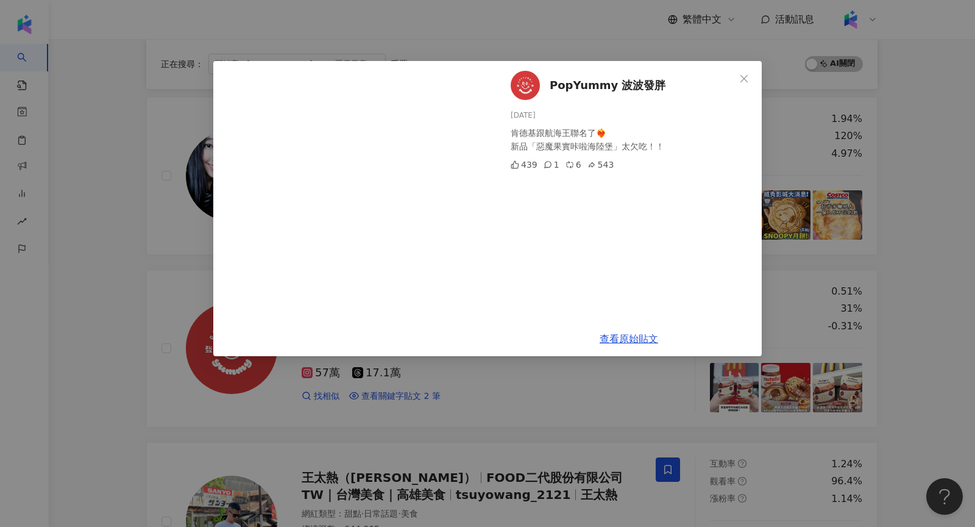
click at [140, 275] on div "PopYummy 波波發胖 [DATE] 肯德基跟航海王聯名了❤️‍🔥 新品「惡魔果實咔啦海陸堡」太欠吃！！ 439 1 6 543 查看原始貼文" at bounding box center [487, 263] width 975 height 527
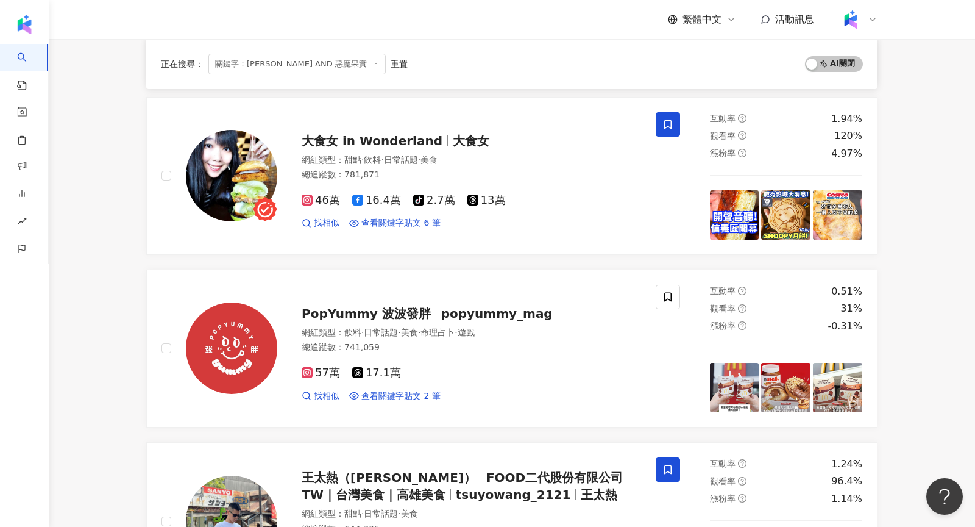
scroll to position [1648, 0]
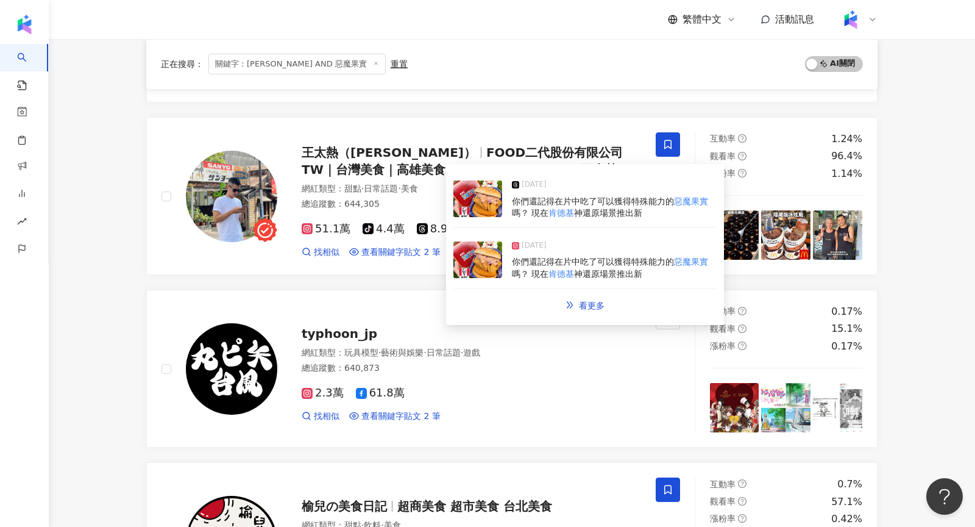
click at [486, 202] on img at bounding box center [478, 198] width 49 height 37
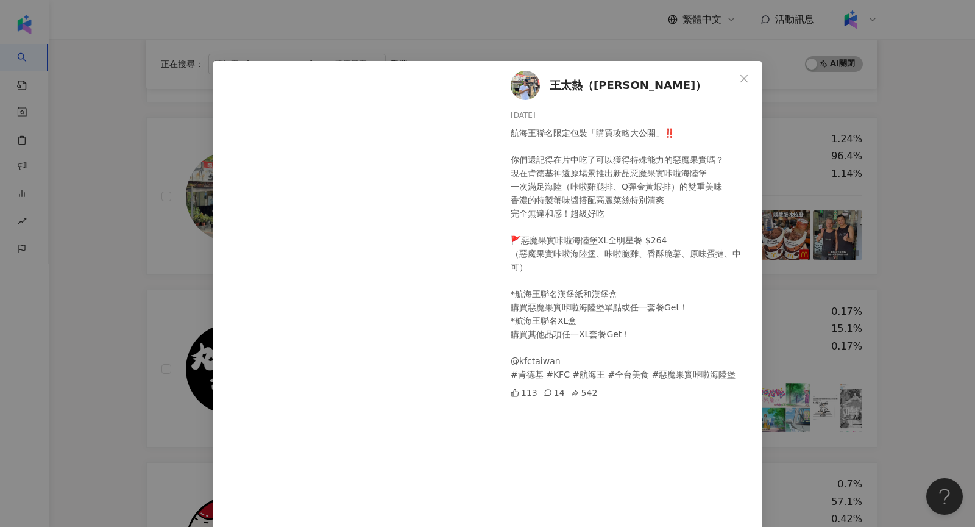
scroll to position [140, 0]
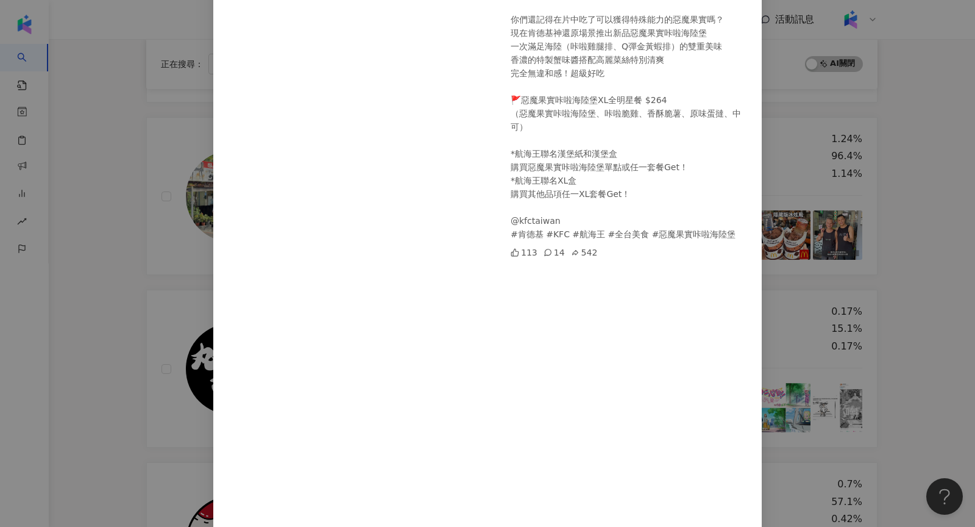
click at [116, 348] on div "王太熱（[PERSON_NAME]） [DATE] 航海王聯名限定包裝「購買攻略大公開」‼️ 你們還記得在片中吃了可以獲得特殊能力的惡魔果實嗎？ 現在肯德基神…" at bounding box center [487, 263] width 975 height 527
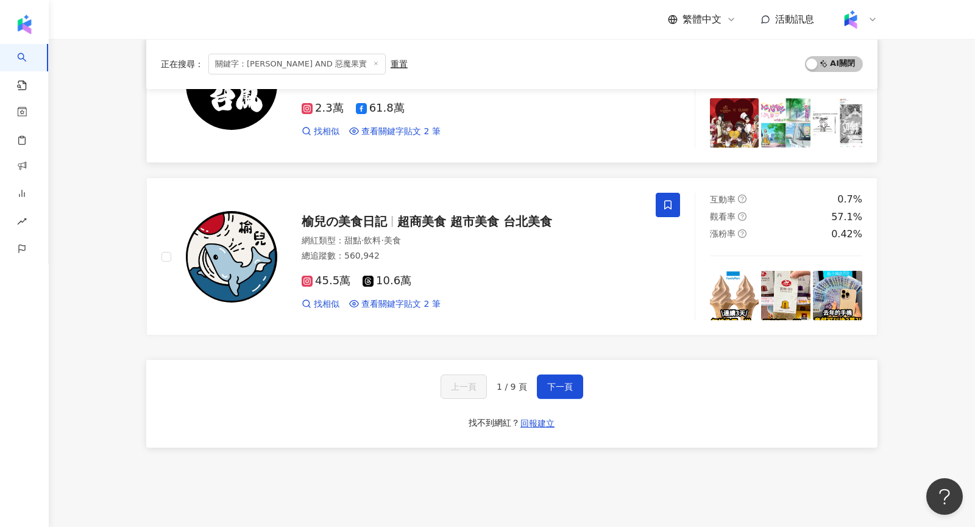
scroll to position [1931, 0]
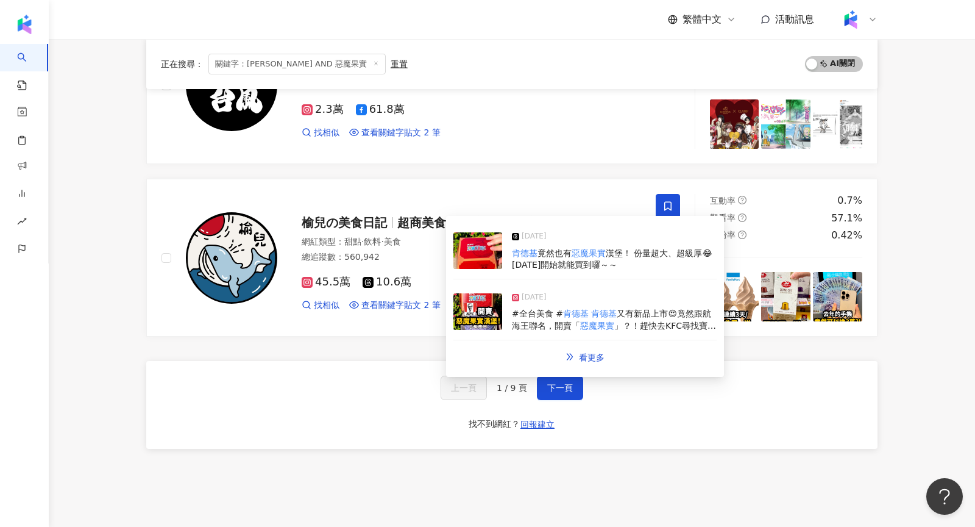
click at [480, 290] on div "[DATE] #全台美食 # 肯德基 肯德基 又有新品上市😍竟然跟航海王聯名，開賣「 惡魔果實 」？！趕快去KFC尋找寶藏吧🏴‍☠️💎 🍔 惡魔果實 咔啦海陸…" at bounding box center [585, 312] width 263 height 56
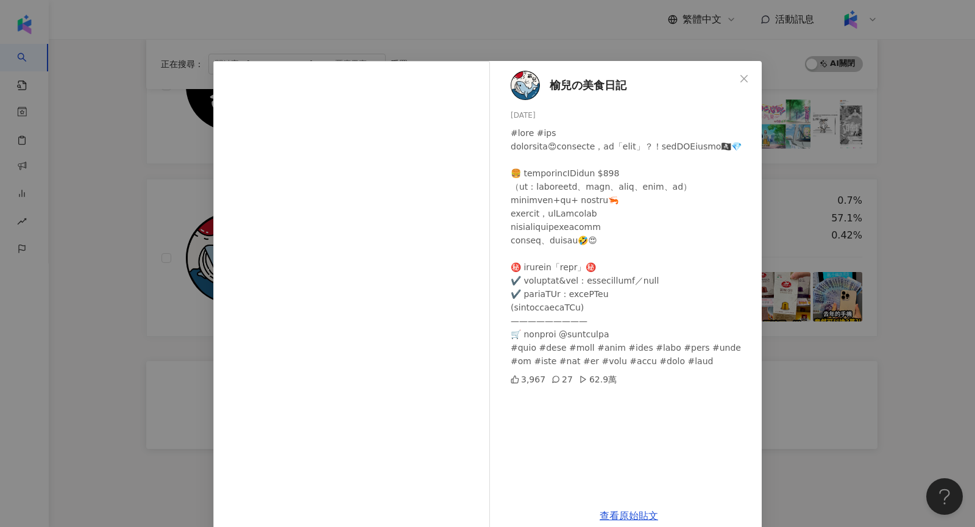
click at [174, 308] on div "榆兒の美食日記 [DATE] 3,967 27 62.9萬 查看原始貼文" at bounding box center [487, 263] width 975 height 527
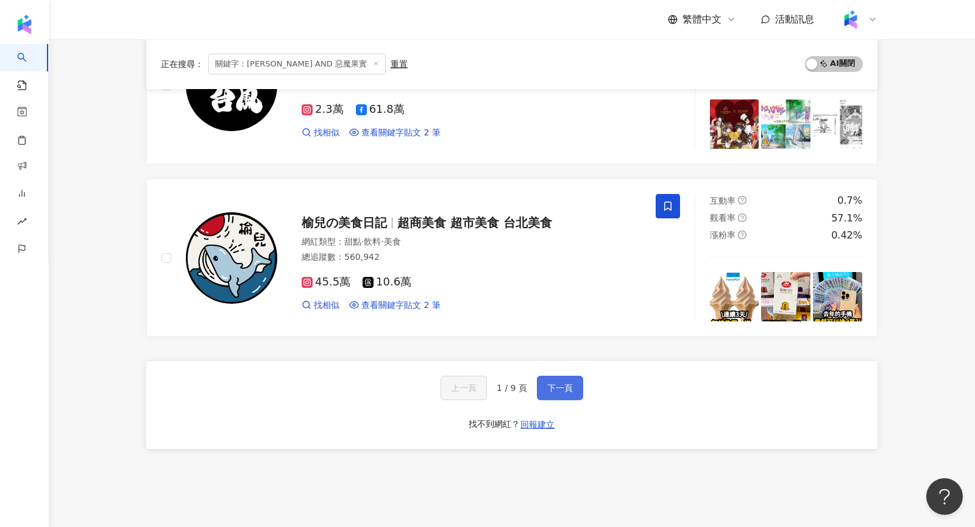
click at [553, 383] on span "下一頁" at bounding box center [560, 388] width 26 height 10
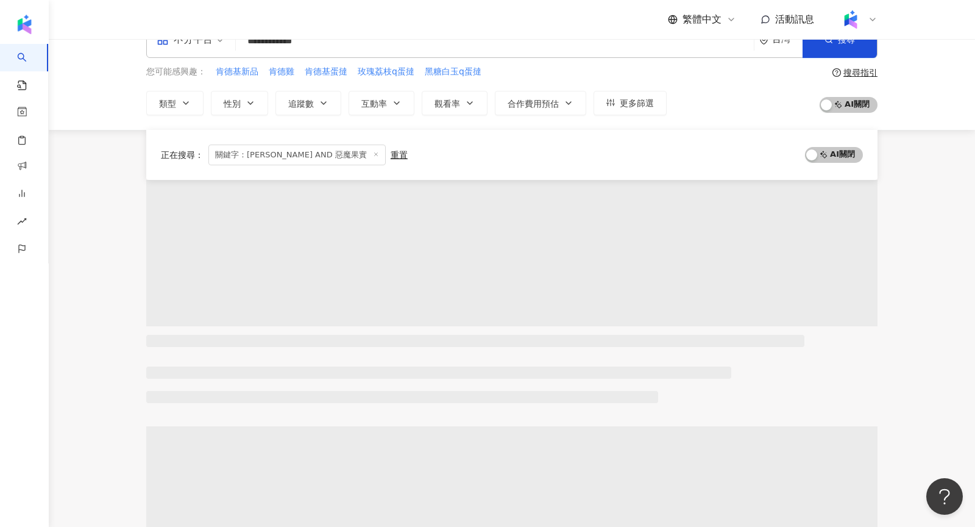
scroll to position [0, 0]
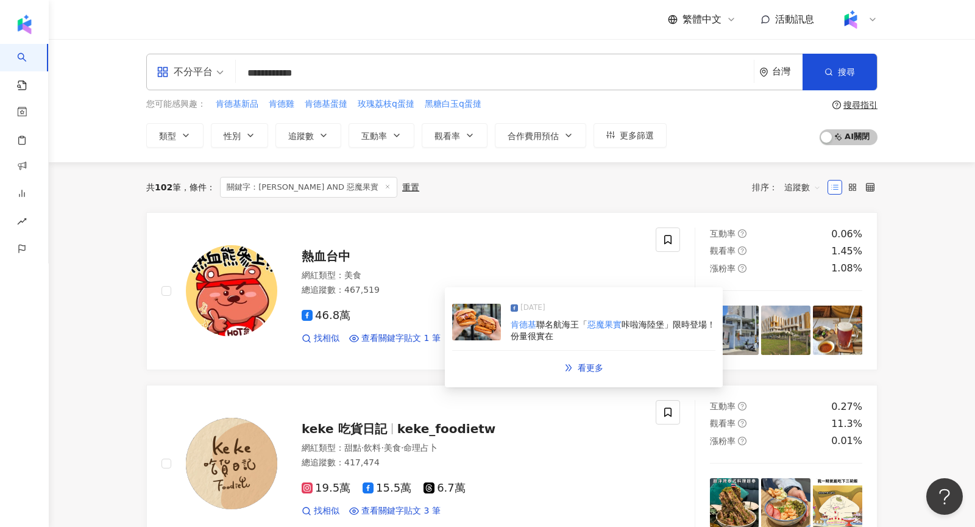
click at [491, 324] on img at bounding box center [476, 322] width 49 height 37
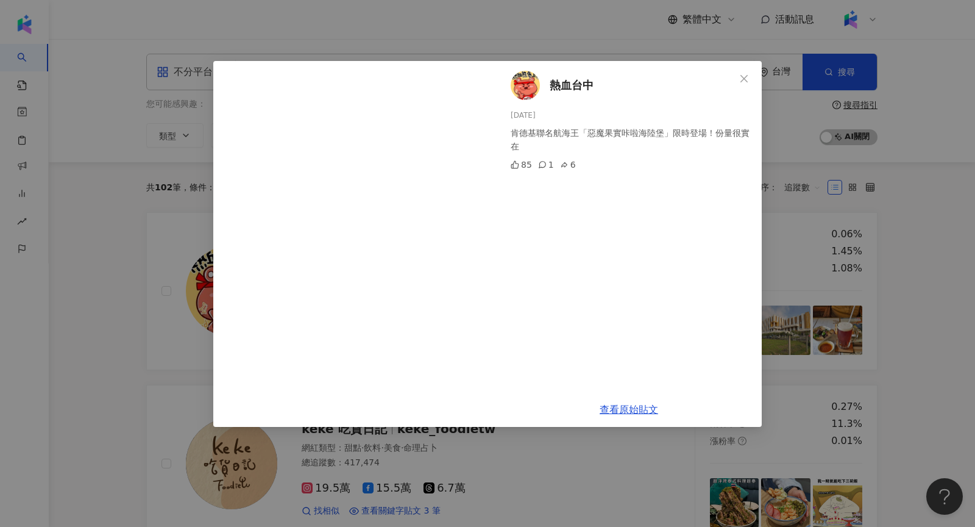
click at [149, 271] on div "熱血台中 [DATE] 肯德基聯名航海王「惡魔果實咔啦海陸堡」限時登場！份量很實在 85 1 6 查看原始貼文" at bounding box center [487, 263] width 975 height 527
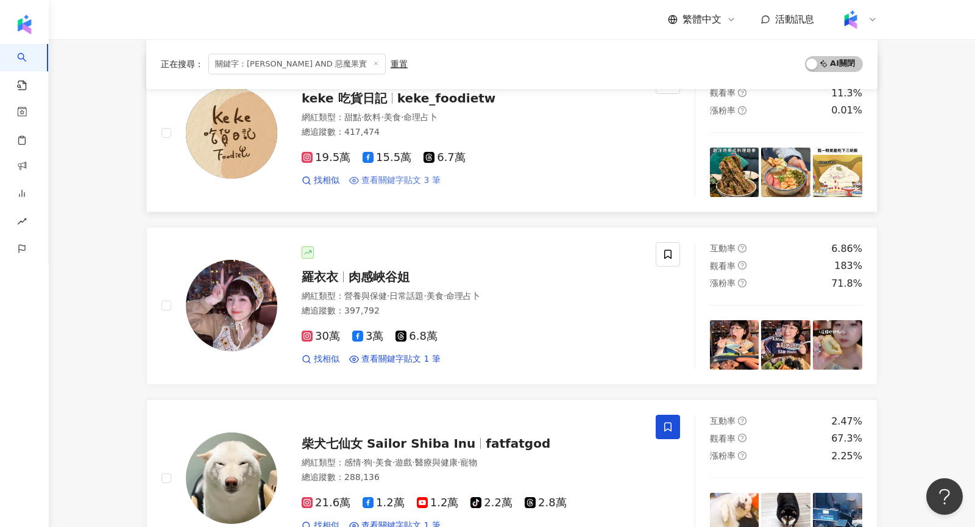
scroll to position [341, 0]
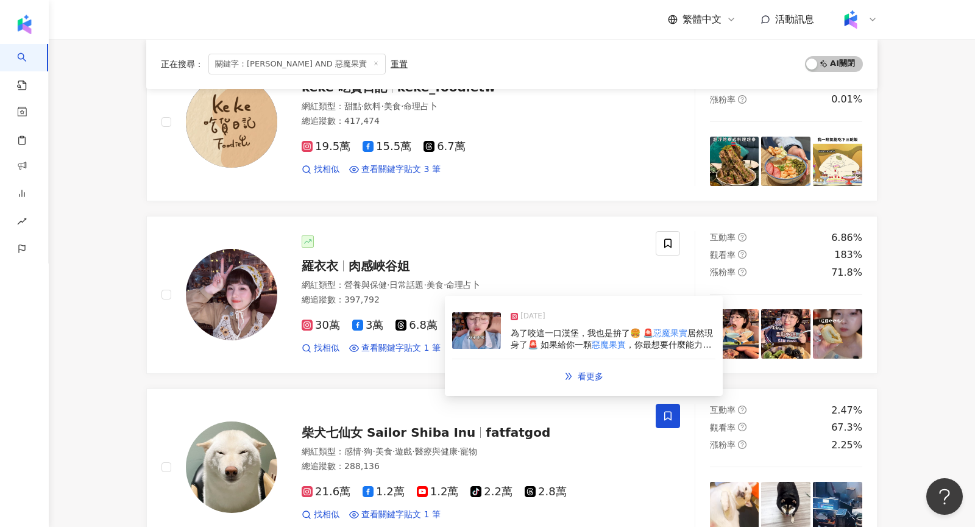
click at [473, 335] on img at bounding box center [476, 330] width 49 height 37
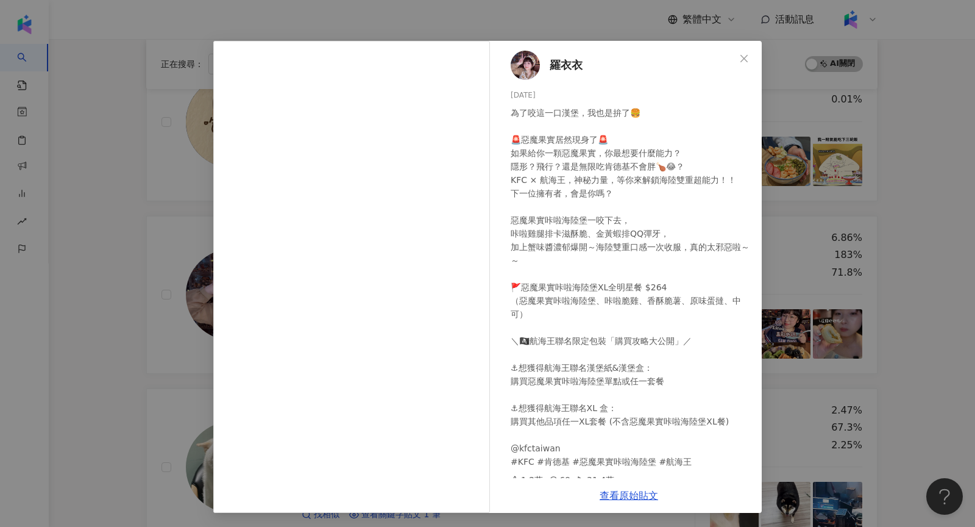
scroll to position [20, 0]
click at [149, 368] on div "羅衣衣 [DATE] 1.2萬 69 31.4萬 查看原始貼文" at bounding box center [487, 263] width 975 height 527
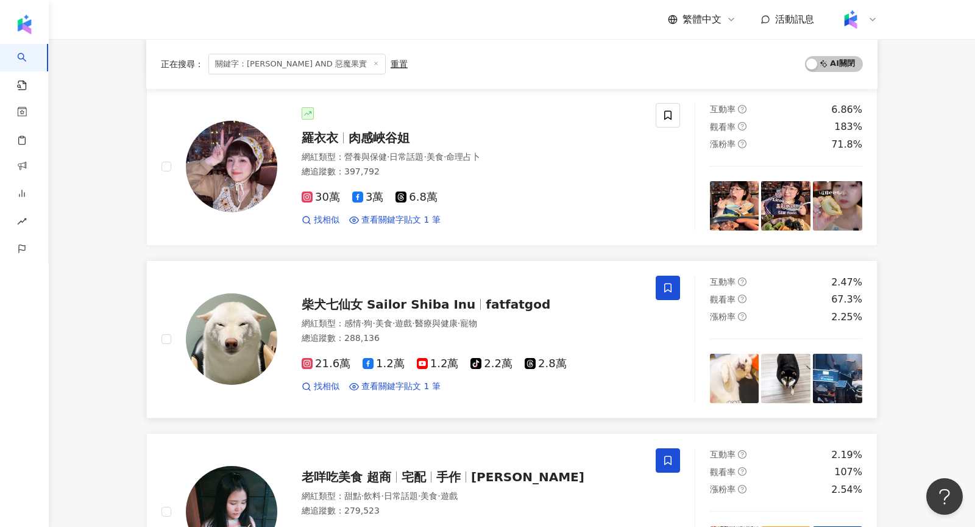
scroll to position [470, 0]
click at [226, 152] on img at bounding box center [231, 165] width 91 height 91
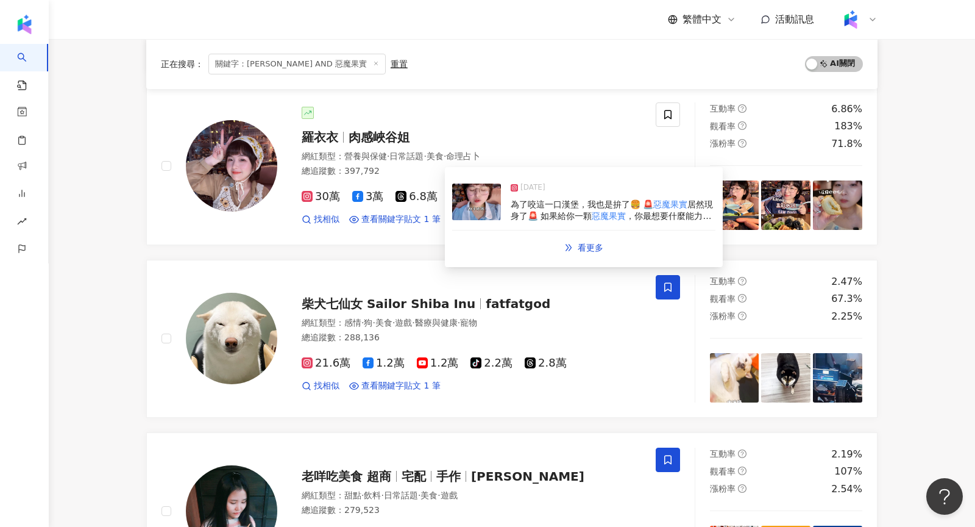
click at [465, 216] on img at bounding box center [476, 201] width 49 height 37
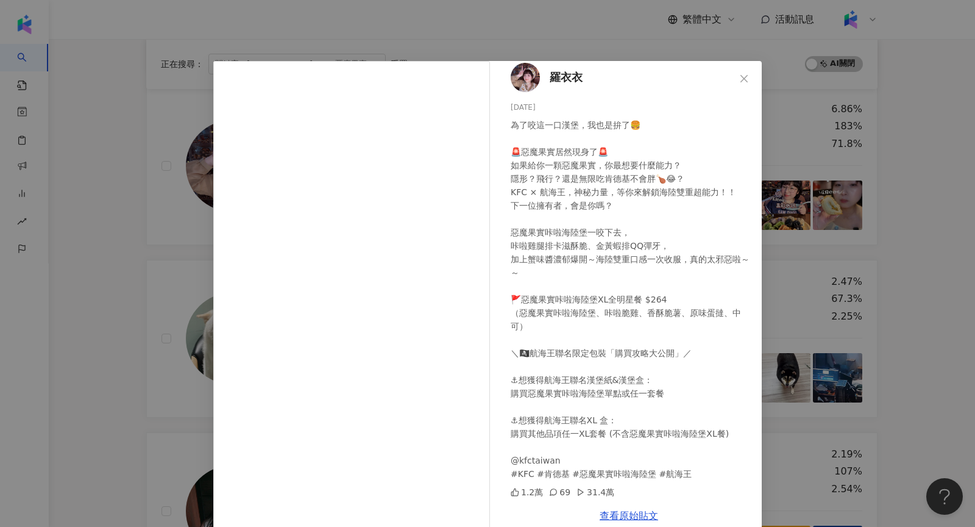
scroll to position [20, 0]
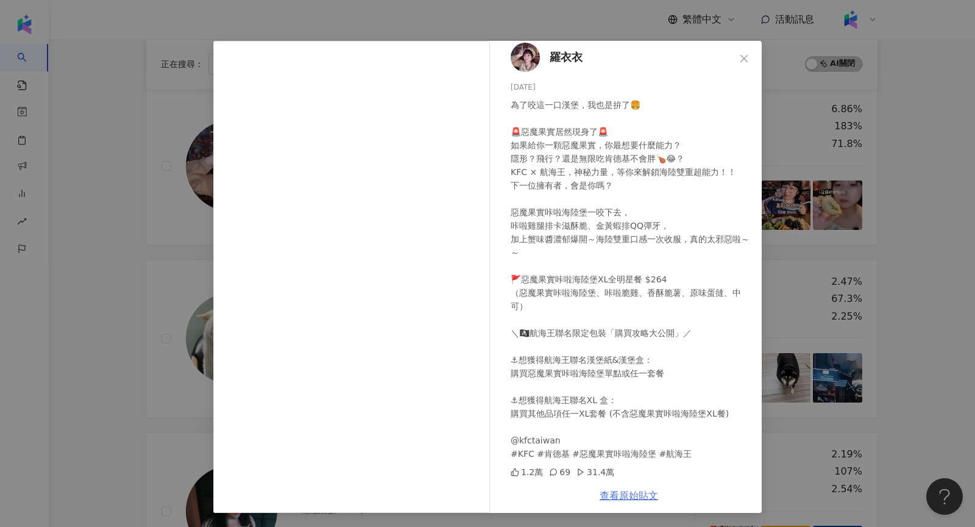
click at [630, 490] on link "查看原始貼文" at bounding box center [629, 495] width 59 height 12
click at [975, 38] on div "羅衣衣 [DATE] 1.2萬 69 31.4萬 查看原始貼文" at bounding box center [487, 263] width 975 height 527
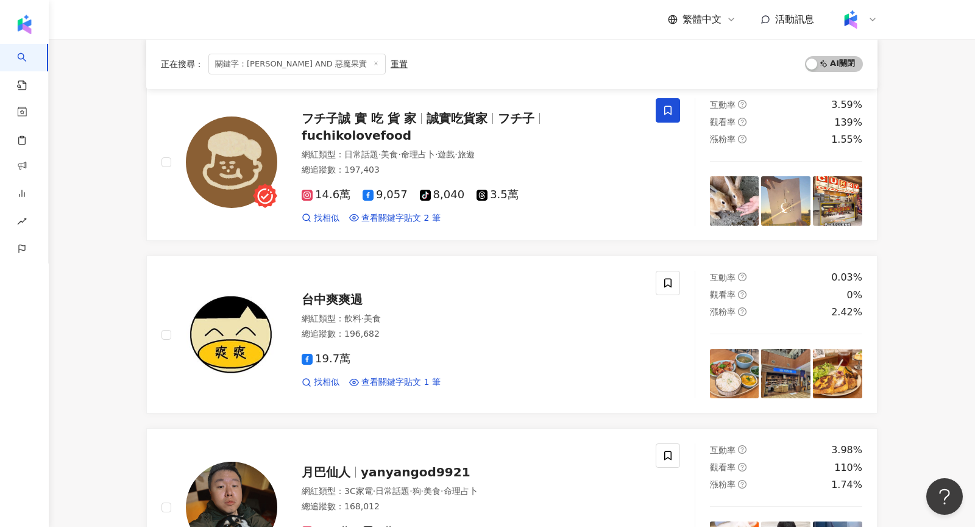
scroll to position [1948, 0]
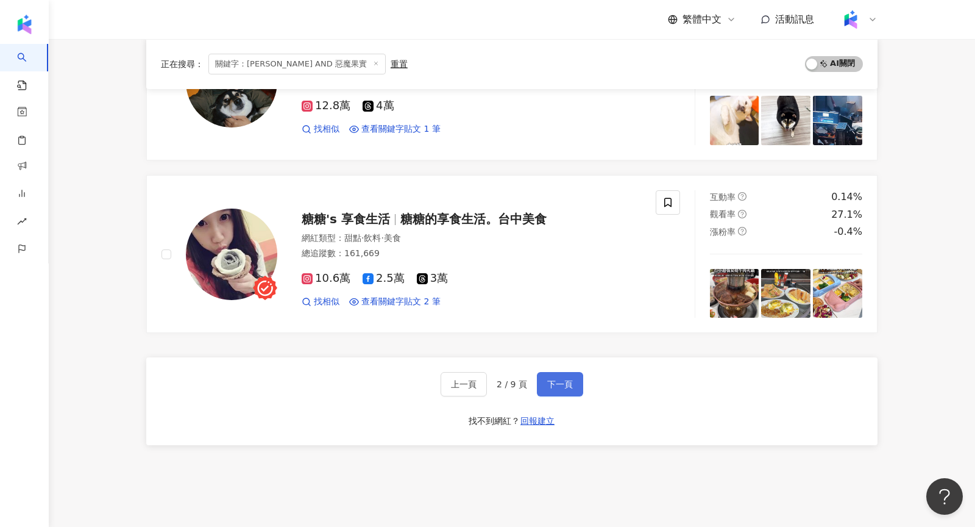
click at [562, 372] on button "下一頁" at bounding box center [560, 384] width 46 height 24
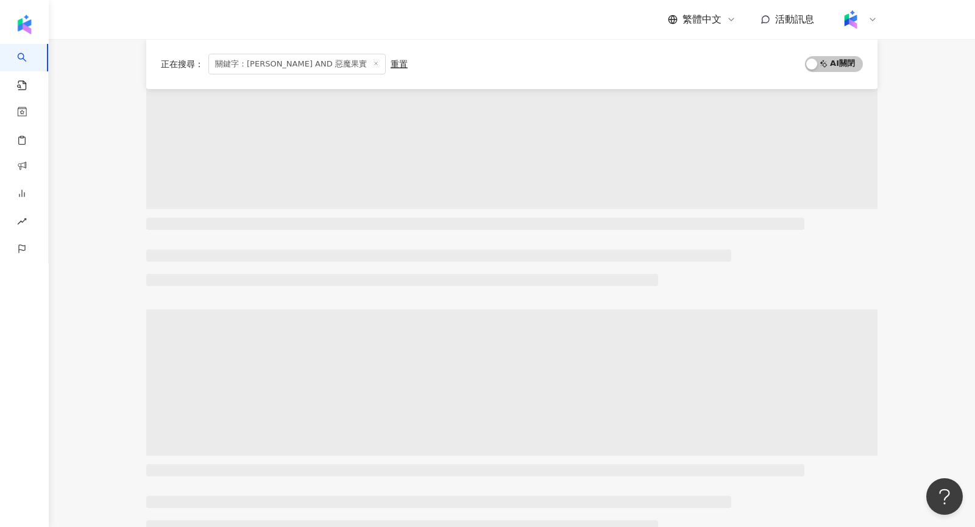
scroll to position [0, 0]
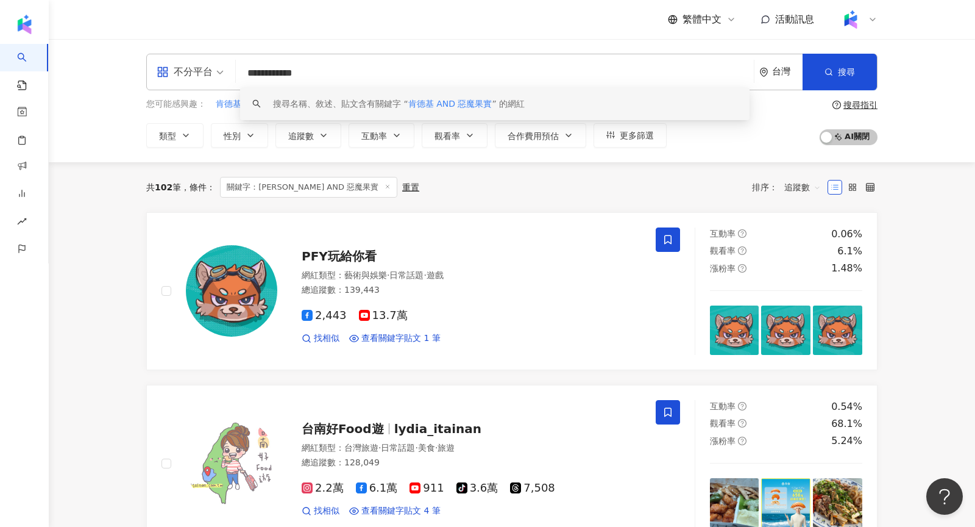
drag, startPoint x: 370, startPoint y: 80, endPoint x: 189, endPoint y: 79, distance: 181.1
click at [189, 79] on div "**********" at bounding box center [511, 72] width 731 height 37
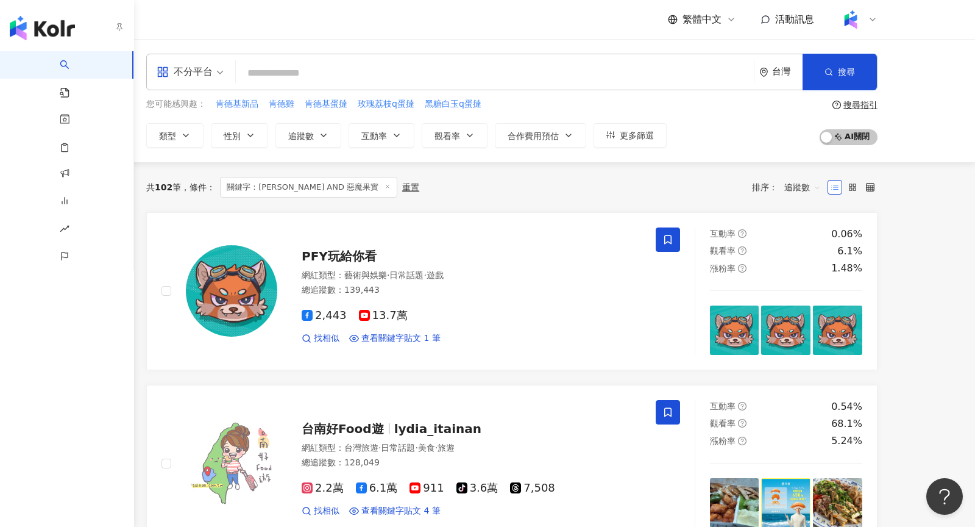
click at [42, 22] on img "button" at bounding box center [42, 28] width 65 height 24
